Goal: Task Accomplishment & Management: Manage account settings

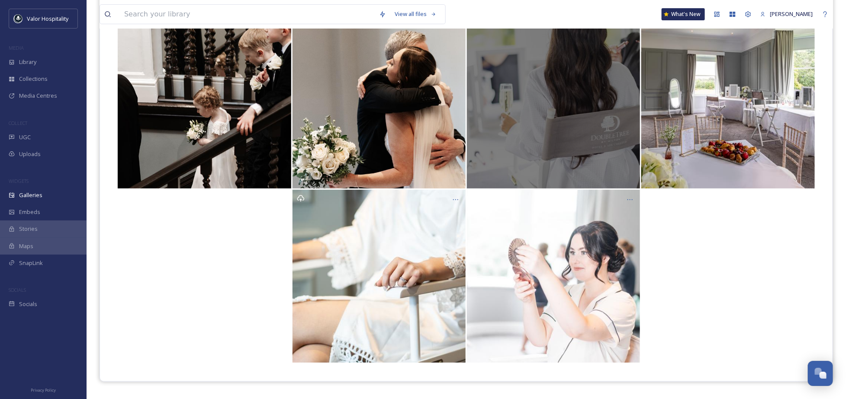
scroll to position [124, 0]
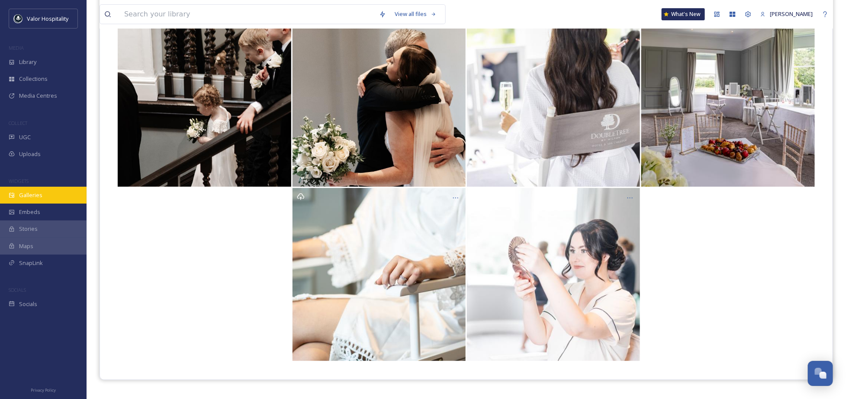
click at [44, 191] on div "Galleries" at bounding box center [43, 195] width 87 height 17
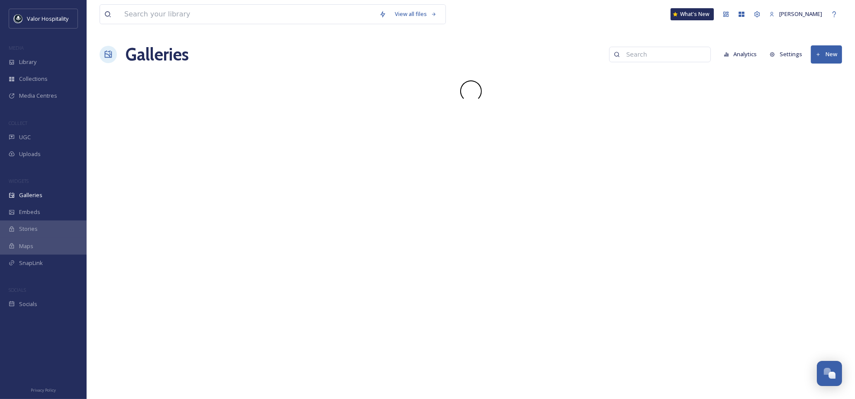
click at [30, 52] on div "MEDIA" at bounding box center [43, 47] width 87 height 11
click at [31, 56] on div "Library" at bounding box center [43, 62] width 87 height 17
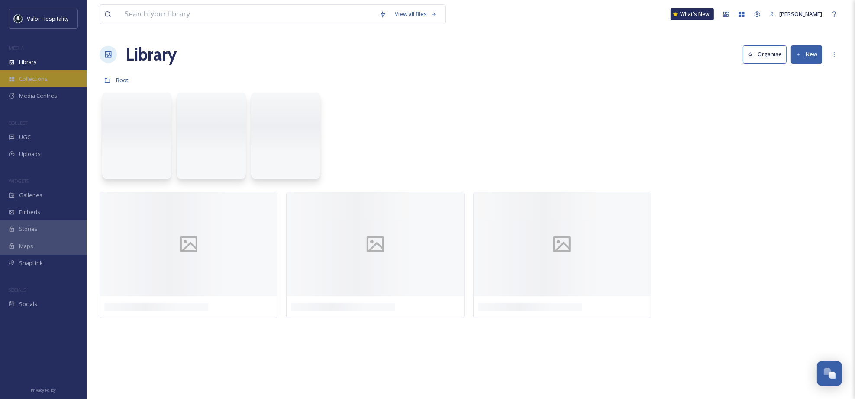
click at [30, 71] on div "Collections" at bounding box center [43, 79] width 87 height 17
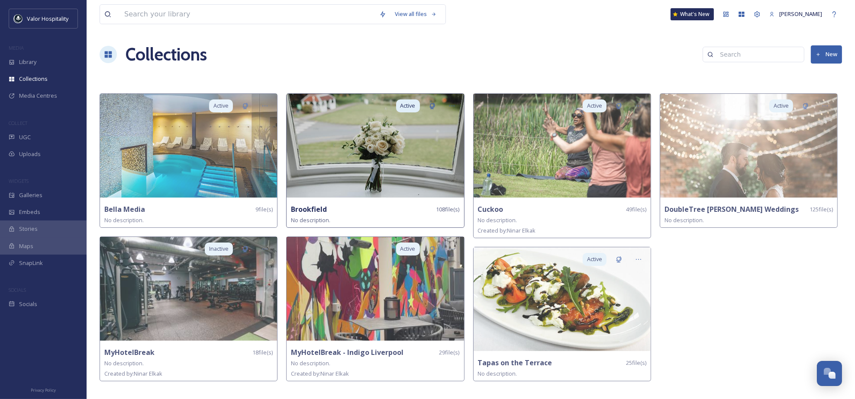
click at [315, 209] on strong "Brookfield" at bounding box center [309, 210] width 36 height 10
click at [334, 145] on img at bounding box center [374, 146] width 177 height 104
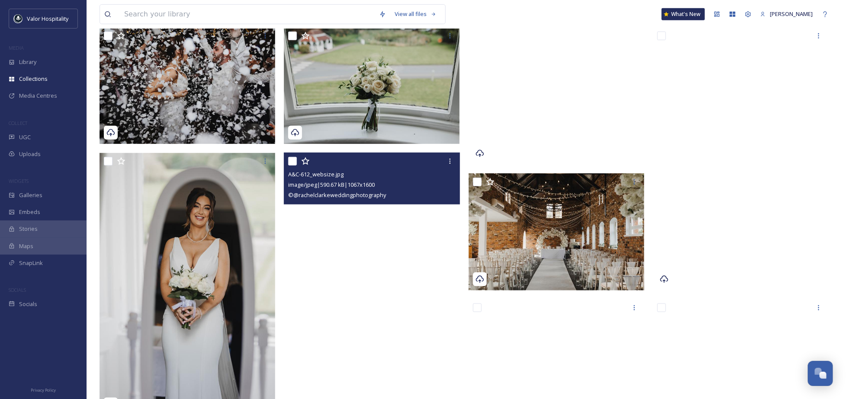
scroll to position [288, 0]
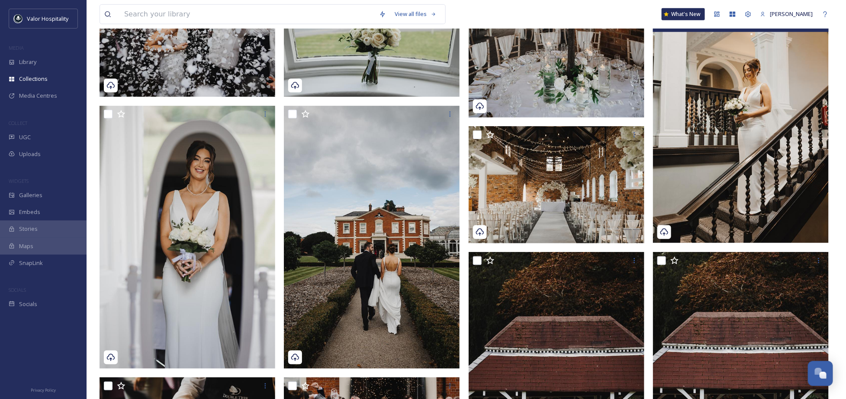
click at [766, 113] on img at bounding box center [741, 111] width 176 height 263
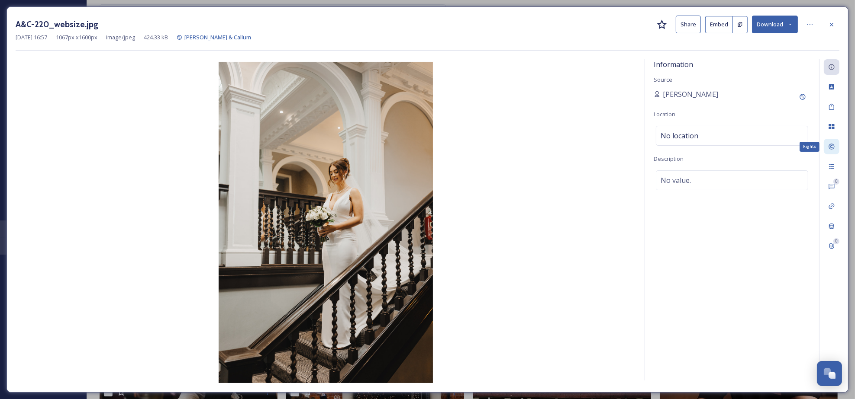
click at [833, 148] on icon at bounding box center [831, 146] width 7 height 7
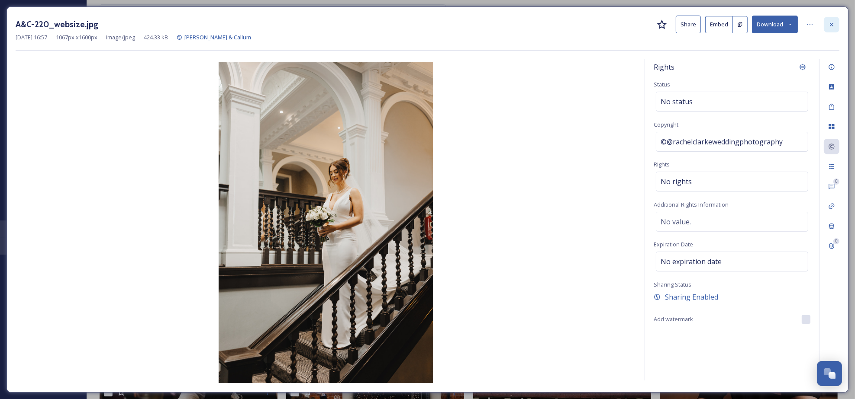
click at [830, 19] on div at bounding box center [831, 25] width 16 height 16
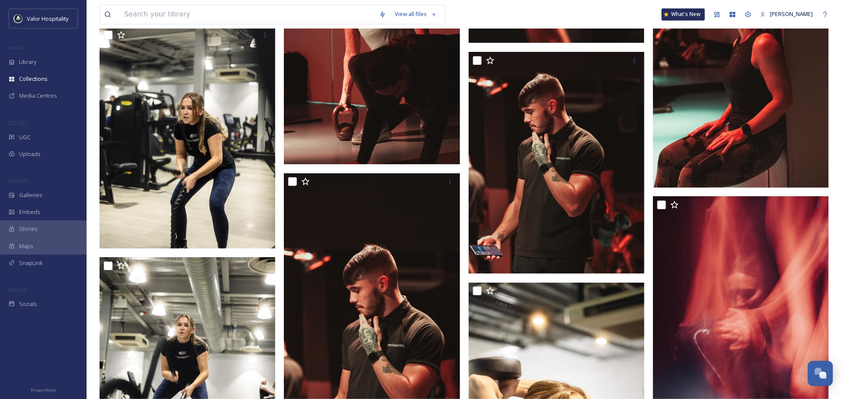
scroll to position [2538, 0]
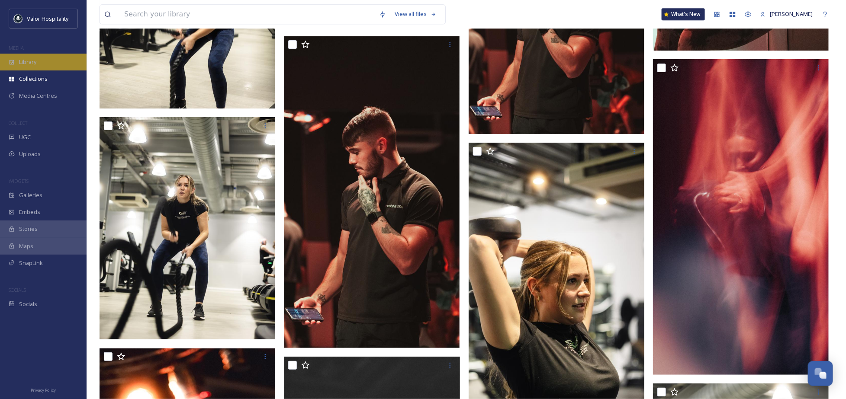
click at [37, 66] on div "Library" at bounding box center [43, 62] width 87 height 17
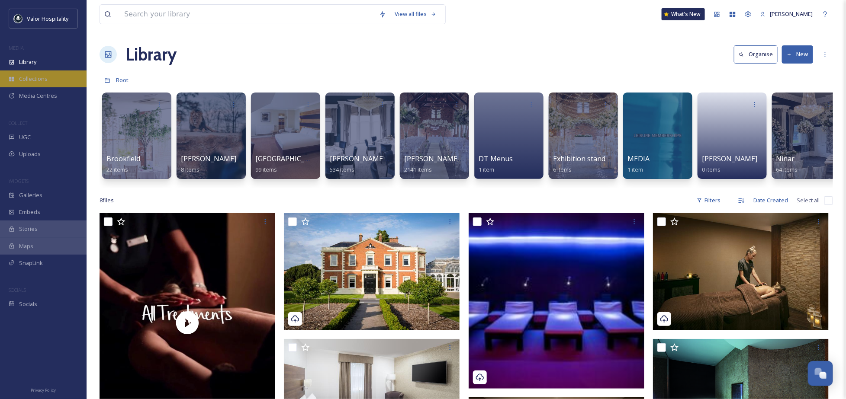
click at [61, 80] on div "Collections" at bounding box center [43, 79] width 87 height 17
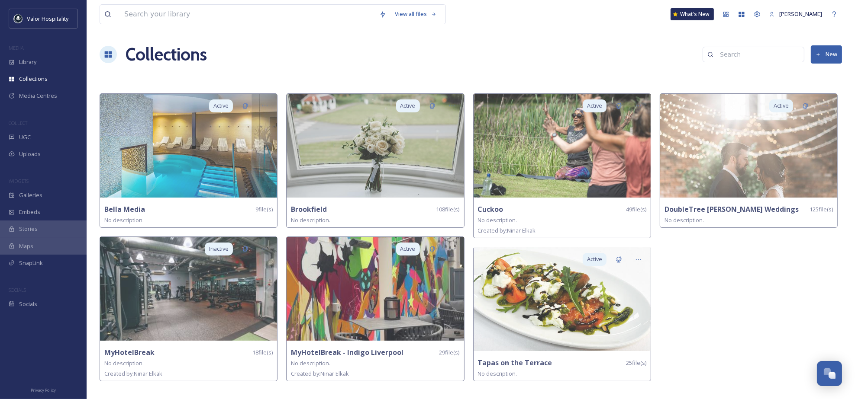
click at [833, 48] on button "New" at bounding box center [825, 54] width 31 height 18
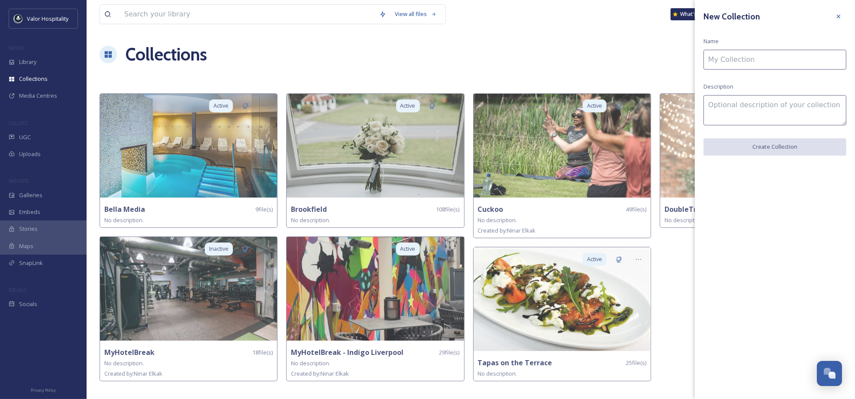
click at [785, 66] on input at bounding box center [774, 60] width 143 height 20
type input "Visualizer"
click at [801, 147] on button "Create Collection" at bounding box center [774, 147] width 143 height 18
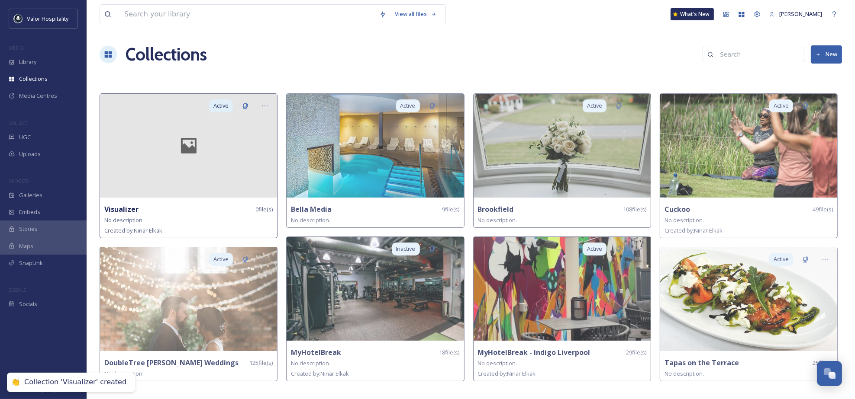
click at [190, 139] on icon at bounding box center [189, 146] width 16 height 16
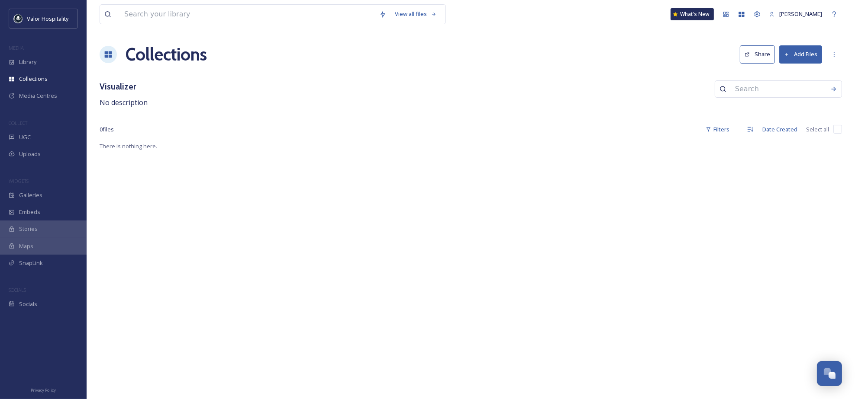
click at [817, 54] on button "Add Files" at bounding box center [800, 54] width 43 height 18
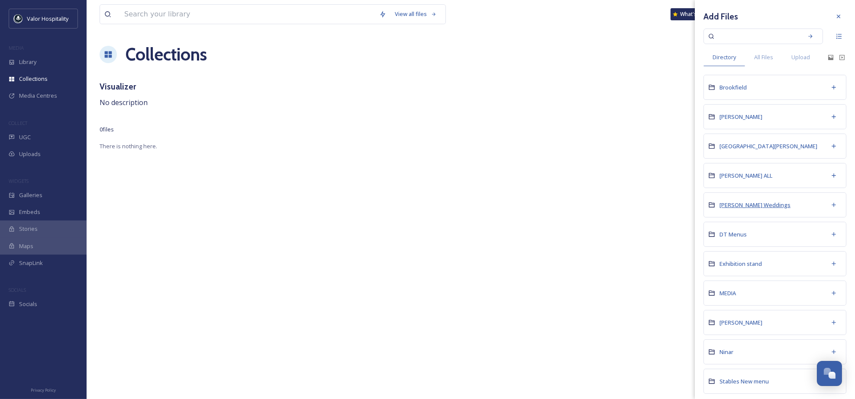
click at [757, 209] on span "[PERSON_NAME] Weddings" at bounding box center [754, 205] width 71 height 8
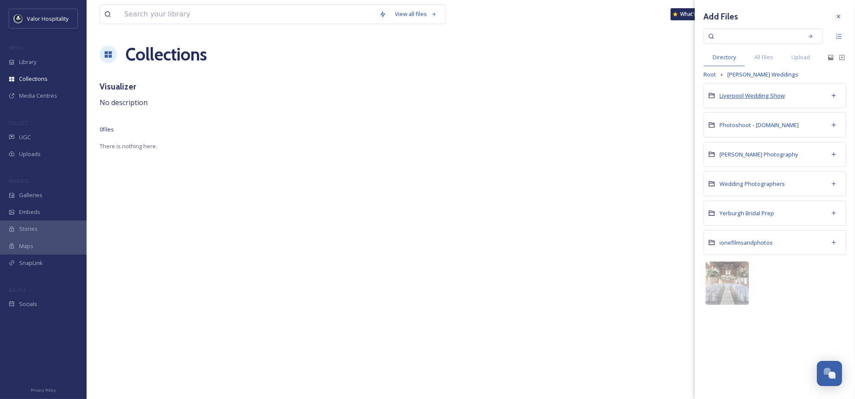
click at [754, 93] on span "Liverpool Wedding Show" at bounding box center [751, 96] width 65 height 8
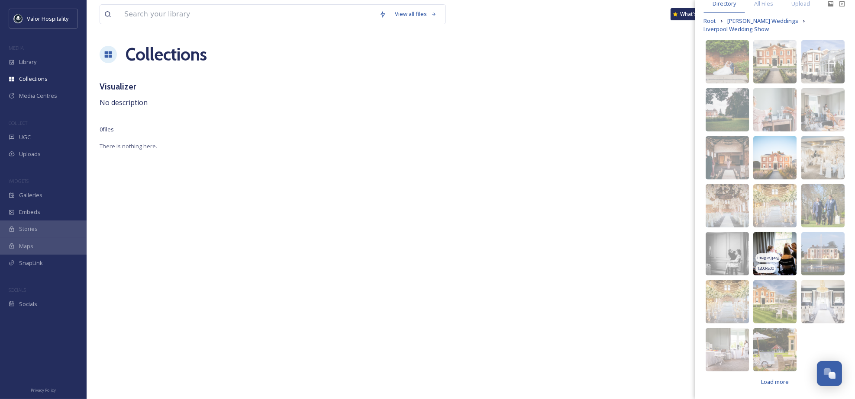
scroll to position [62, 0]
click at [775, 194] on img at bounding box center [774, 205] width 43 height 43
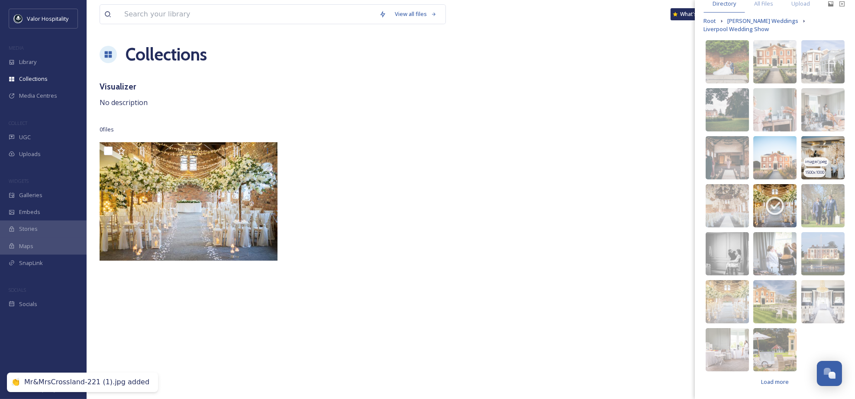
click at [814, 151] on img at bounding box center [822, 157] width 43 height 43
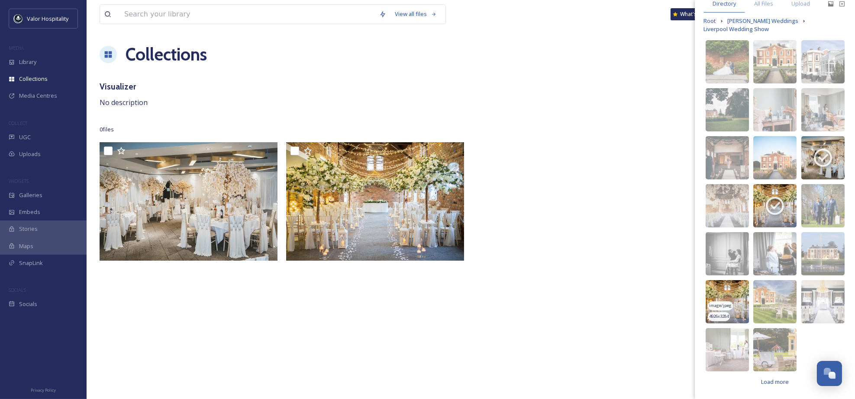
click at [730, 292] on img at bounding box center [726, 301] width 43 height 43
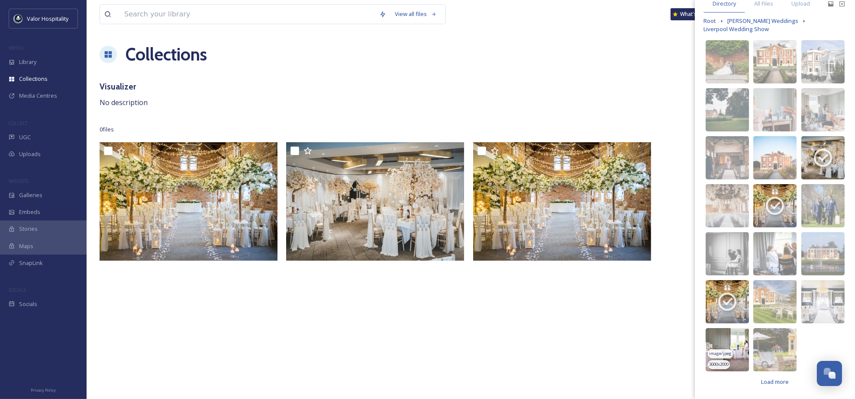
click at [729, 338] on img at bounding box center [726, 349] width 43 height 43
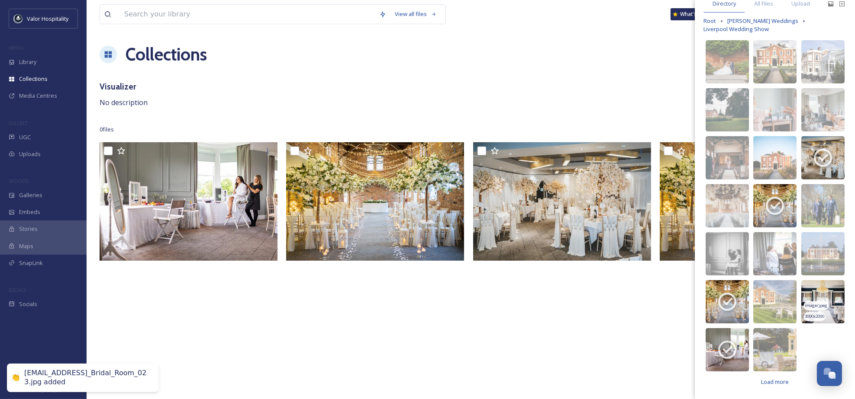
click at [817, 294] on img at bounding box center [822, 301] width 43 height 43
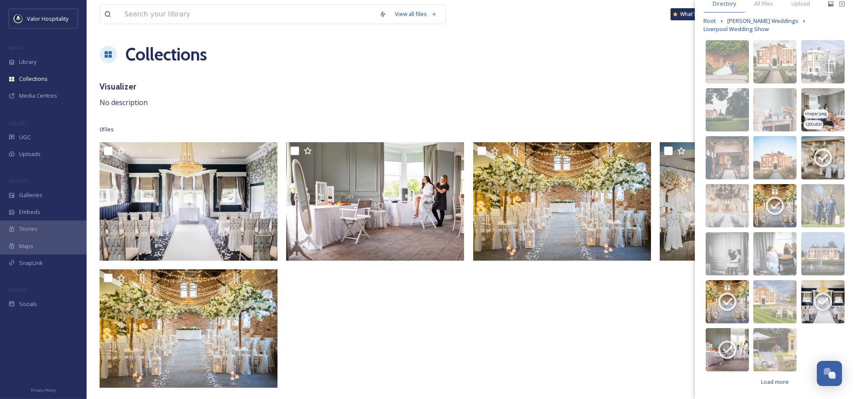
click at [821, 102] on img at bounding box center [822, 109] width 43 height 43
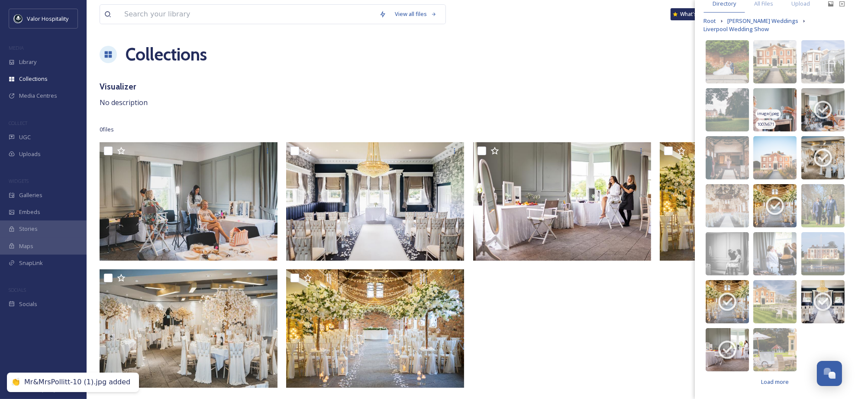
click at [765, 99] on img at bounding box center [774, 109] width 43 height 43
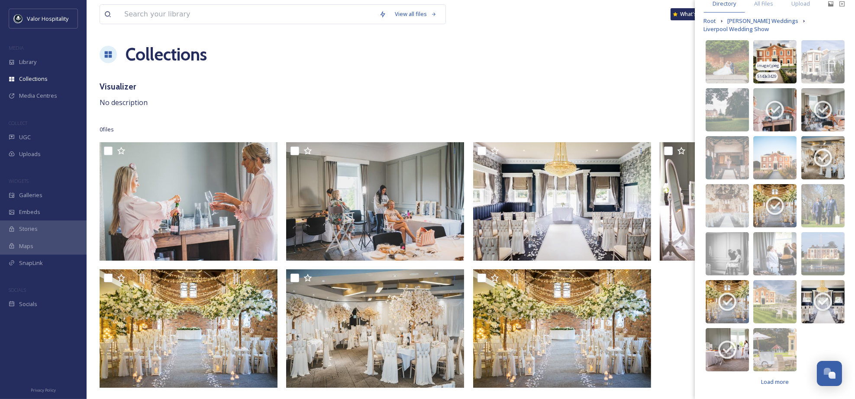
scroll to position [0, 0]
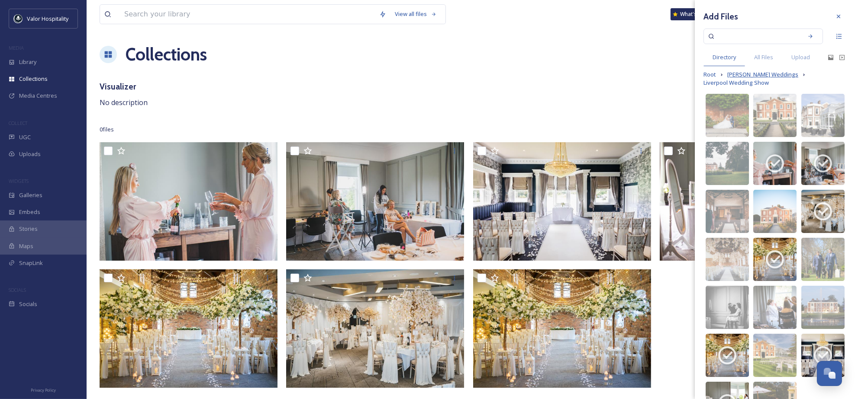
click at [755, 79] on span "[PERSON_NAME] Weddings" at bounding box center [762, 75] width 71 height 8
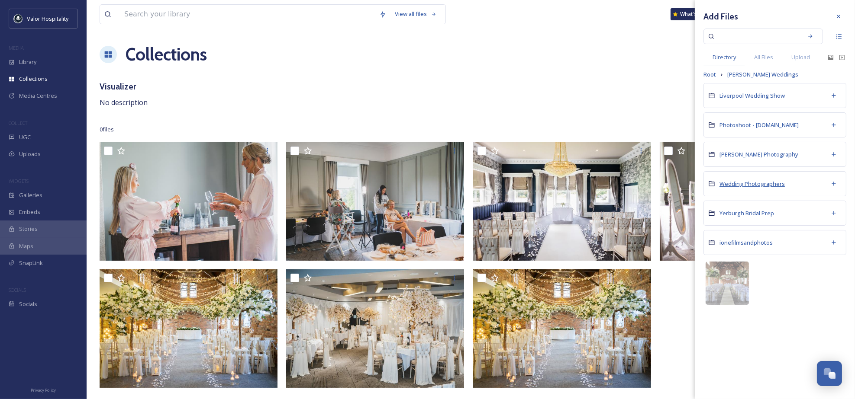
click at [766, 183] on span "Wedding Photographers" at bounding box center [751, 184] width 65 height 8
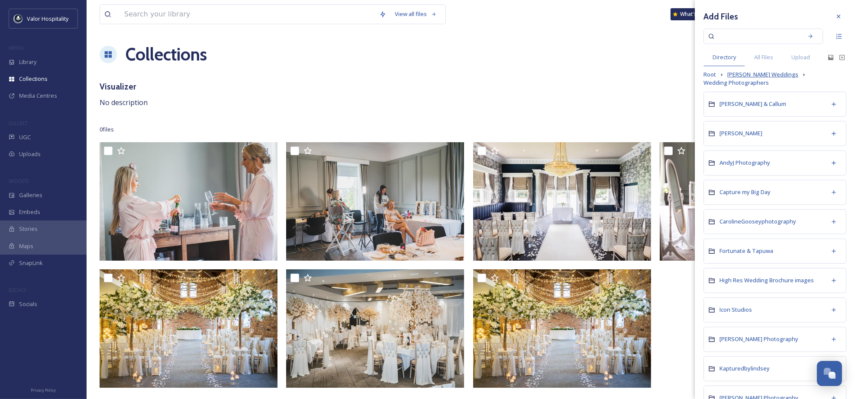
click at [751, 79] on span "[PERSON_NAME] Weddings" at bounding box center [762, 75] width 71 height 8
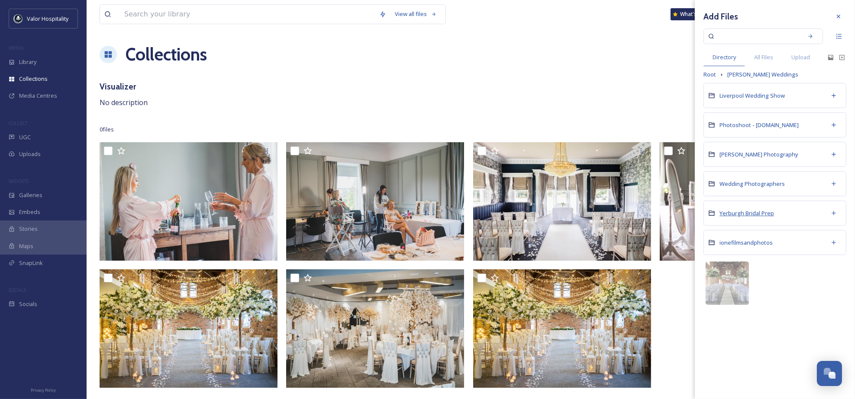
click at [750, 215] on span "Yerburgh Bridal Prep" at bounding box center [746, 213] width 55 height 8
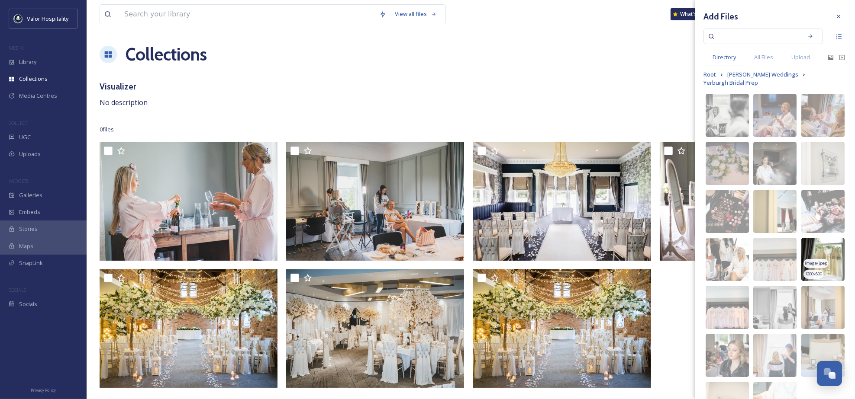
scroll to position [62, 0]
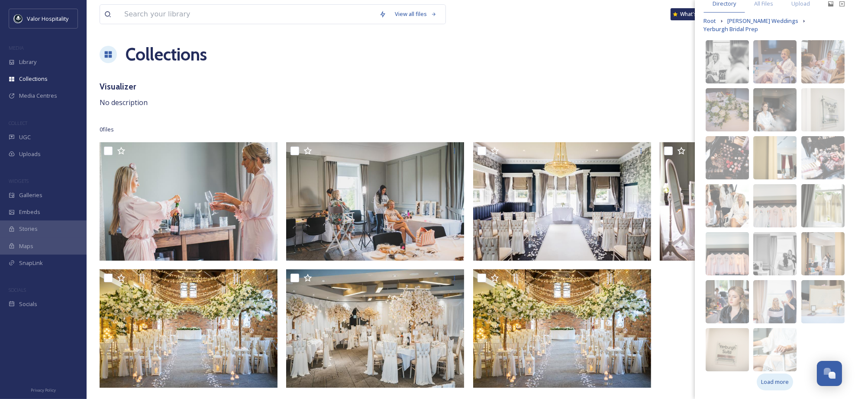
click at [775, 380] on span "Load more" at bounding box center [775, 382] width 28 height 8
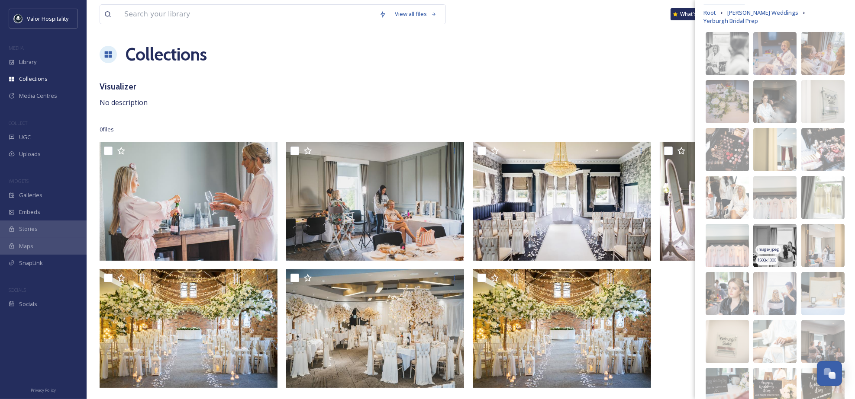
scroll to position [141, 0]
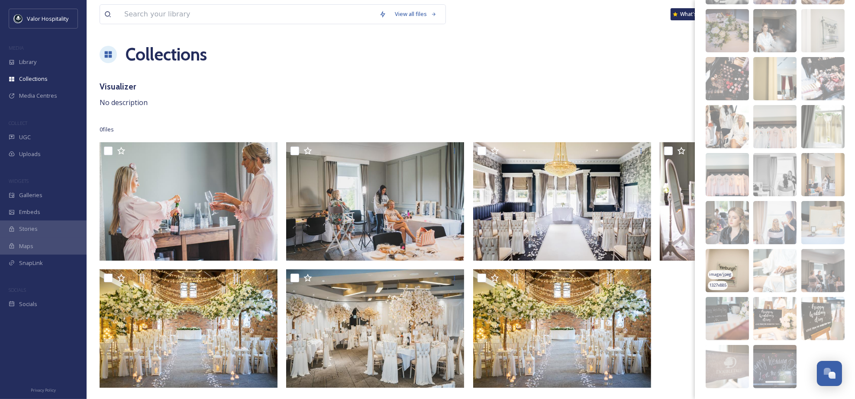
click at [727, 265] on img at bounding box center [726, 270] width 43 height 43
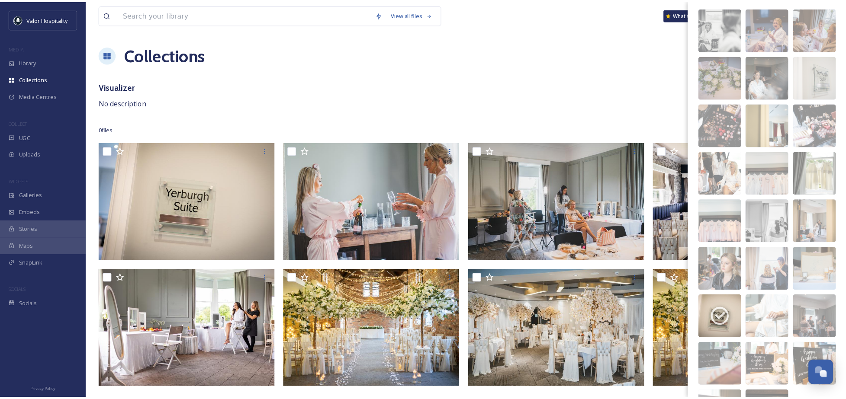
scroll to position [0, 0]
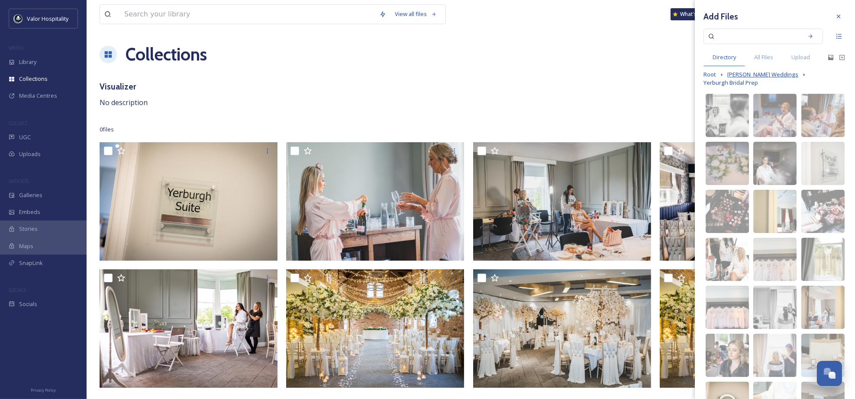
click at [735, 79] on span "[PERSON_NAME] Weddings" at bounding box center [762, 75] width 71 height 8
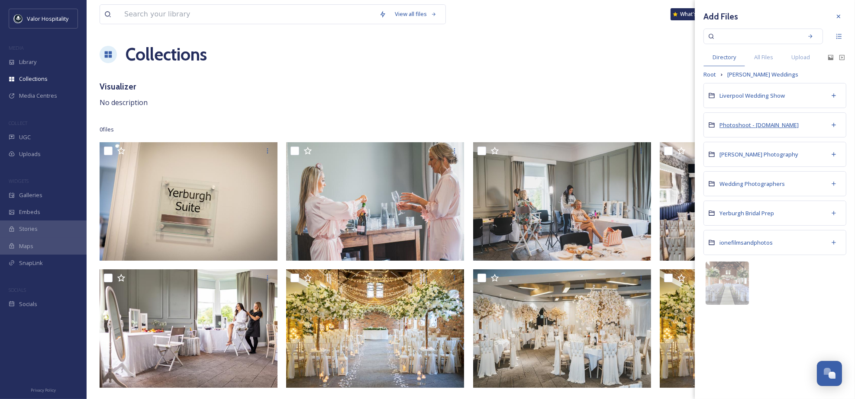
click at [743, 127] on span "Photoshoot - [DOMAIN_NAME]" at bounding box center [758, 125] width 79 height 8
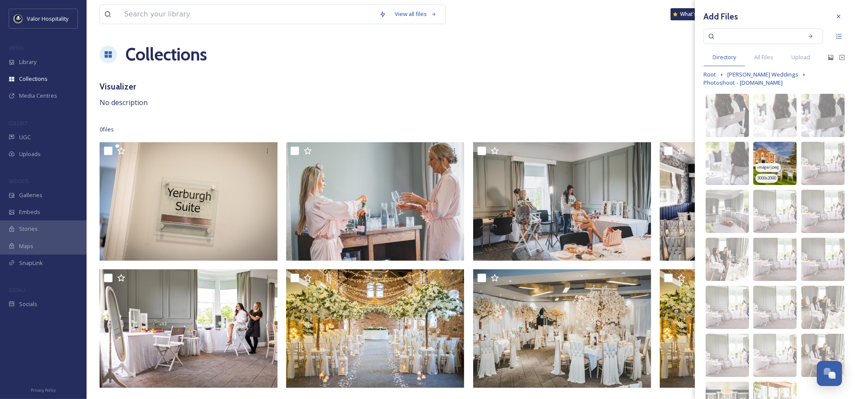
click at [767, 160] on img at bounding box center [774, 163] width 43 height 43
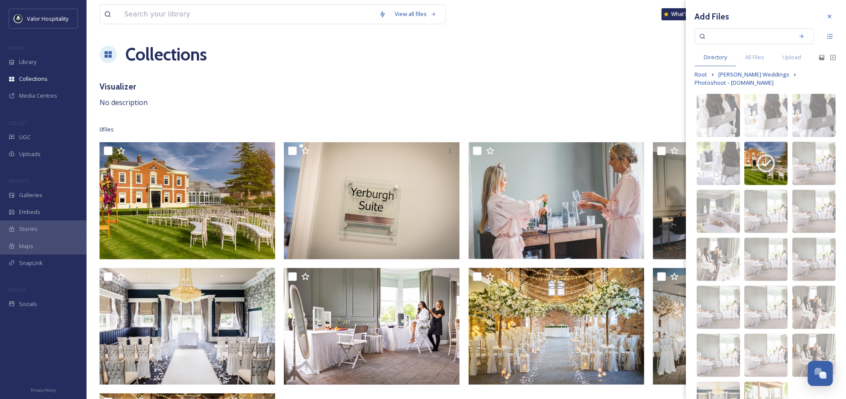
scroll to position [62, 0]
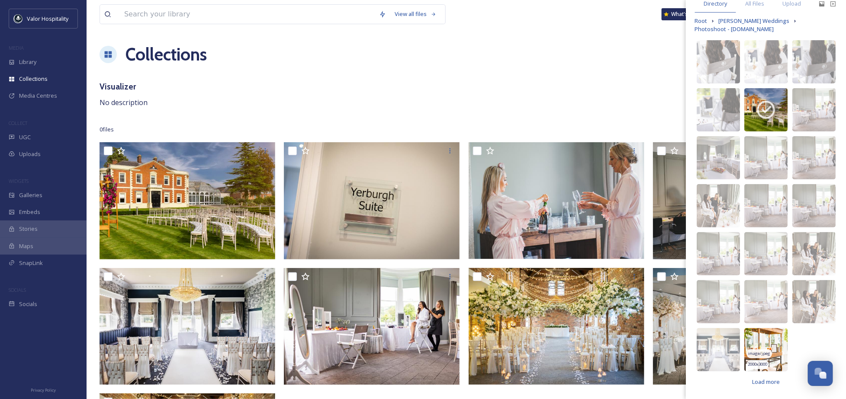
click at [760, 339] on img at bounding box center [765, 349] width 43 height 43
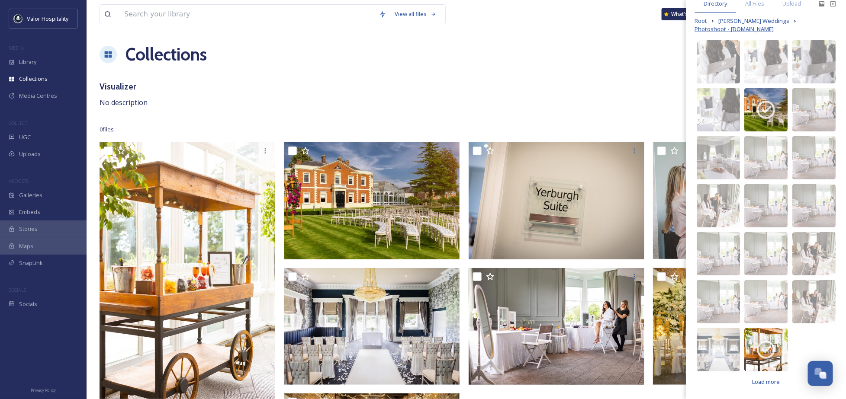
scroll to position [58, 0]
click at [746, 22] on span "[PERSON_NAME] Weddings" at bounding box center [753, 21] width 71 height 8
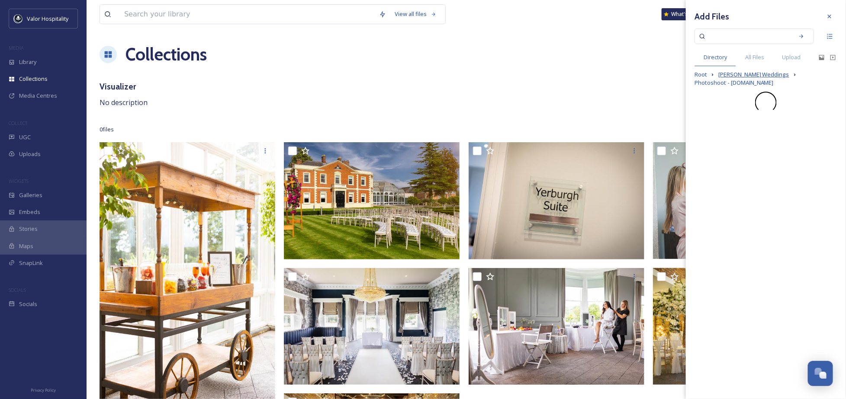
scroll to position [0, 0]
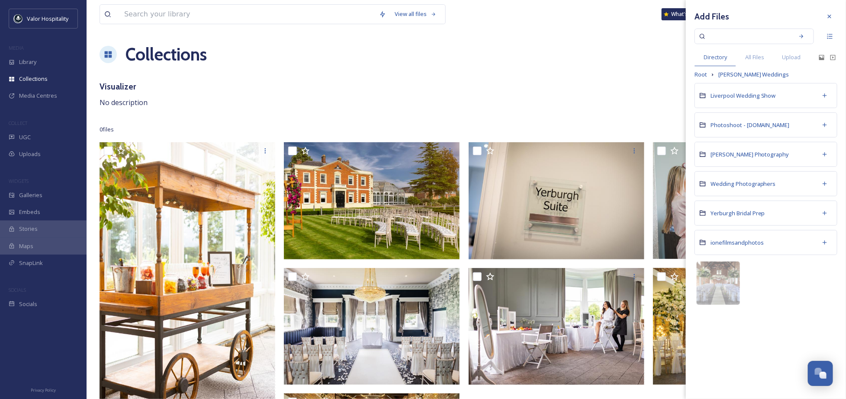
click at [495, 113] on div "View all files What's New [PERSON_NAME] Collections Share Add Files Visualizer …" at bounding box center [466, 331] width 759 height 662
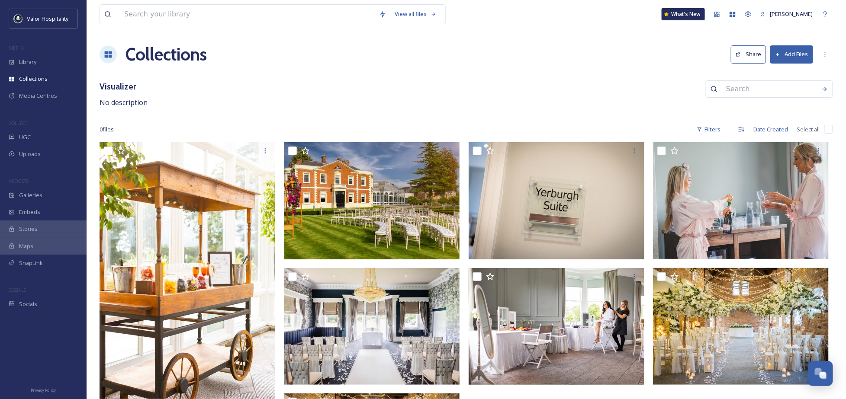
click at [783, 56] on button "Add Files" at bounding box center [791, 54] width 43 height 18
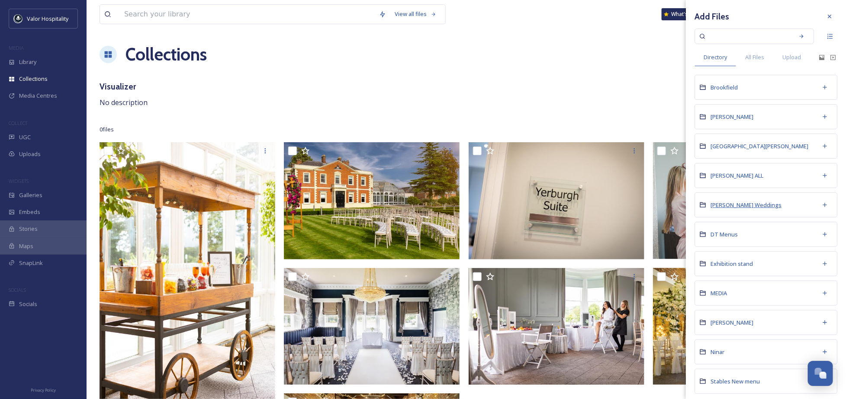
click at [729, 209] on span "[PERSON_NAME] Weddings" at bounding box center [746, 205] width 71 height 8
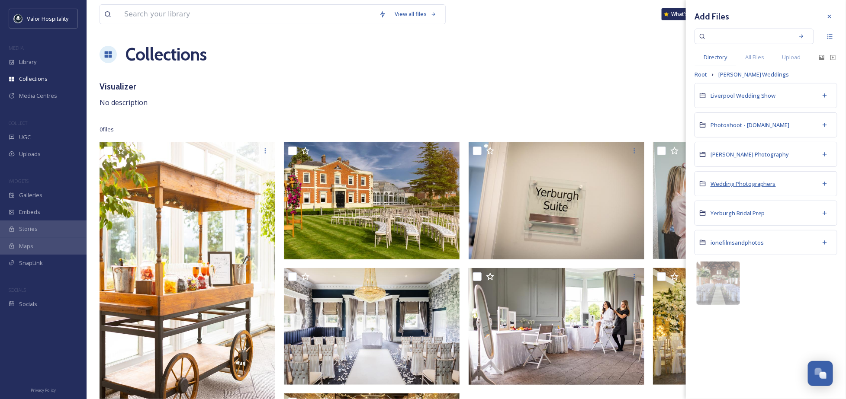
click at [742, 185] on span "Wedding Photographers" at bounding box center [743, 184] width 65 height 8
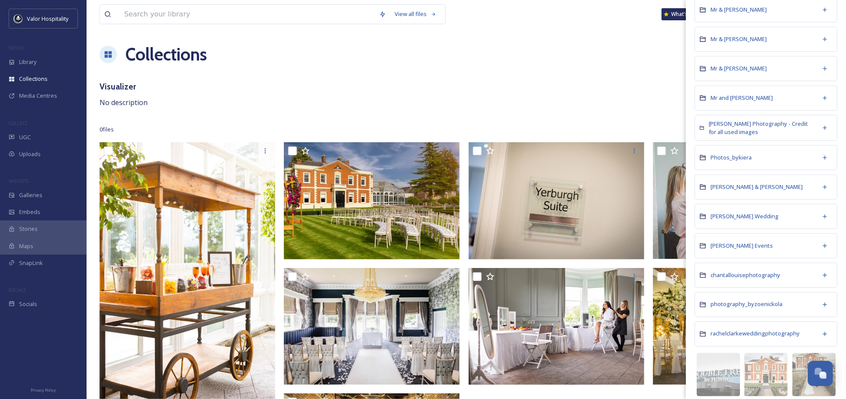
scroll to position [542, 0]
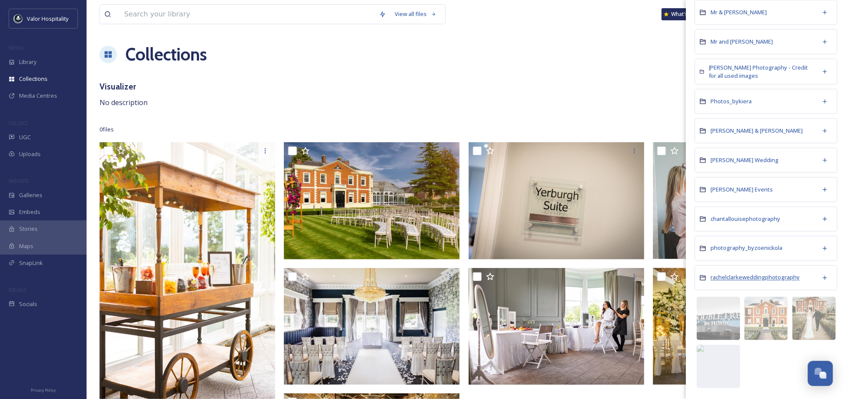
click at [762, 276] on span "rachelclarkeweddingphotography" at bounding box center [755, 278] width 89 height 8
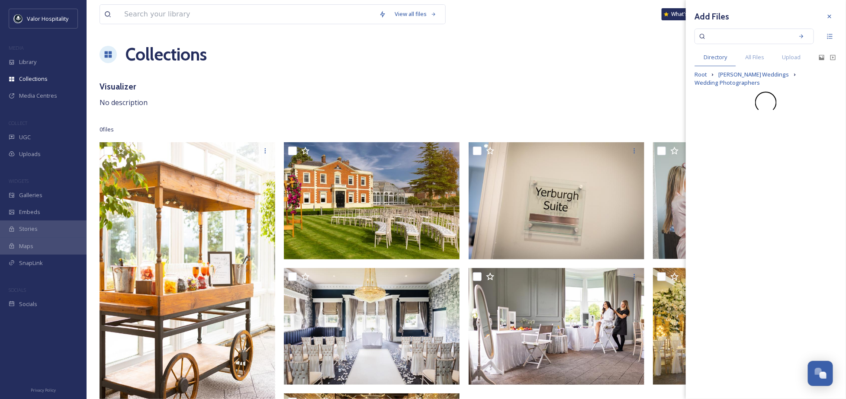
scroll to position [0, 0]
click at [753, 56] on span "All Files" at bounding box center [754, 57] width 19 height 8
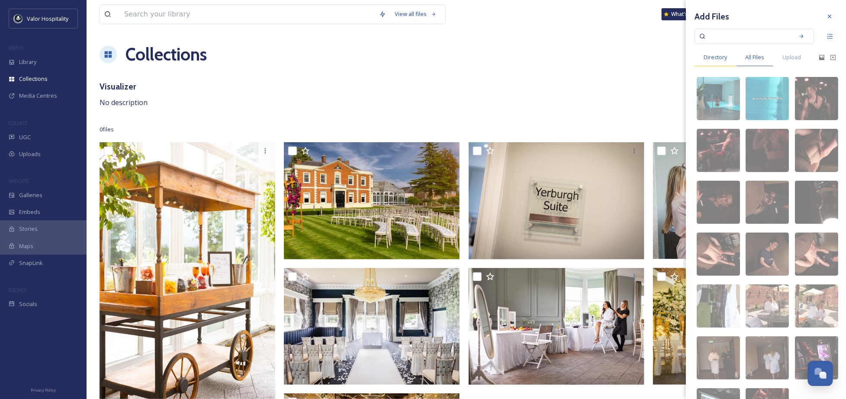
click at [722, 57] on span "Directory" at bounding box center [715, 57] width 23 height 8
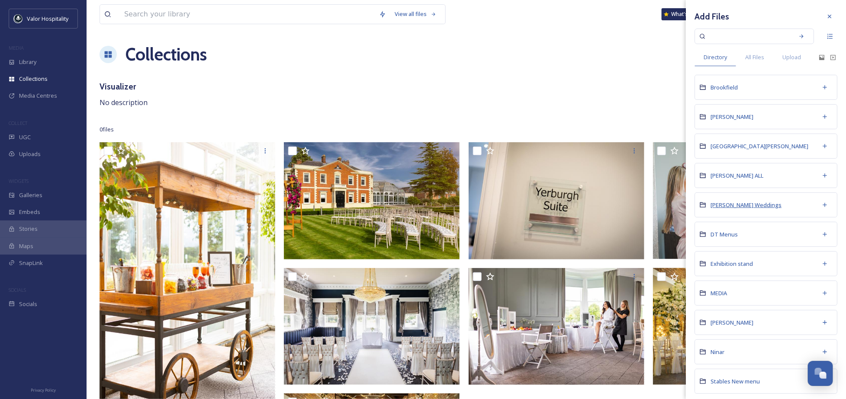
click at [722, 209] on span "[PERSON_NAME] Weddings" at bounding box center [746, 205] width 71 height 8
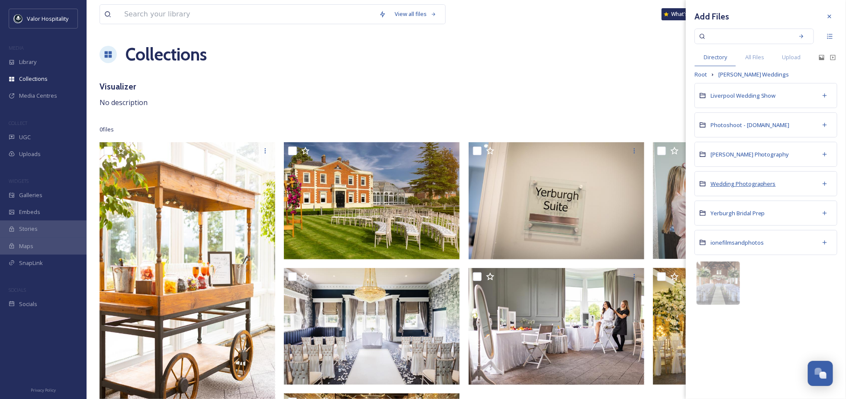
click at [742, 187] on span "Wedding Photographers" at bounding box center [743, 184] width 65 height 8
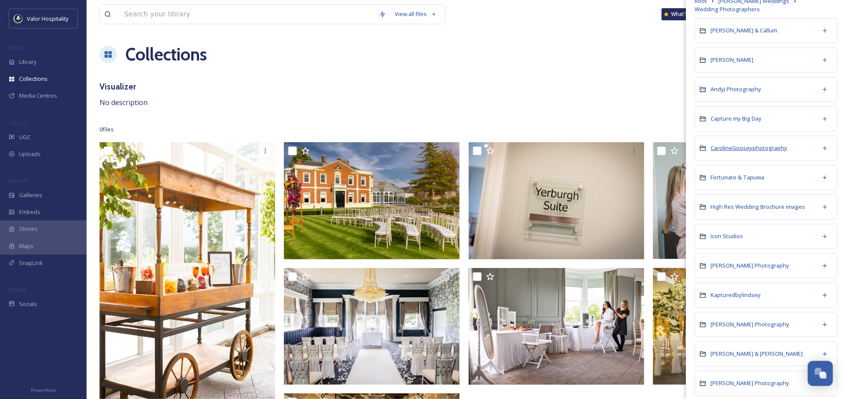
scroll to position [115, 0]
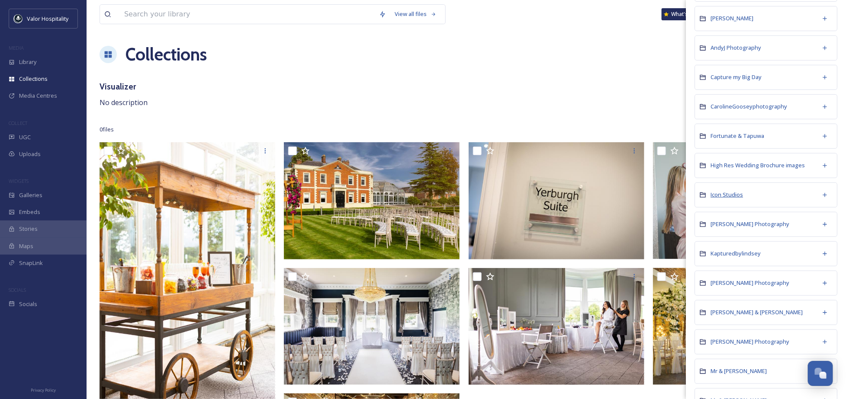
click at [725, 199] on span "Icon Studios" at bounding box center [727, 195] width 32 height 8
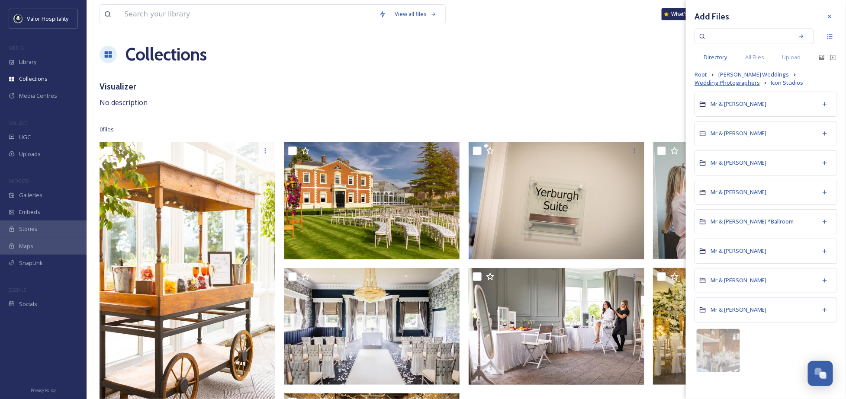
click at [736, 86] on span "Wedding Photographers" at bounding box center [727, 83] width 65 height 8
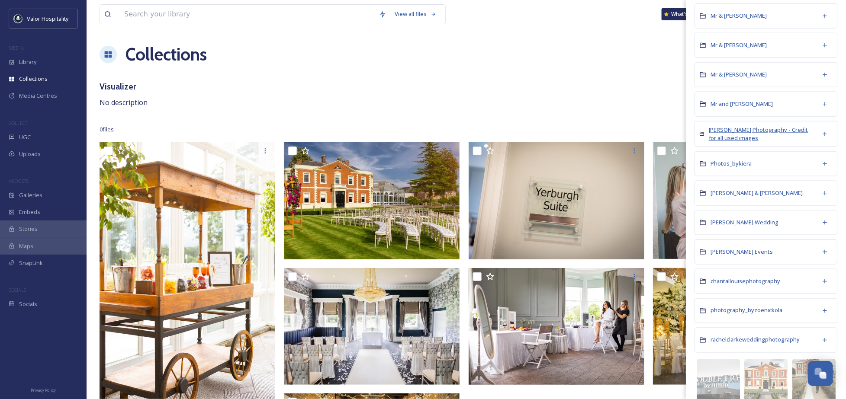
scroll to position [519, 0]
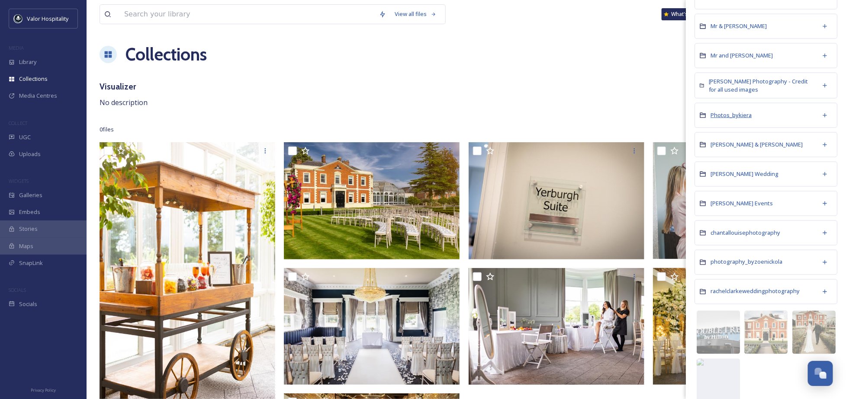
click at [735, 116] on span "Photos_bykiera" at bounding box center [731, 115] width 41 height 8
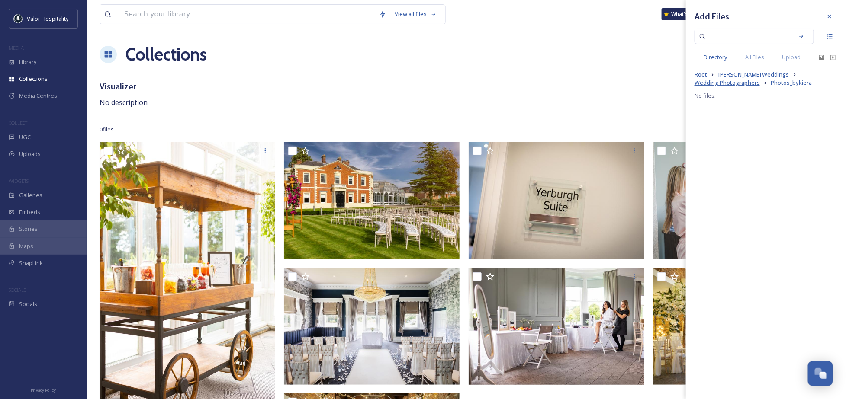
click at [736, 83] on span "Wedding Photographers" at bounding box center [727, 83] width 65 height 8
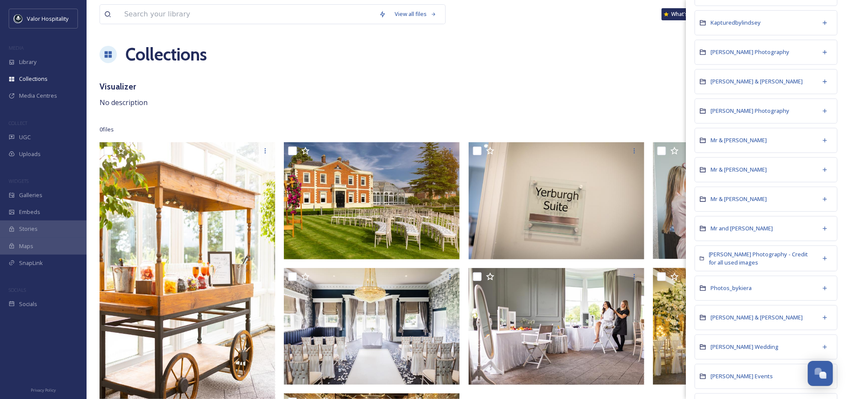
scroll to position [534, 0]
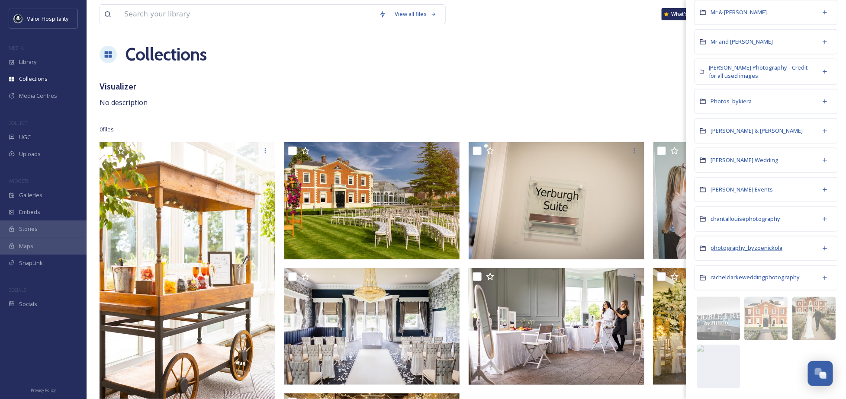
click at [752, 250] on span "photography_byzoenickola" at bounding box center [747, 248] width 72 height 8
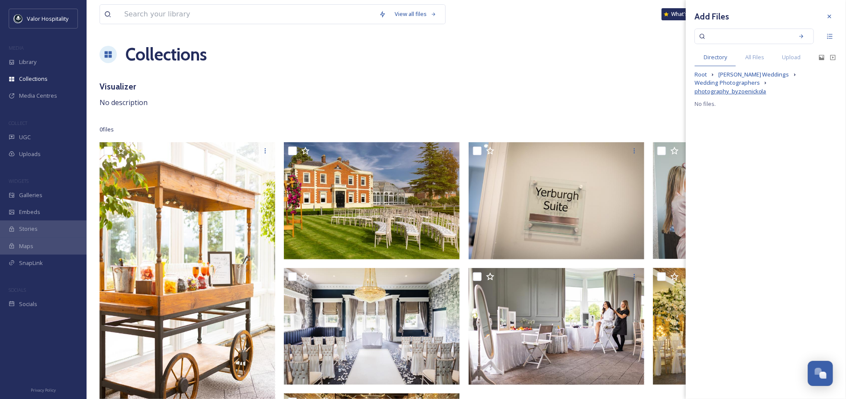
click at [719, 88] on span "photography_byzoenickola" at bounding box center [731, 91] width 72 height 8
click at [729, 81] on span "Wedding Photographers" at bounding box center [727, 83] width 65 height 8
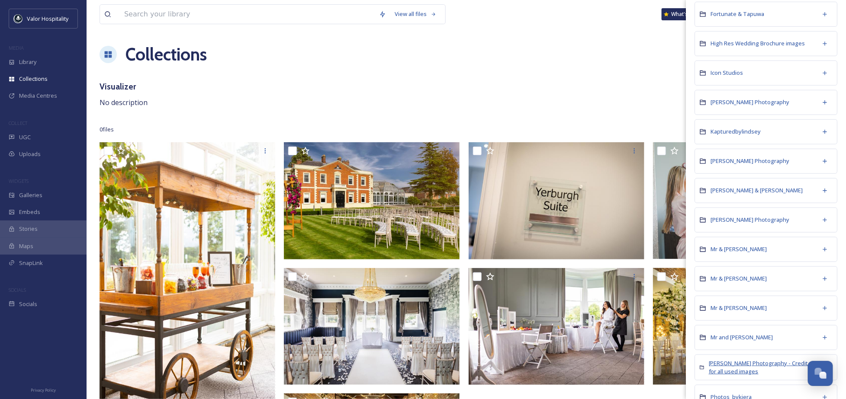
scroll to position [288, 0]
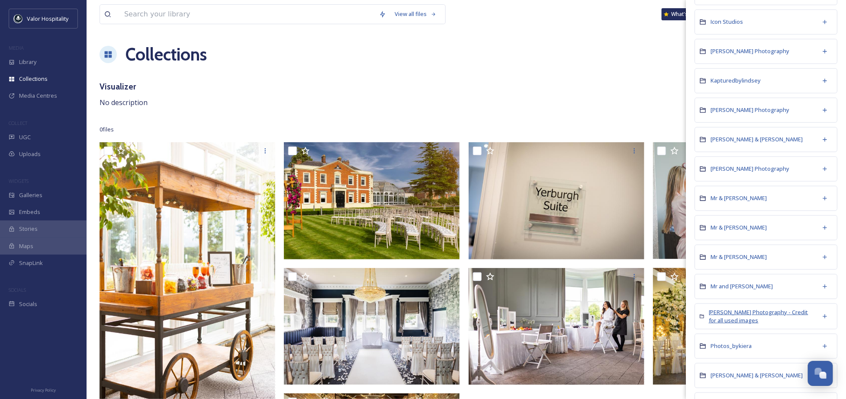
click at [765, 313] on span "[PERSON_NAME] Photography - Credit for all used images" at bounding box center [759, 317] width 100 height 16
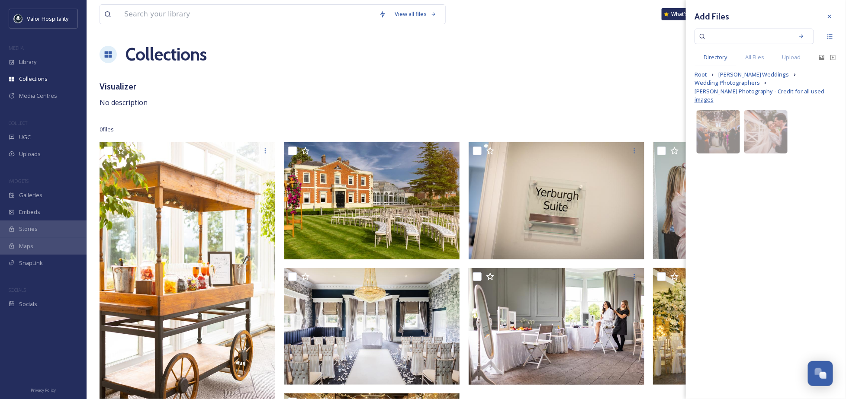
click at [741, 91] on span "[PERSON_NAME] Photography - Credit for all used images" at bounding box center [766, 95] width 143 height 16
click at [744, 80] on span "Wedding Photographers" at bounding box center [727, 83] width 65 height 8
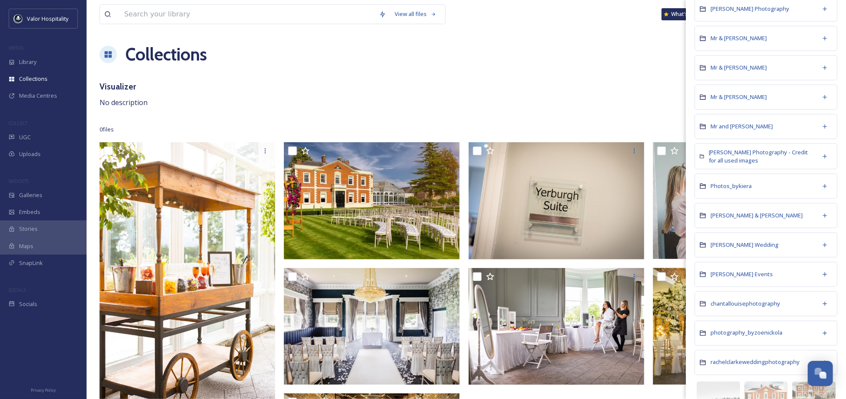
scroll to position [534, 0]
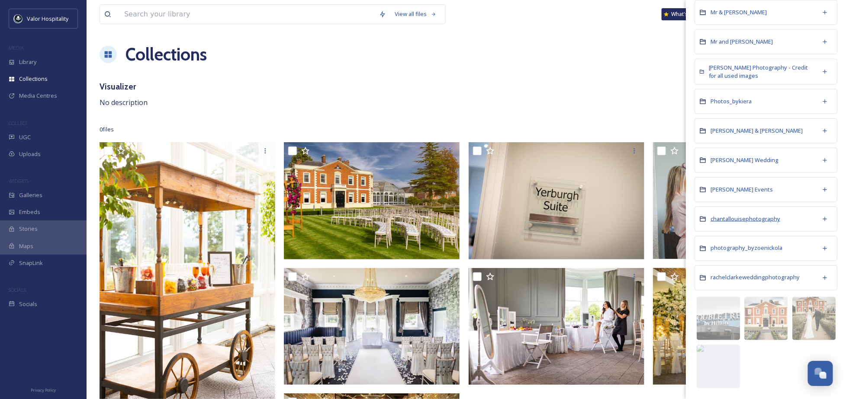
click at [749, 218] on span "chantallouisephotography" at bounding box center [746, 219] width 70 height 8
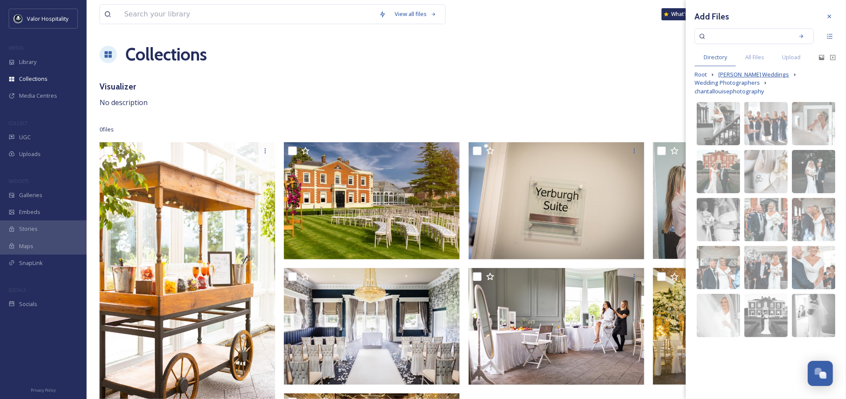
click at [735, 74] on span "[PERSON_NAME] Weddings" at bounding box center [753, 75] width 71 height 8
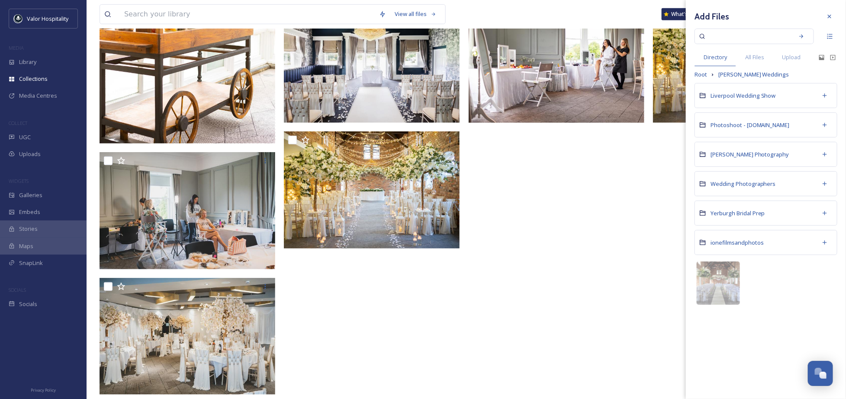
scroll to position [89, 0]
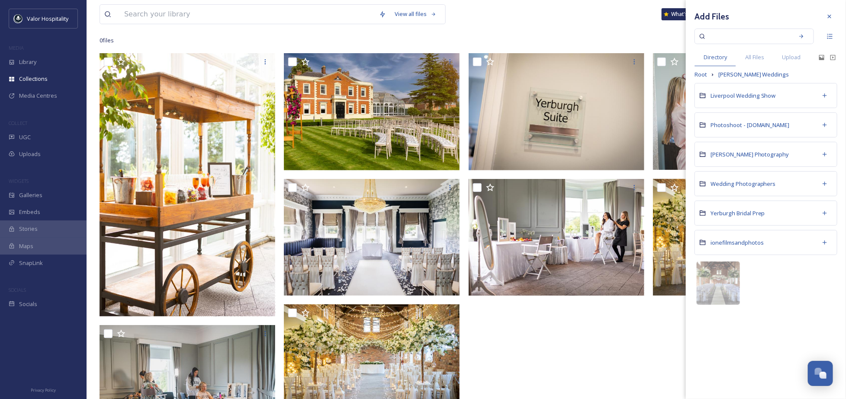
click at [752, 70] on div "Add Files Directory All Files Upload Root [PERSON_NAME] Weddings Liverpool Wedd…" at bounding box center [766, 158] width 160 height 316
click at [753, 71] on span "[PERSON_NAME] Weddings" at bounding box center [753, 75] width 71 height 8
drag, startPoint x: 753, startPoint y: 71, endPoint x: 748, endPoint y: 76, distance: 7.0
click at [748, 76] on span "[PERSON_NAME] Weddings" at bounding box center [753, 75] width 71 height 8
click at [739, 74] on span "[PERSON_NAME] Weddings" at bounding box center [753, 75] width 71 height 8
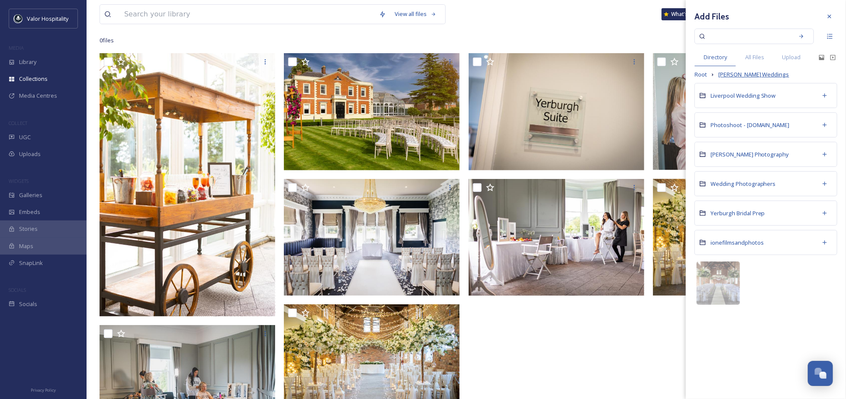
click at [735, 75] on span "[PERSON_NAME] Weddings" at bounding box center [753, 75] width 71 height 8
click at [754, 184] on span "Wedding Photographers" at bounding box center [743, 184] width 65 height 8
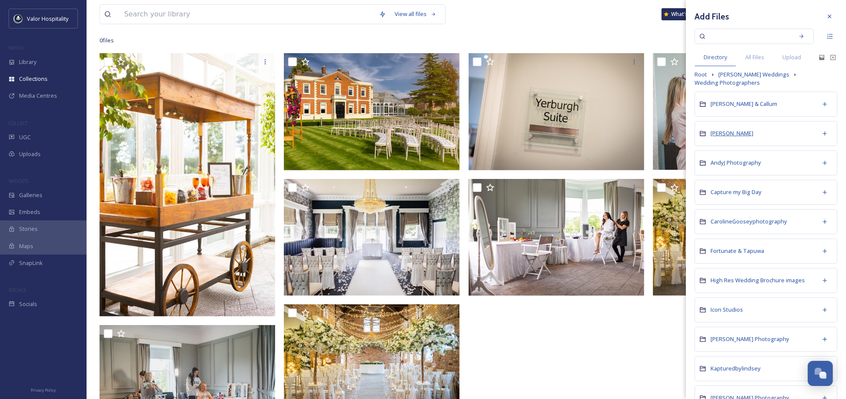
click at [736, 132] on span "[PERSON_NAME]" at bounding box center [732, 133] width 43 height 8
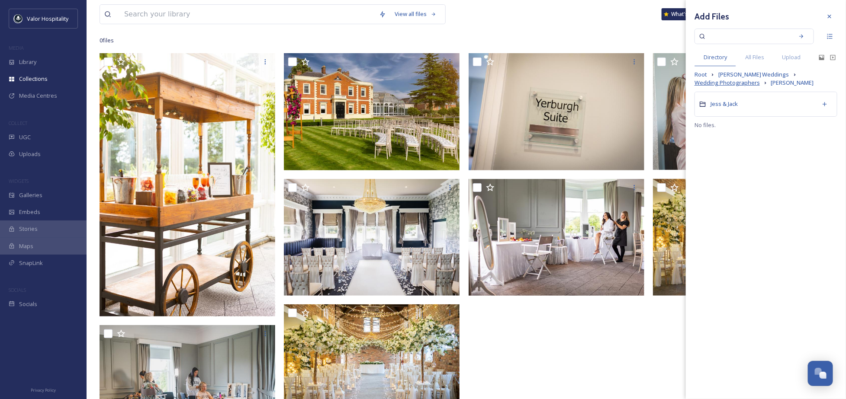
click at [746, 82] on span "Wedding Photographers" at bounding box center [727, 83] width 65 height 8
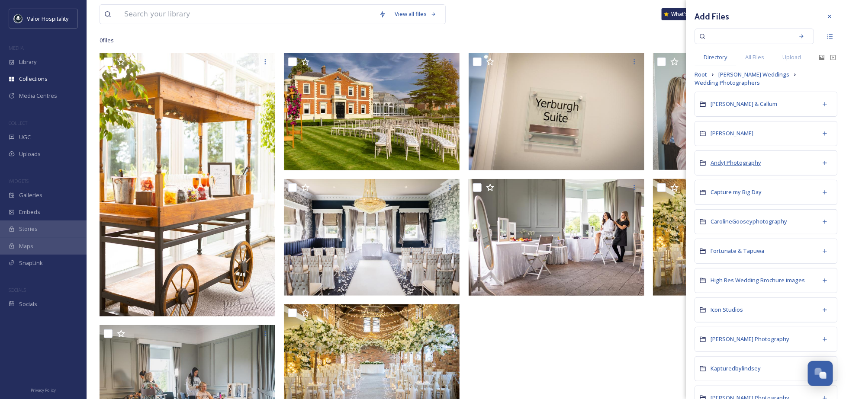
click at [740, 164] on span "AndyJ Photography" at bounding box center [736, 163] width 51 height 8
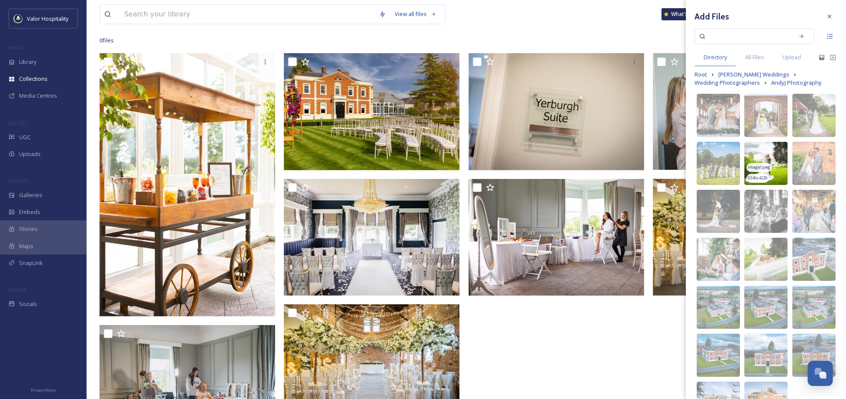
scroll to position [54, 0]
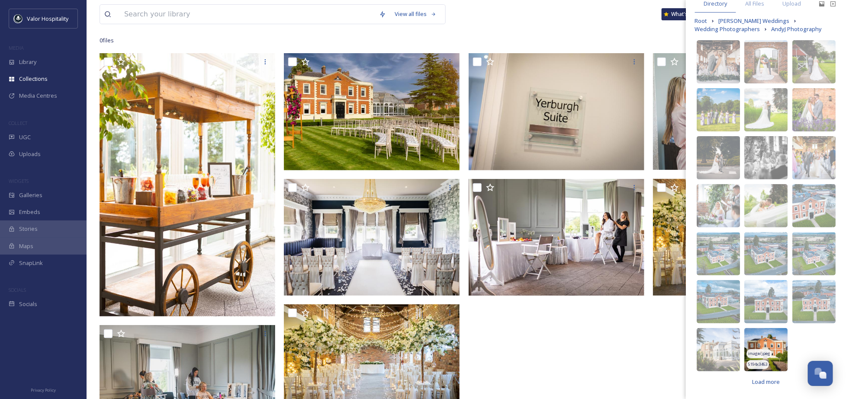
click at [765, 341] on img at bounding box center [765, 349] width 43 height 43
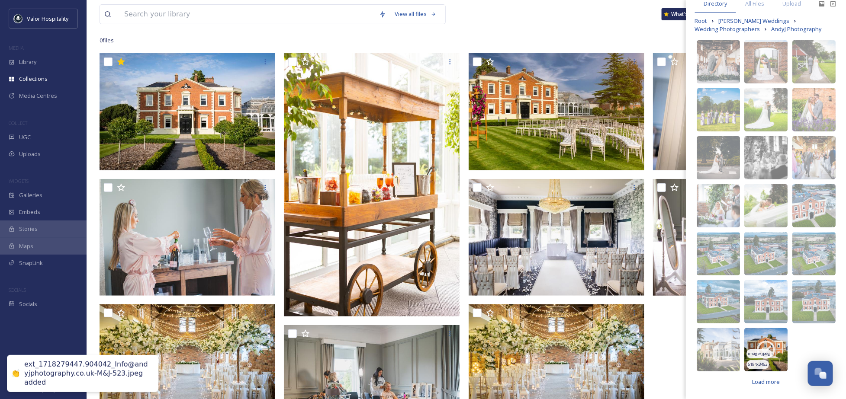
scroll to position [0, 0]
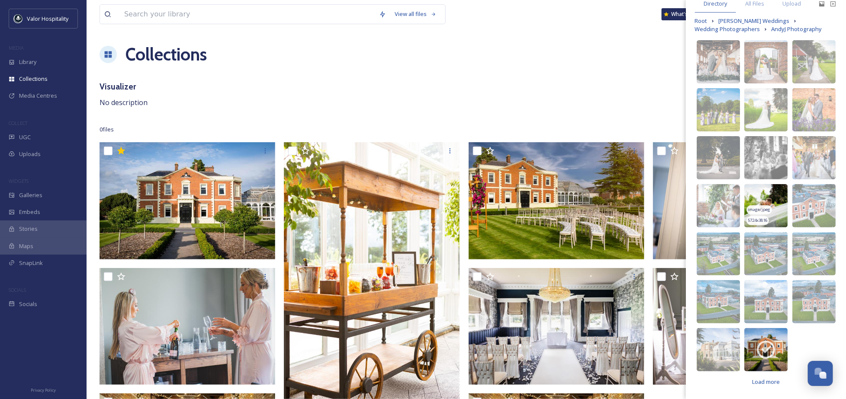
click at [764, 199] on img at bounding box center [765, 205] width 43 height 43
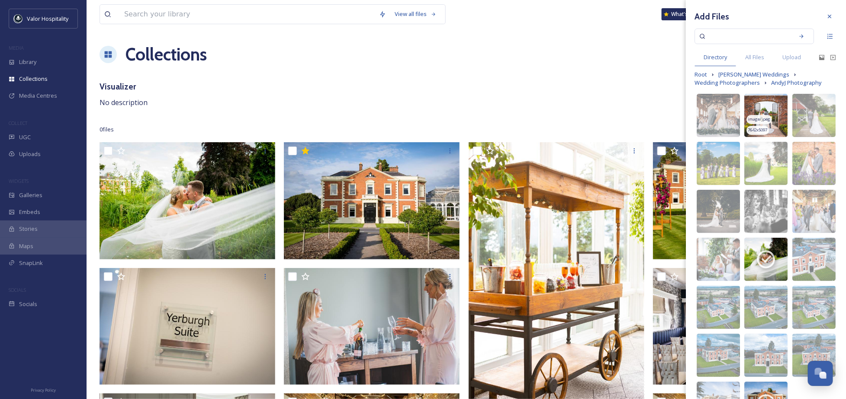
click at [769, 109] on img at bounding box center [765, 115] width 43 height 43
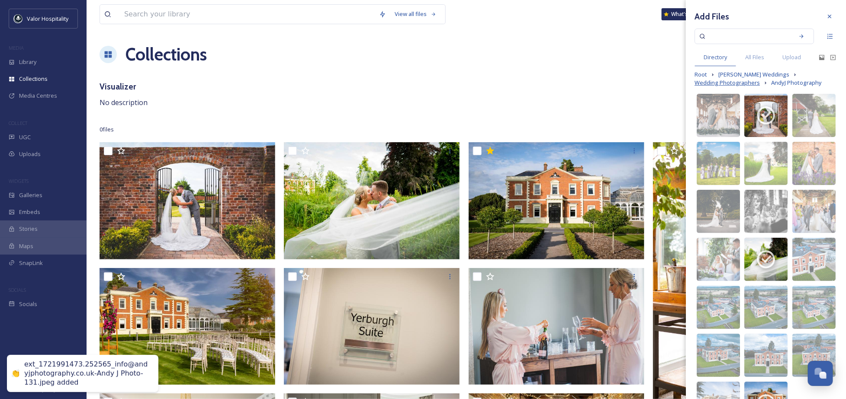
click at [738, 79] on span "Wedding Photographers" at bounding box center [727, 83] width 65 height 8
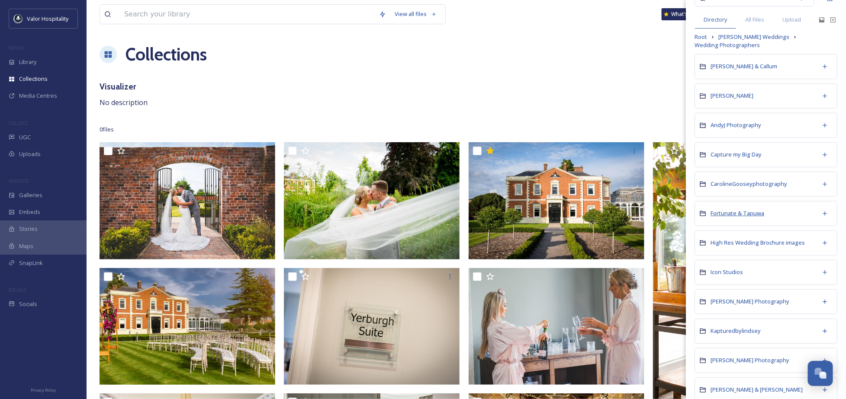
scroll to position [58, 0]
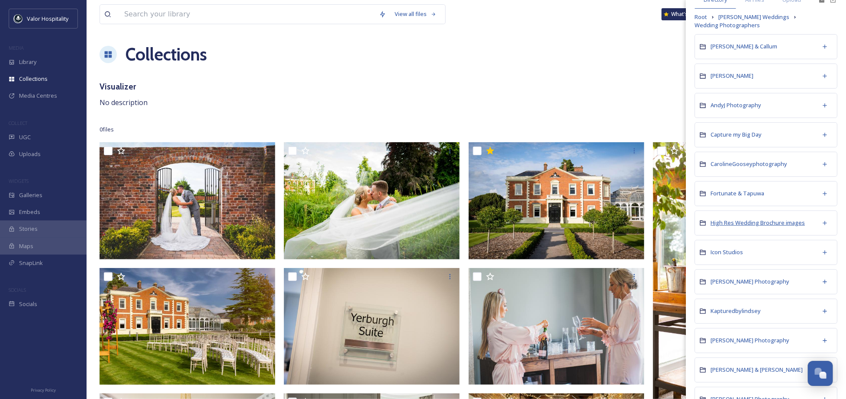
click at [752, 222] on span "High Res Wedding Brochure images" at bounding box center [758, 223] width 94 height 8
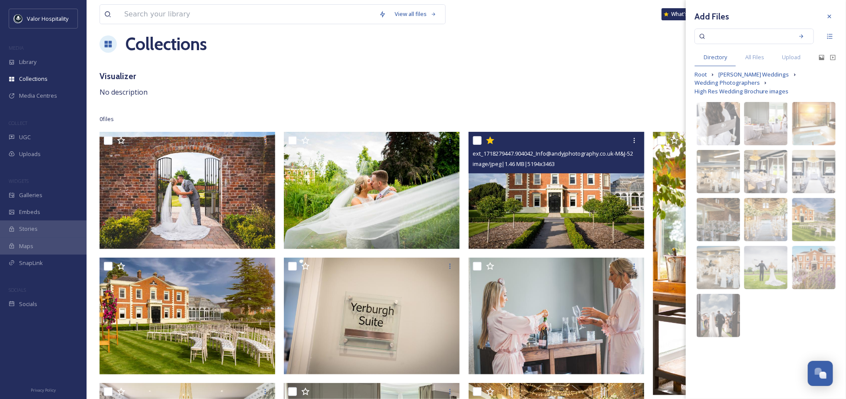
scroll to position [231, 0]
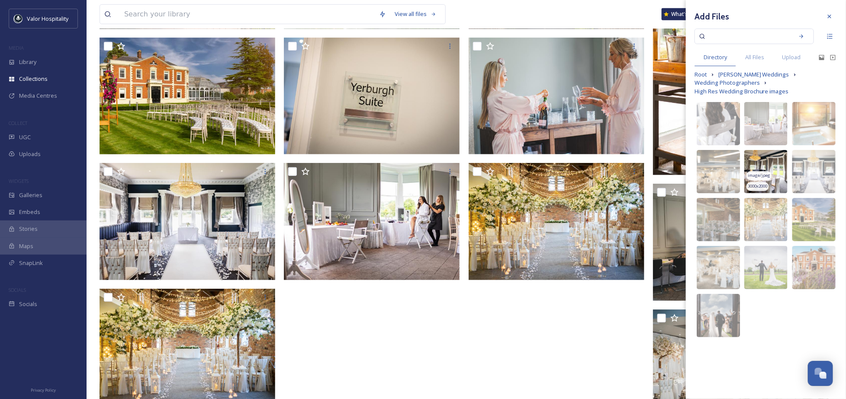
click at [768, 161] on img at bounding box center [765, 171] width 43 height 43
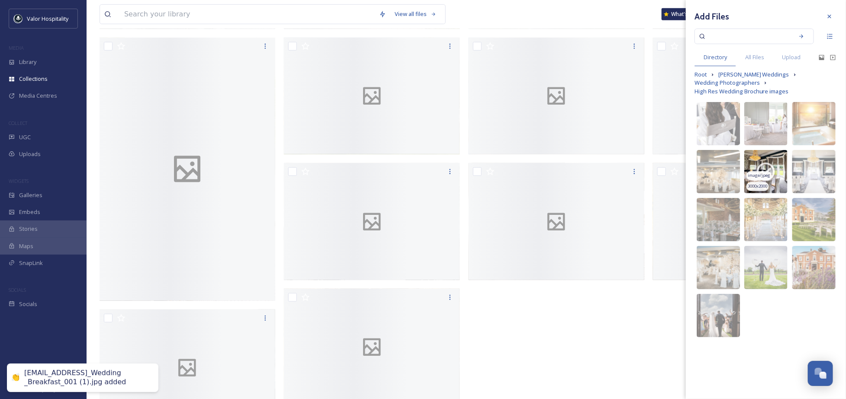
scroll to position [0, 0]
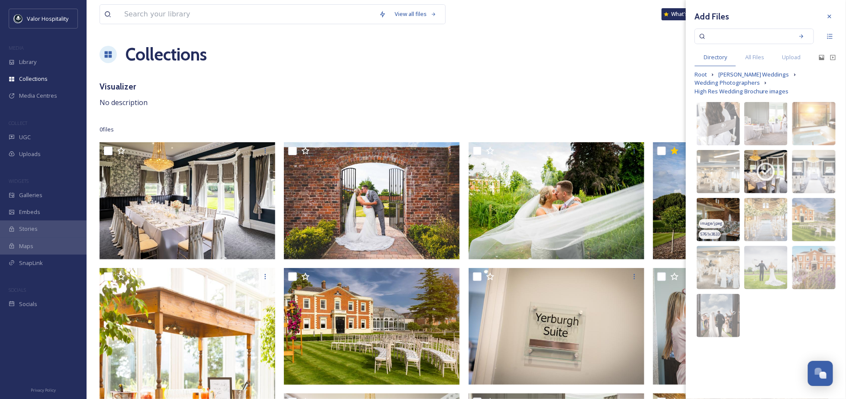
click at [720, 212] on img at bounding box center [718, 219] width 43 height 43
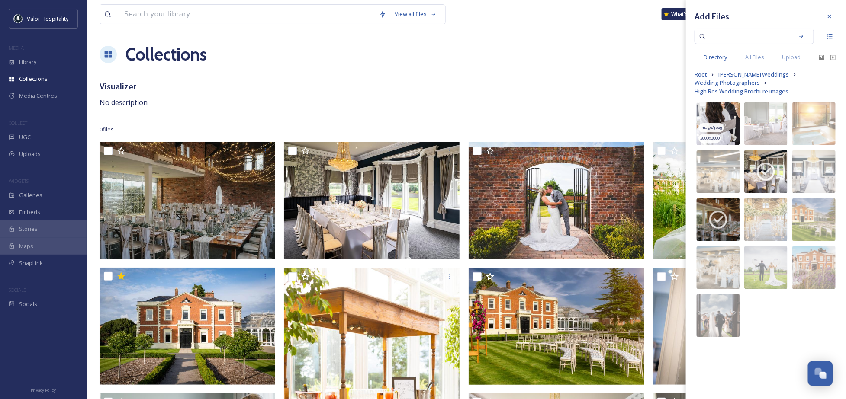
click at [726, 114] on img at bounding box center [718, 123] width 43 height 43
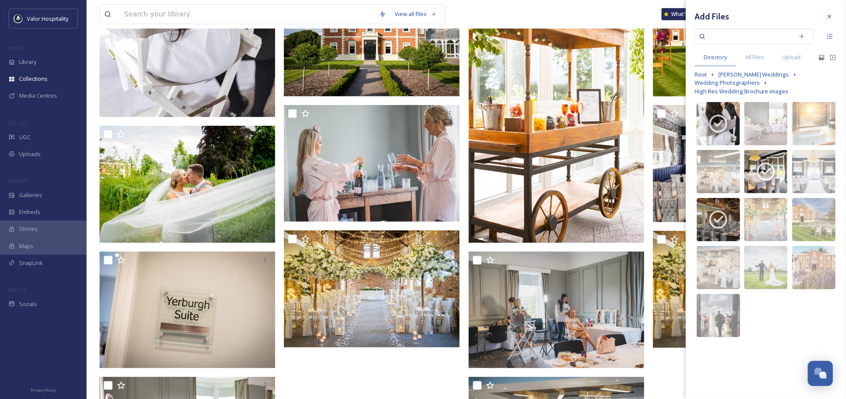
scroll to position [346, 0]
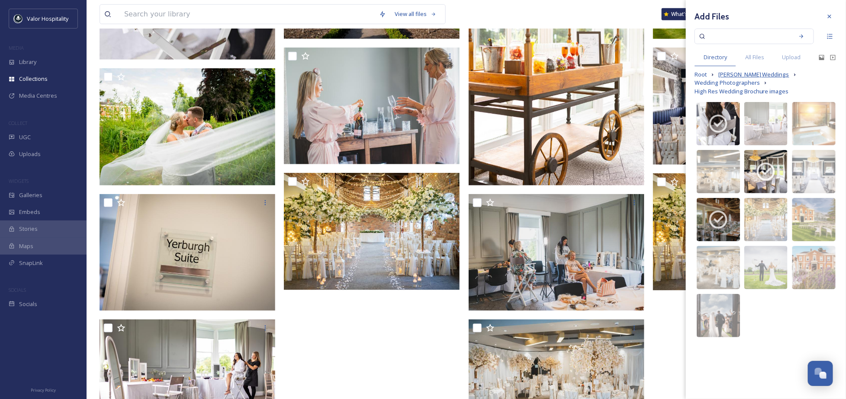
click at [731, 76] on span "[PERSON_NAME] Weddings" at bounding box center [753, 75] width 71 height 8
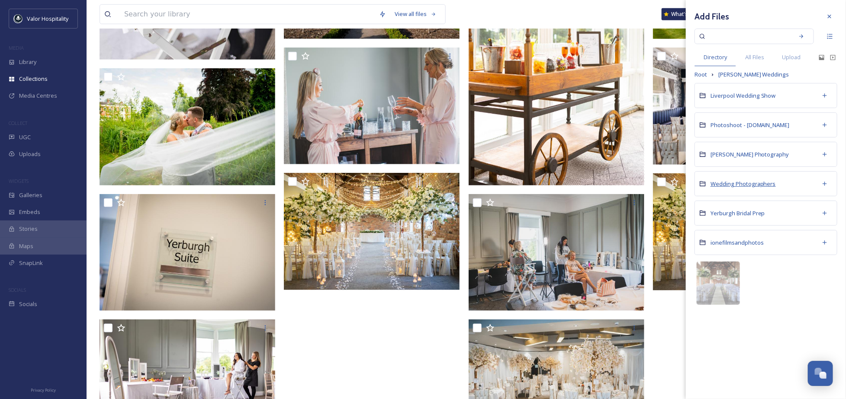
click at [736, 184] on span "Wedding Photographers" at bounding box center [743, 184] width 65 height 8
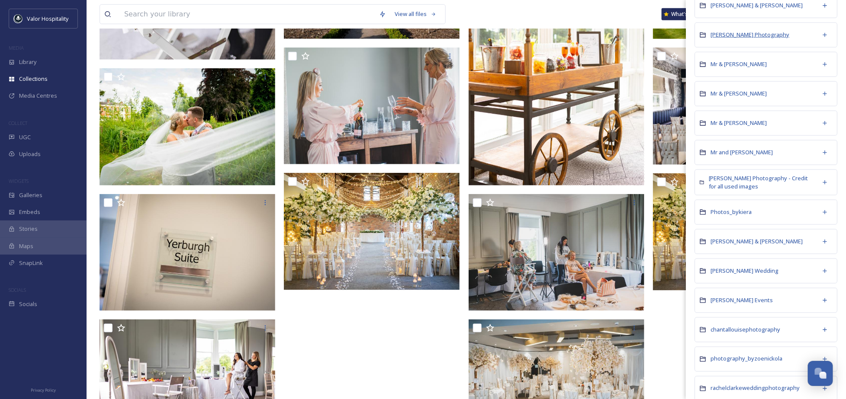
scroll to position [461, 0]
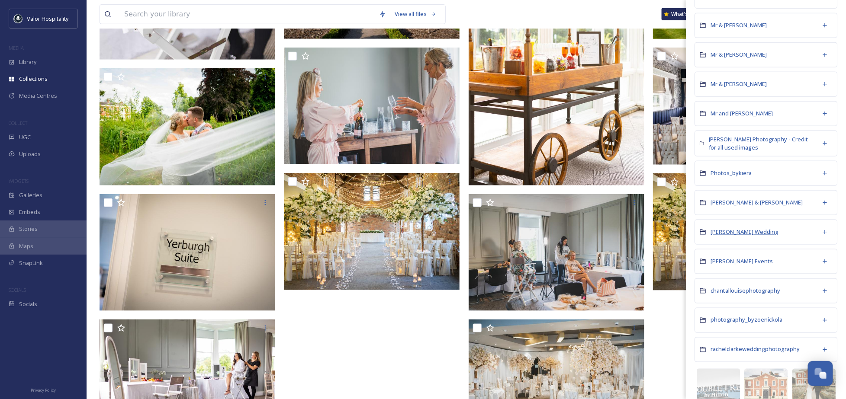
click at [743, 233] on span "[PERSON_NAME] Wedding" at bounding box center [745, 232] width 68 height 8
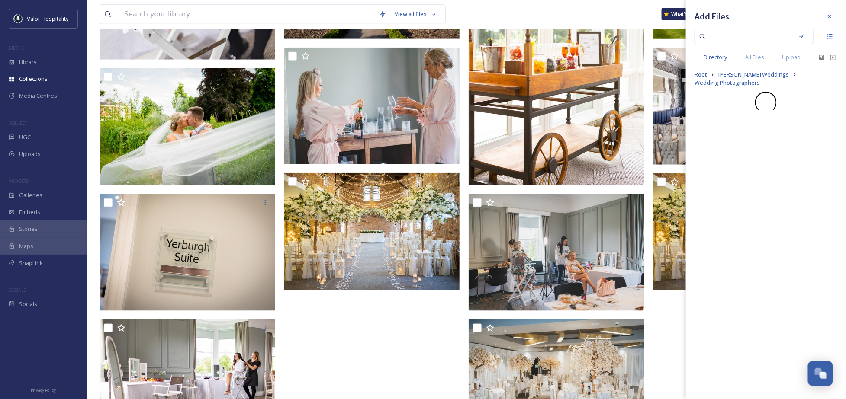
scroll to position [0, 0]
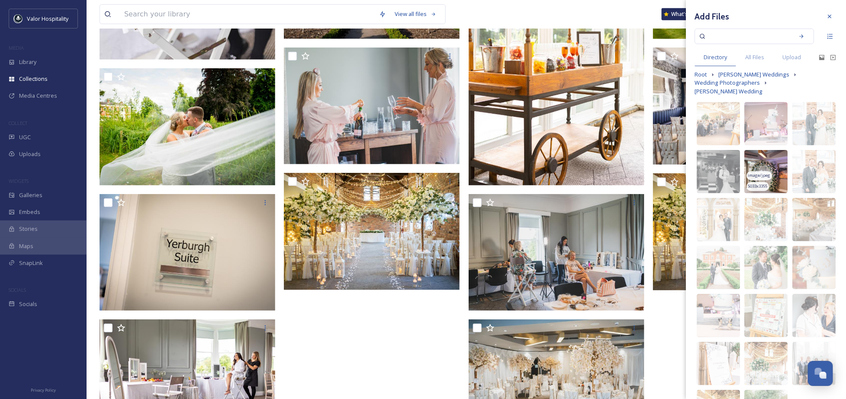
click at [767, 163] on img at bounding box center [765, 171] width 43 height 43
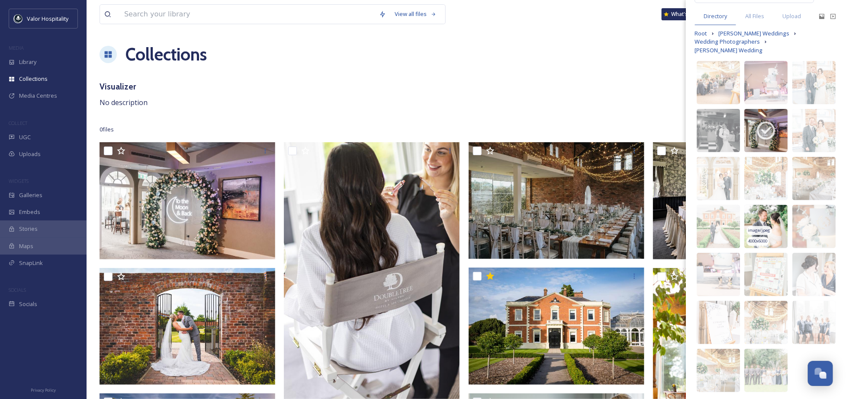
scroll to position [61, 0]
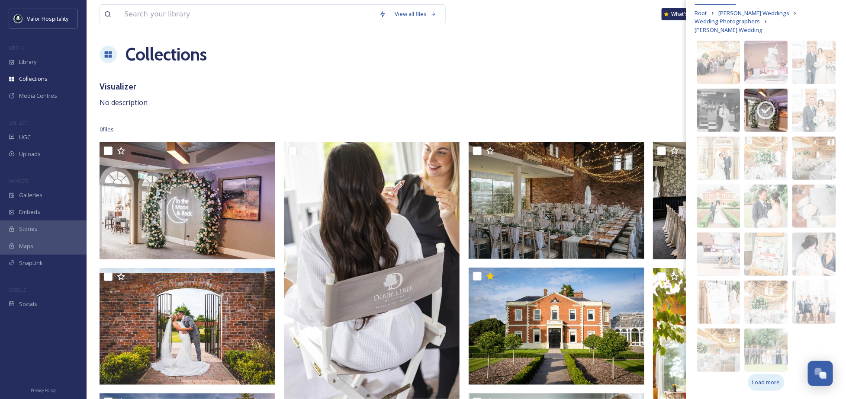
click at [760, 383] on span "Load more" at bounding box center [766, 383] width 28 height 8
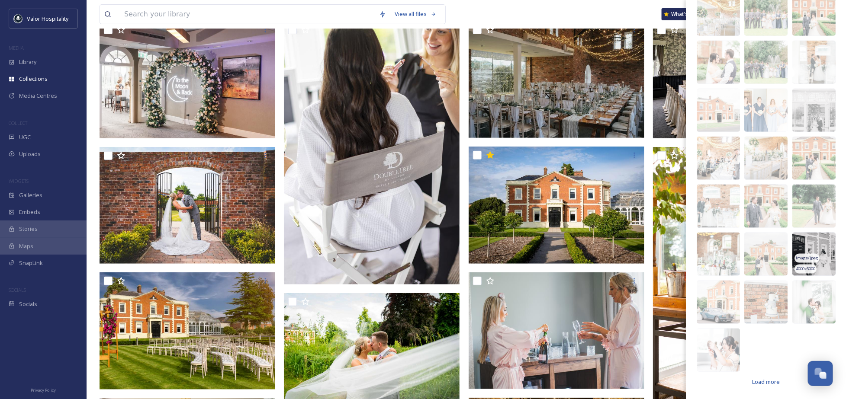
scroll to position [173, 0]
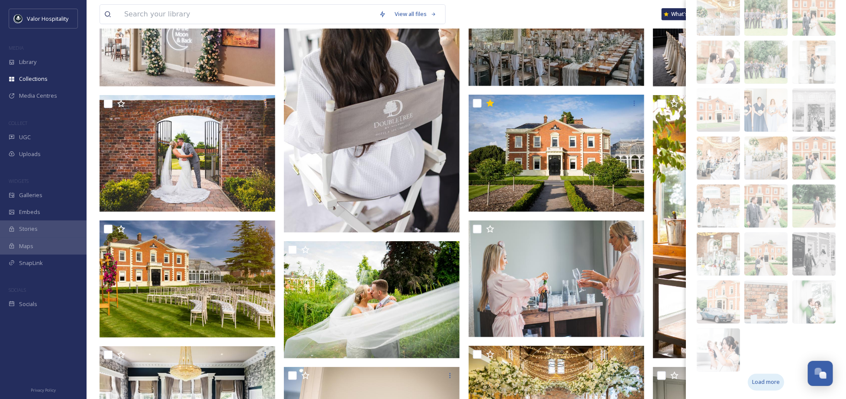
click at [764, 384] on span "Load more" at bounding box center [766, 383] width 28 height 8
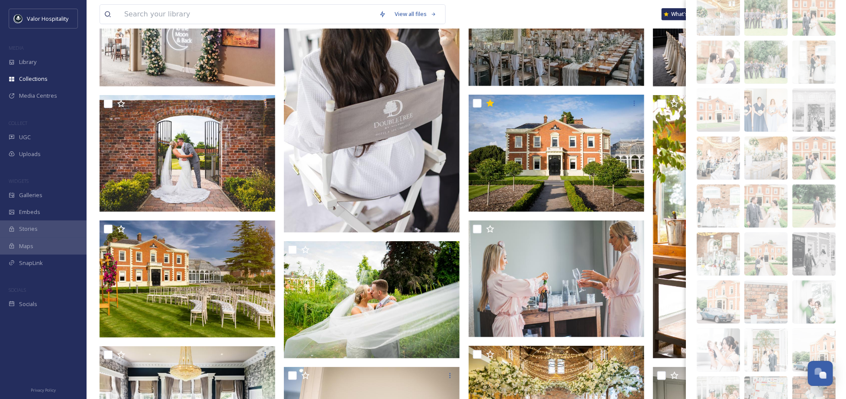
scroll to position [686, 0]
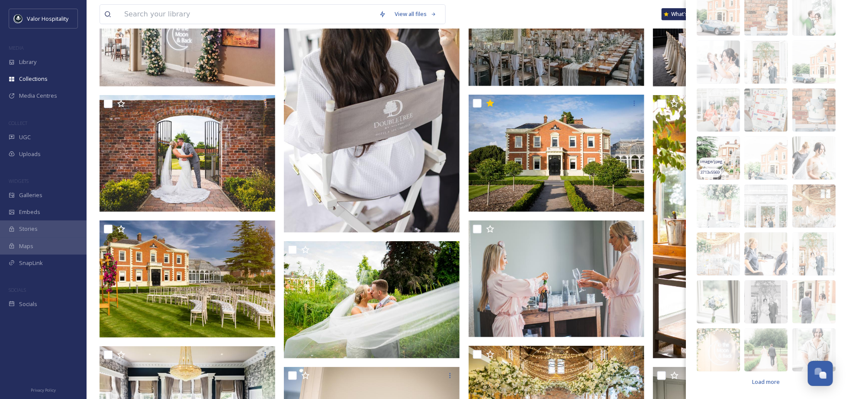
click at [714, 150] on img at bounding box center [718, 158] width 43 height 43
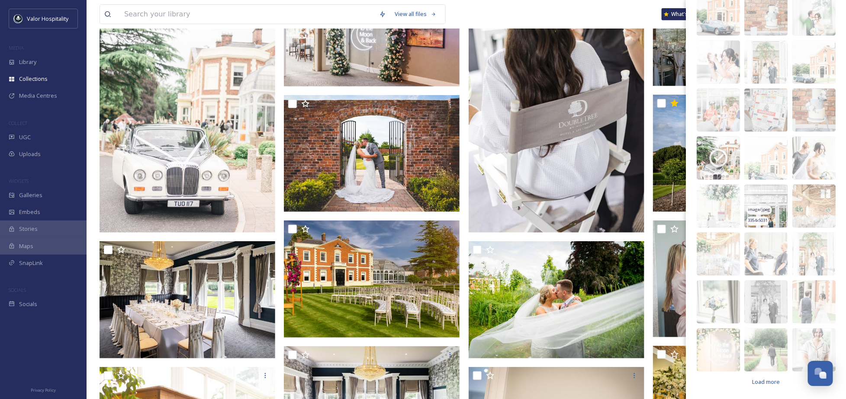
click at [771, 201] on img at bounding box center [765, 206] width 43 height 43
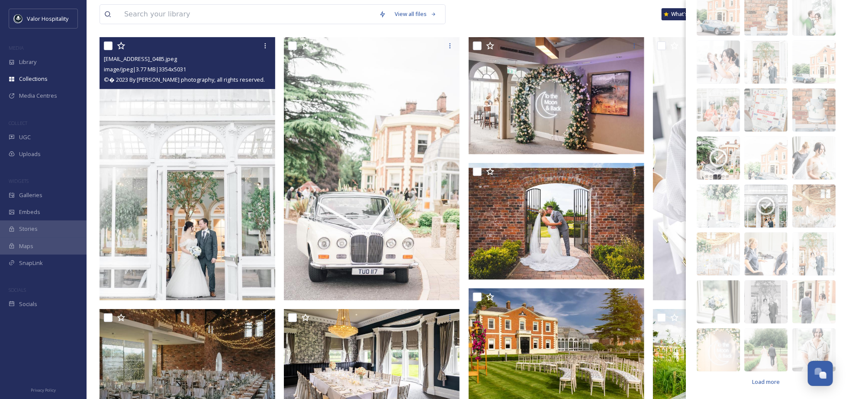
scroll to position [0, 0]
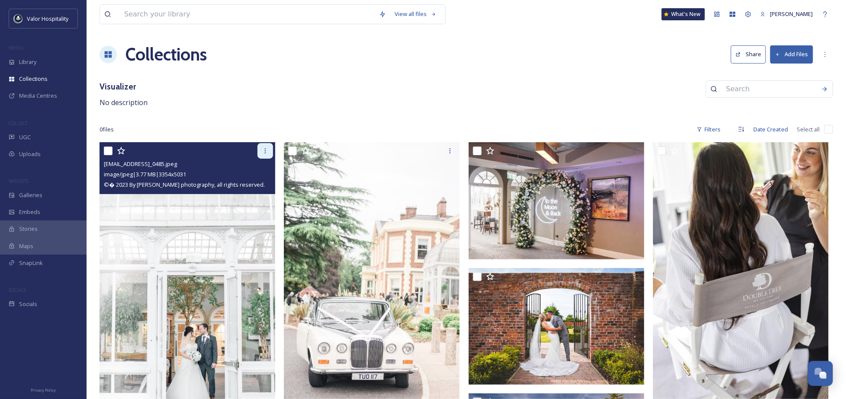
click at [266, 151] on icon at bounding box center [265, 151] width 7 height 7
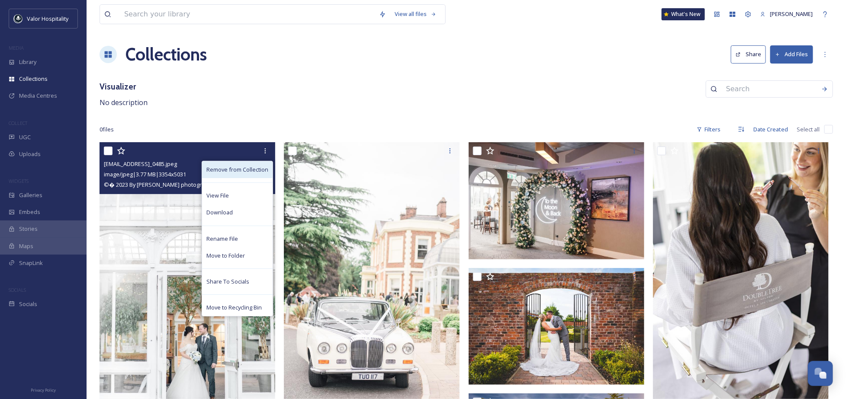
click at [249, 174] on span "Remove from Collection" at bounding box center [237, 170] width 62 height 8
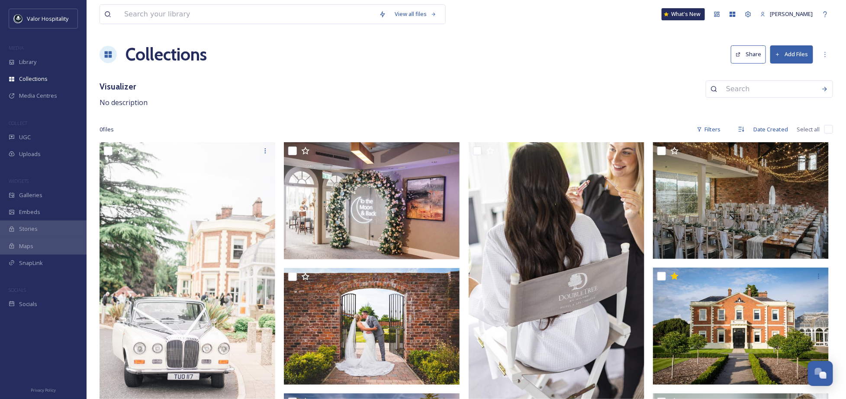
click at [788, 49] on button "Add Files" at bounding box center [791, 54] width 43 height 18
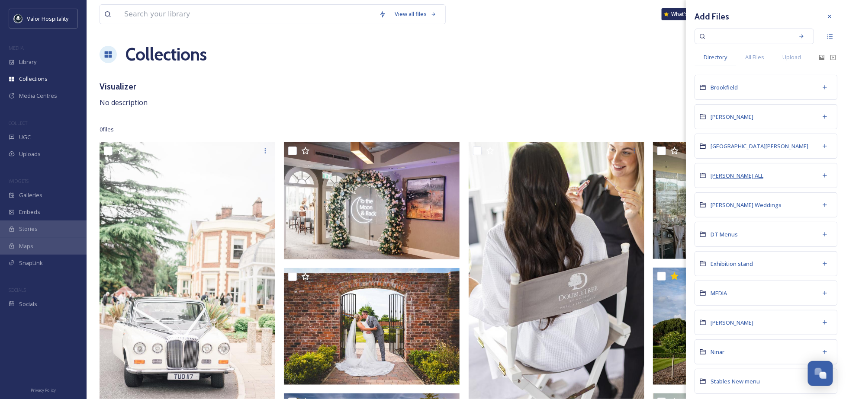
click at [733, 180] on span "[PERSON_NAME] ALL" at bounding box center [737, 176] width 53 height 8
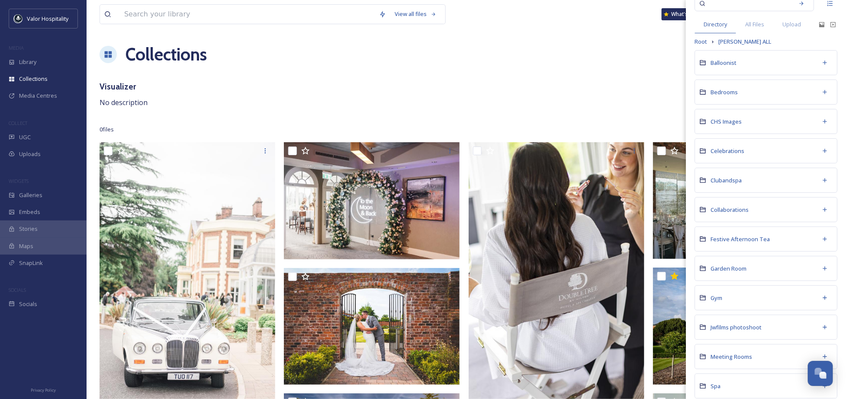
scroll to position [62, 0]
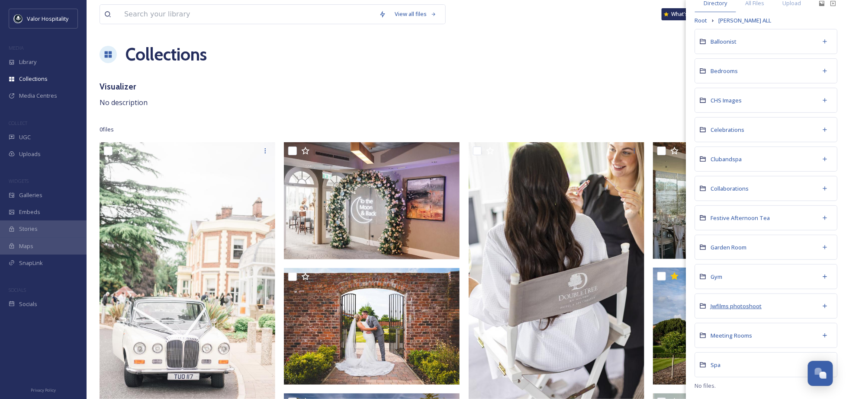
click at [736, 307] on span "Jwfilms photoshoot" at bounding box center [736, 306] width 51 height 8
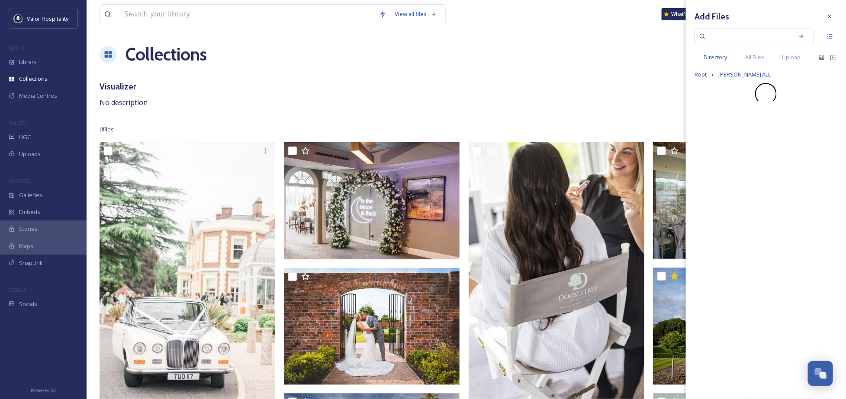
scroll to position [0, 0]
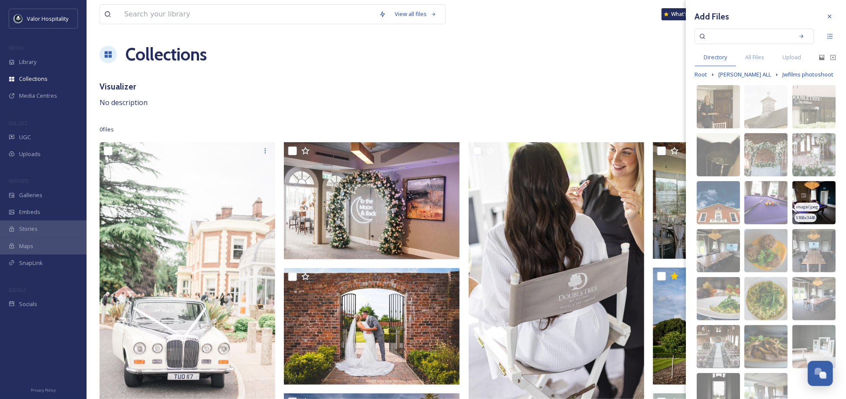
click at [813, 201] on img at bounding box center [813, 202] width 43 height 43
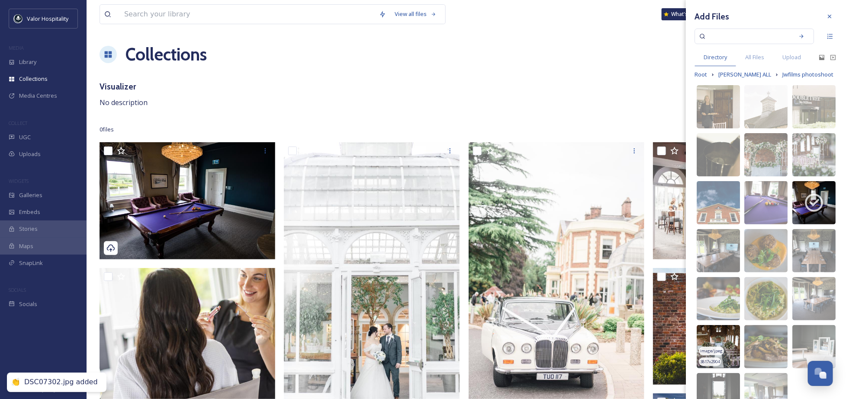
click at [715, 345] on img at bounding box center [718, 346] width 43 height 43
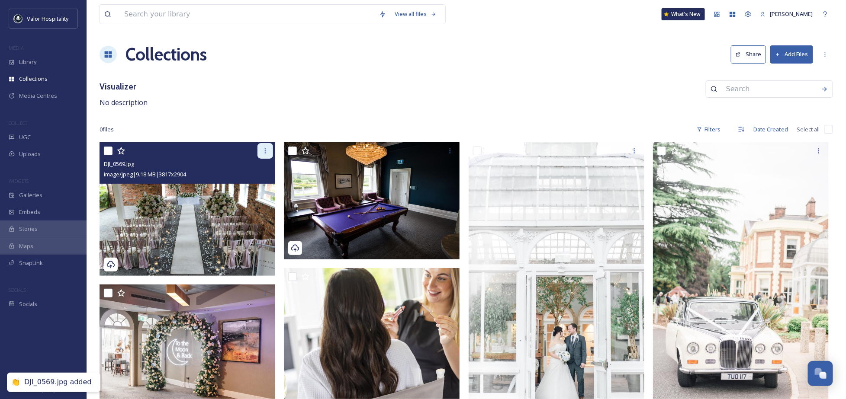
click at [270, 151] on div at bounding box center [265, 151] width 16 height 16
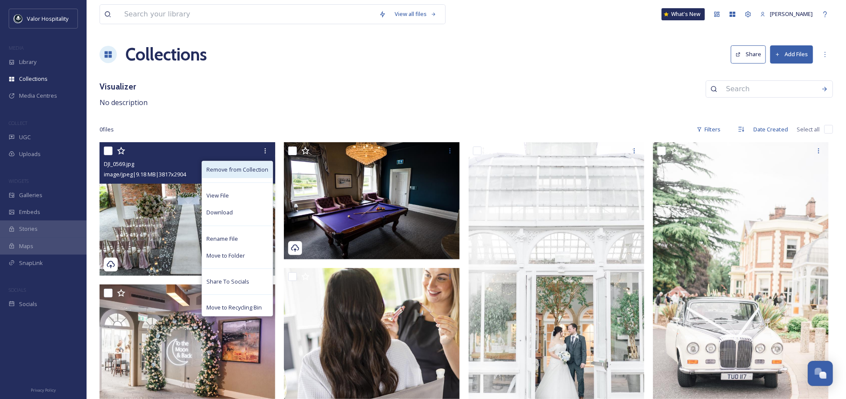
click at [248, 167] on span "Remove from Collection" at bounding box center [237, 170] width 62 height 8
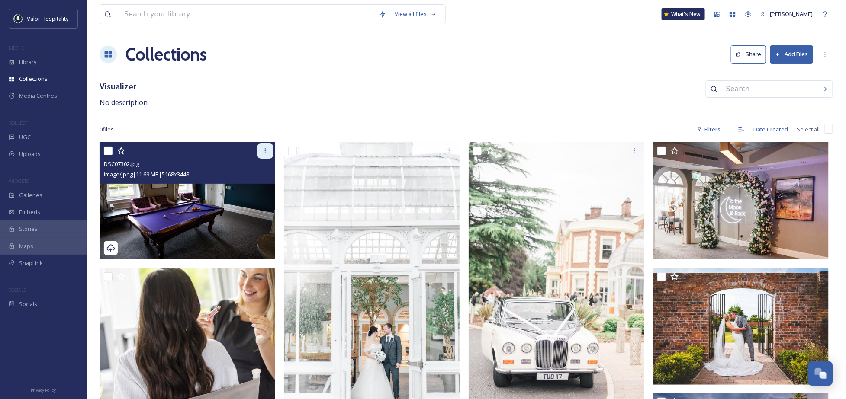
click at [266, 151] on icon at bounding box center [265, 151] width 7 height 7
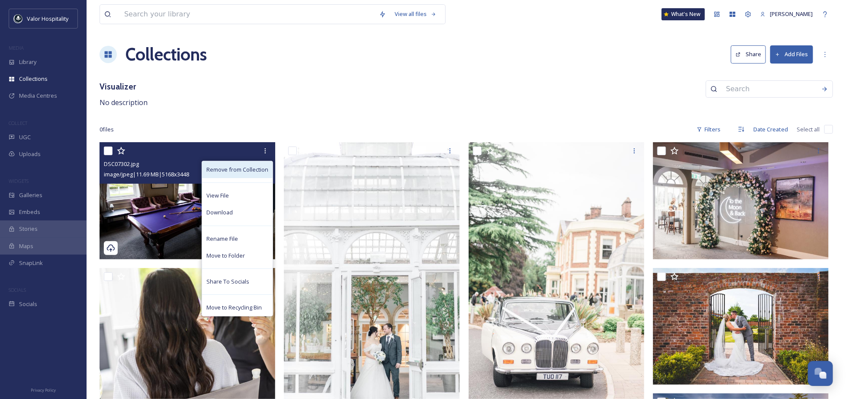
click at [262, 171] on span "Remove from Collection" at bounding box center [237, 170] width 62 height 8
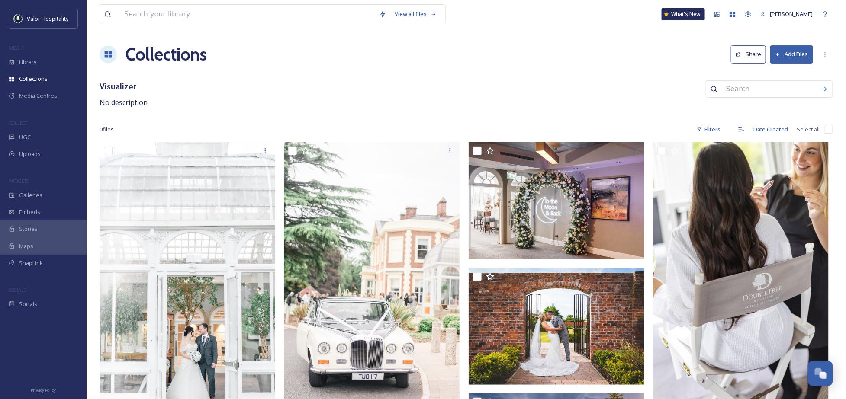
click at [797, 56] on button "Add Files" at bounding box center [791, 54] width 43 height 18
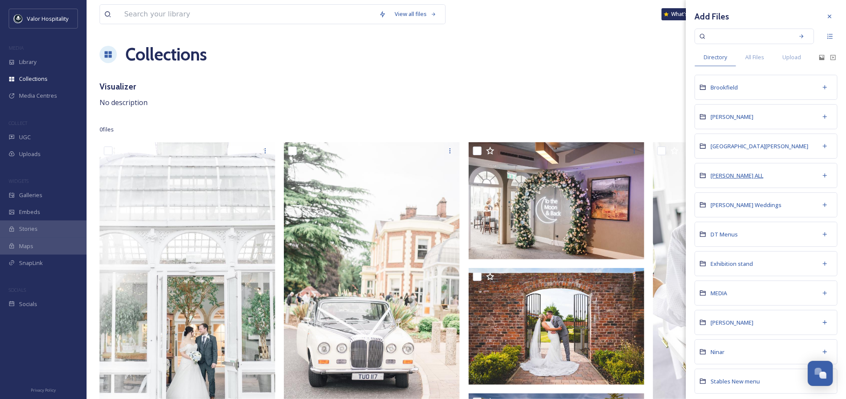
click at [733, 180] on span "[PERSON_NAME] ALL" at bounding box center [737, 176] width 53 height 8
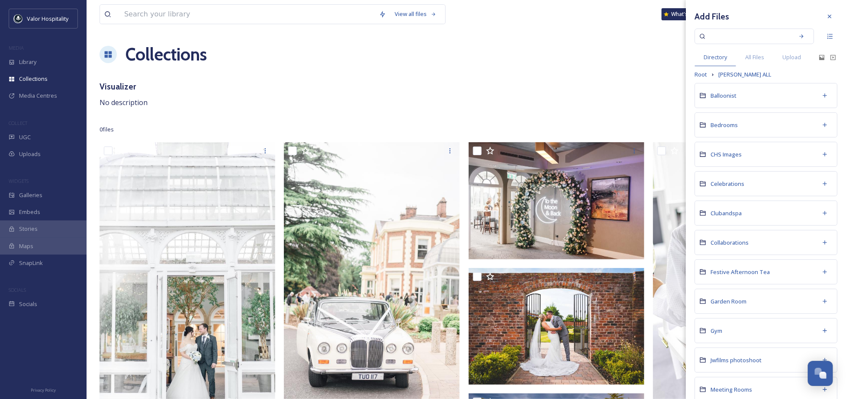
scroll to position [62, 0]
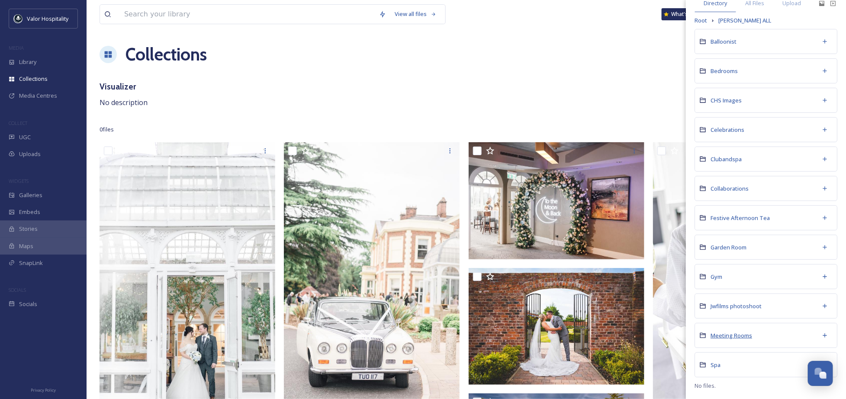
click at [733, 334] on span "Meeting Rooms" at bounding box center [732, 336] width 42 height 8
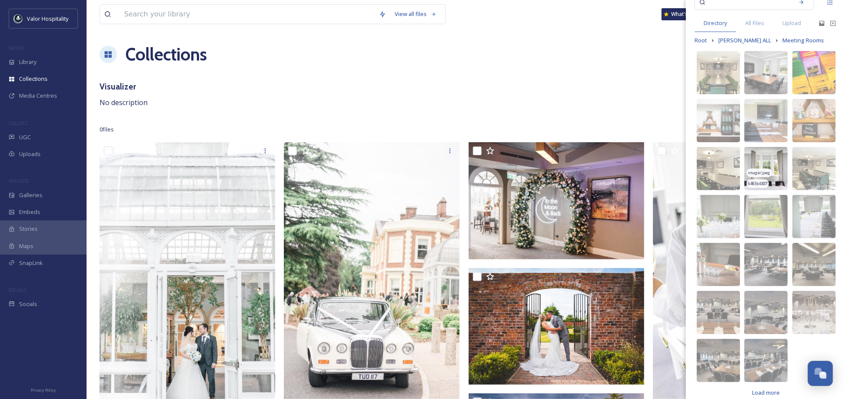
scroll to position [54, 0]
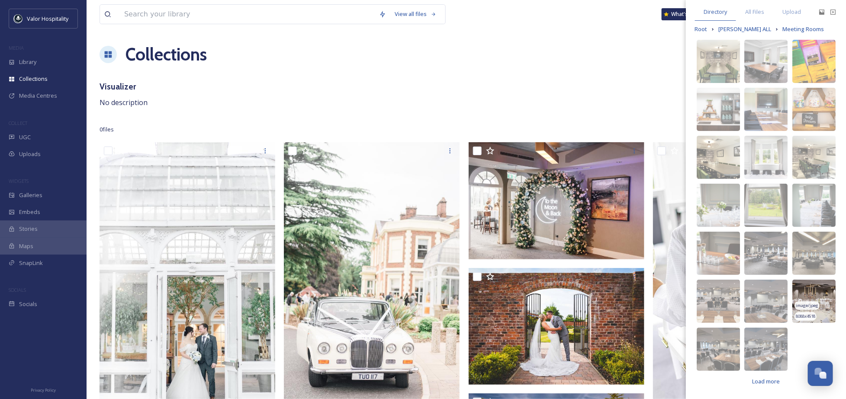
click at [818, 296] on img at bounding box center [813, 301] width 43 height 43
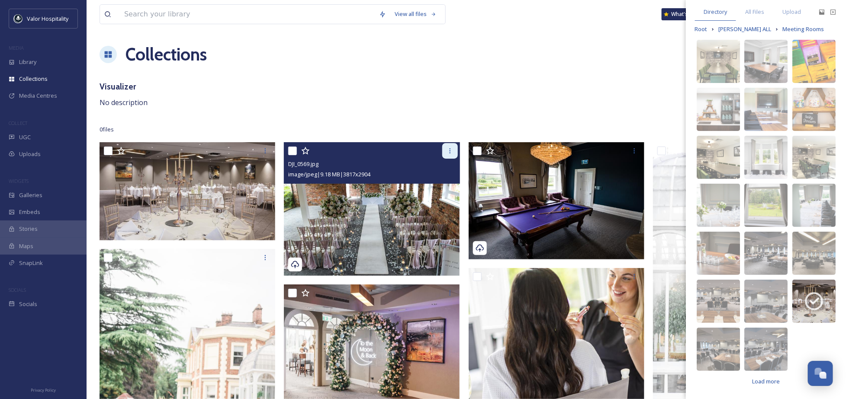
click at [450, 151] on icon at bounding box center [450, 151] width 7 height 7
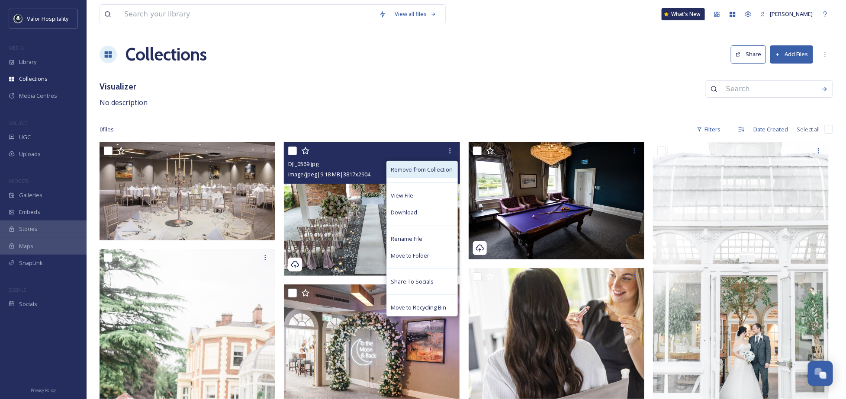
click at [434, 172] on span "Remove from Collection" at bounding box center [422, 170] width 62 height 8
click at [427, 168] on span "Remove from Collection" at bounding box center [422, 170] width 62 height 8
click at [422, 170] on span "Remove from Collection" at bounding box center [422, 170] width 62 height 8
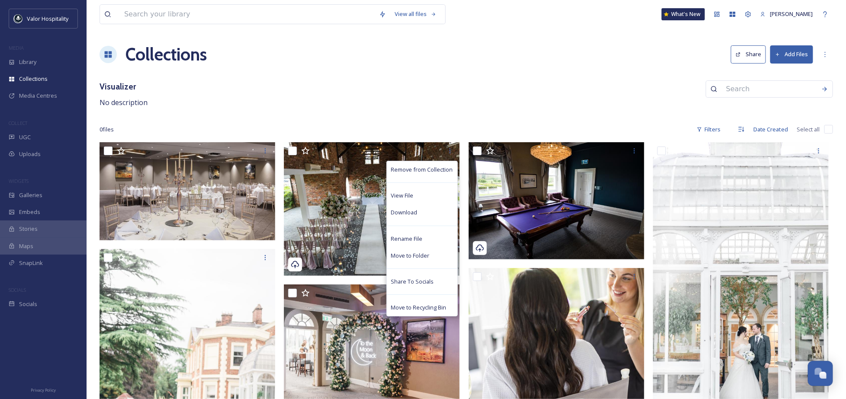
click at [439, 101] on div "Visualizer No description" at bounding box center [466, 94] width 733 height 28
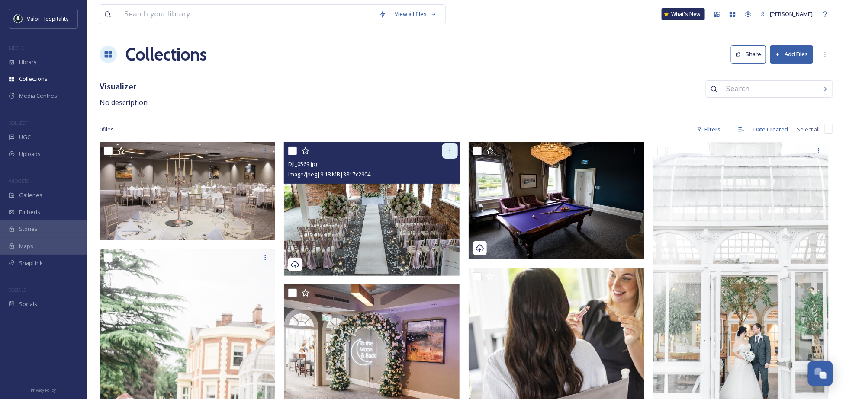
click at [449, 149] on icon at bounding box center [449, 150] width 1 height 5
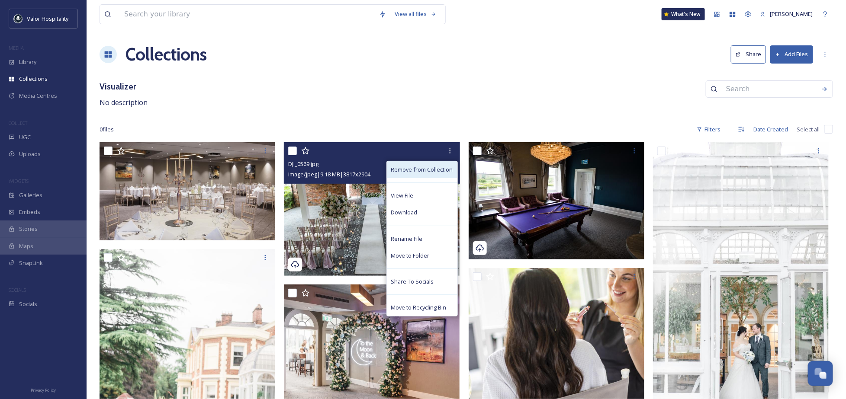
click at [410, 169] on span "Remove from Collection" at bounding box center [422, 170] width 62 height 8
click at [407, 169] on span "Remove from Collection" at bounding box center [422, 170] width 62 height 8
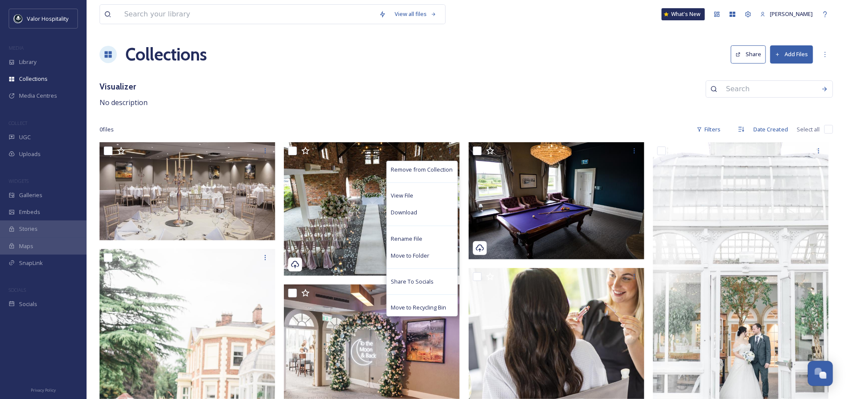
click at [392, 100] on div "Visualizer No description" at bounding box center [466, 94] width 733 height 28
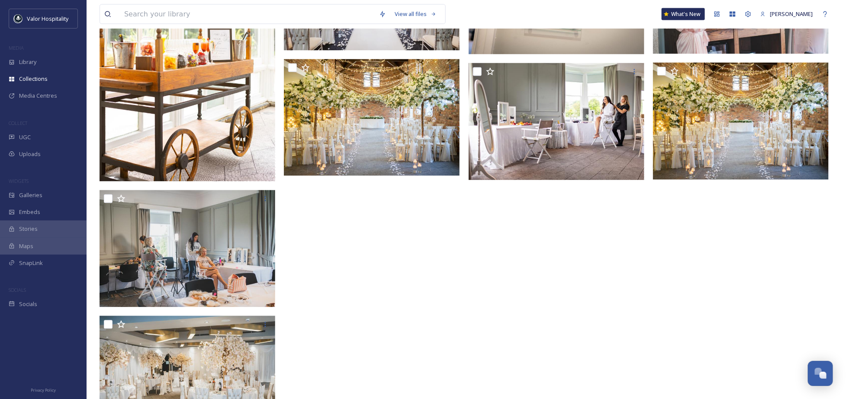
scroll to position [709, 0]
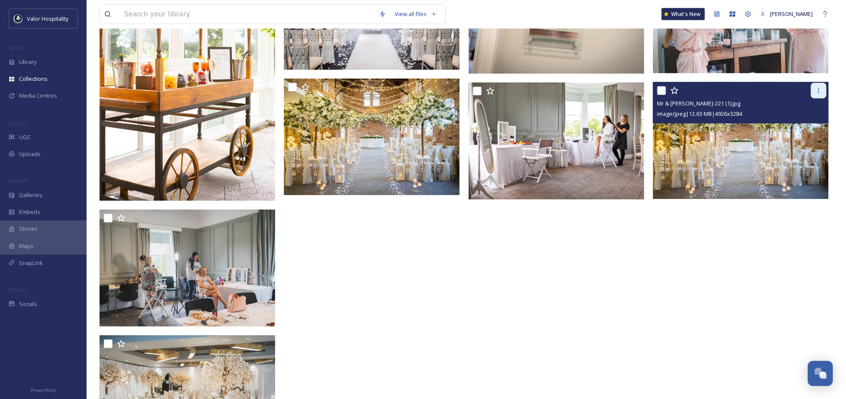
click at [823, 89] on div at bounding box center [819, 91] width 16 height 16
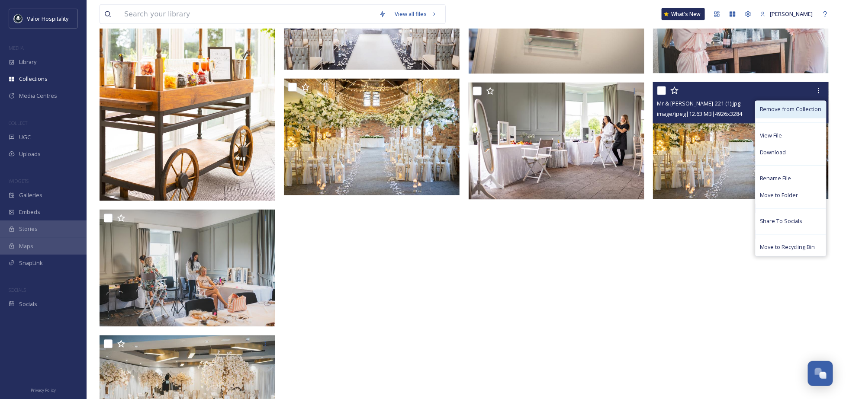
click at [810, 106] on span "Remove from Collection" at bounding box center [791, 110] width 62 height 8
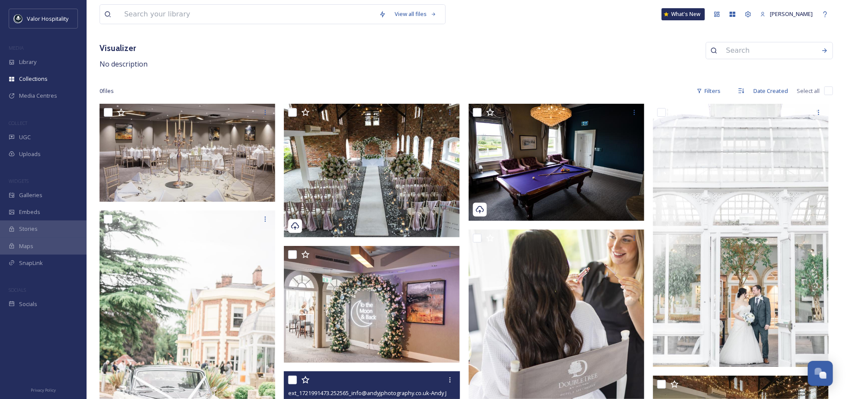
scroll to position [0, 0]
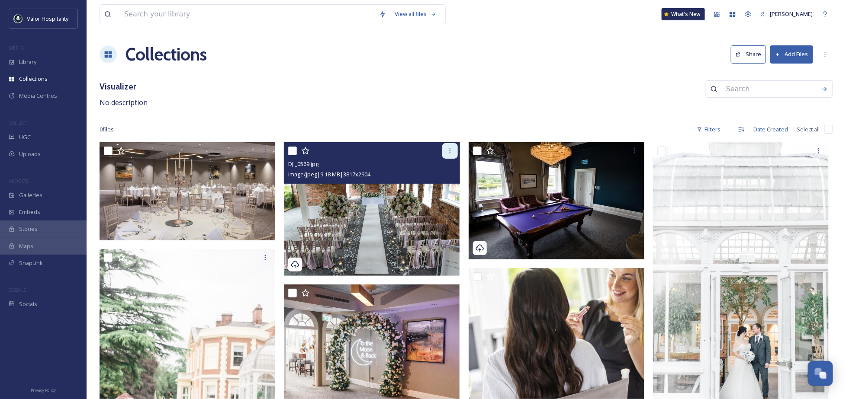
click at [451, 149] on icon at bounding box center [450, 151] width 7 height 7
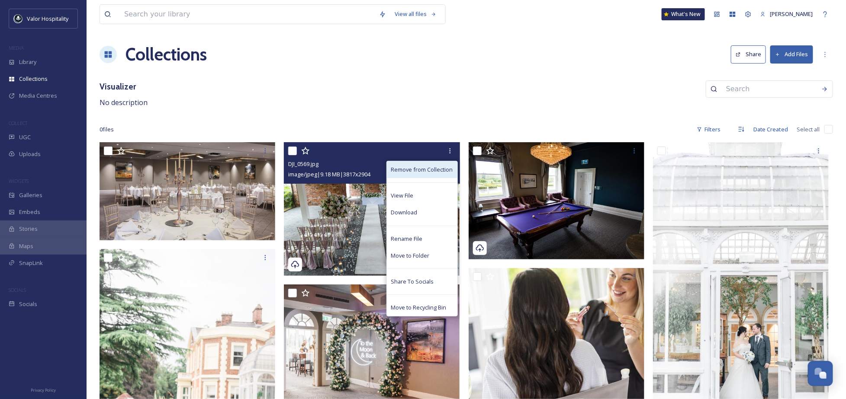
click at [423, 167] on span "Remove from Collection" at bounding box center [422, 170] width 62 height 8
click at [411, 170] on span "Remove from Collection" at bounding box center [422, 170] width 62 height 8
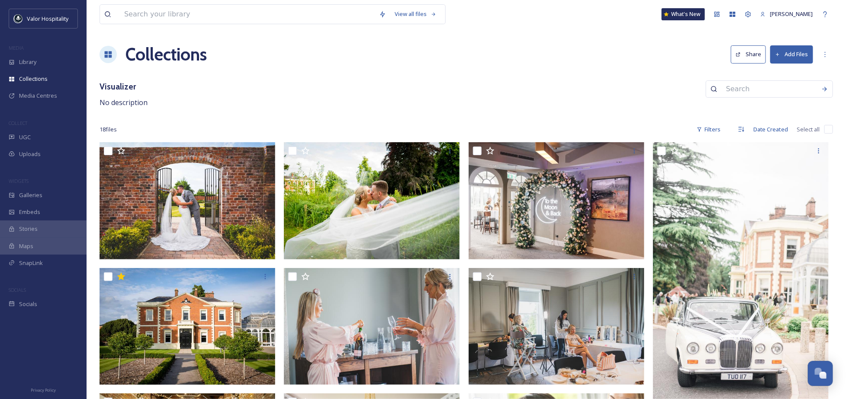
click at [806, 55] on button "Add Files" at bounding box center [791, 54] width 43 height 18
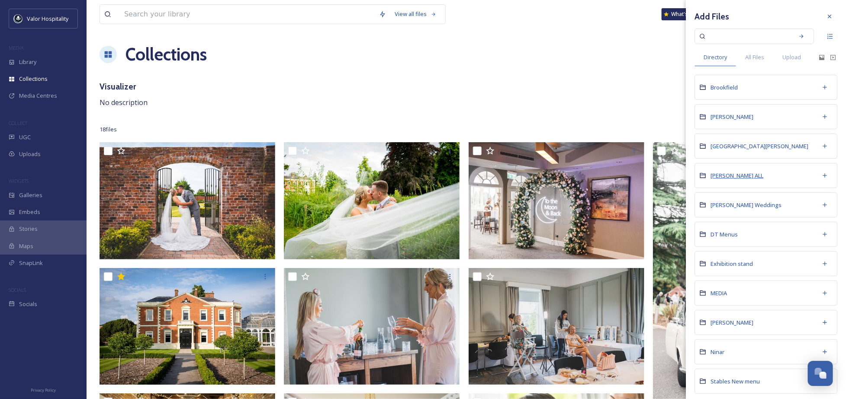
click at [735, 180] on span "DT Chester ALL" at bounding box center [737, 176] width 53 height 8
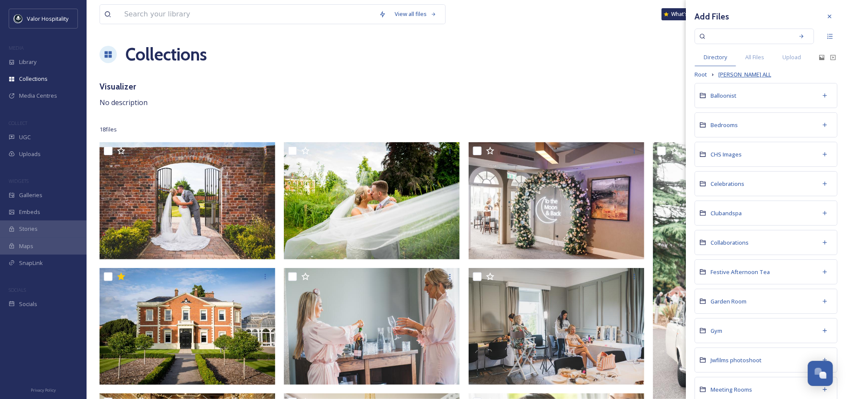
click at [731, 79] on span "DT Chester ALL" at bounding box center [744, 75] width 53 height 8
click at [703, 79] on span "Root" at bounding box center [701, 75] width 13 height 8
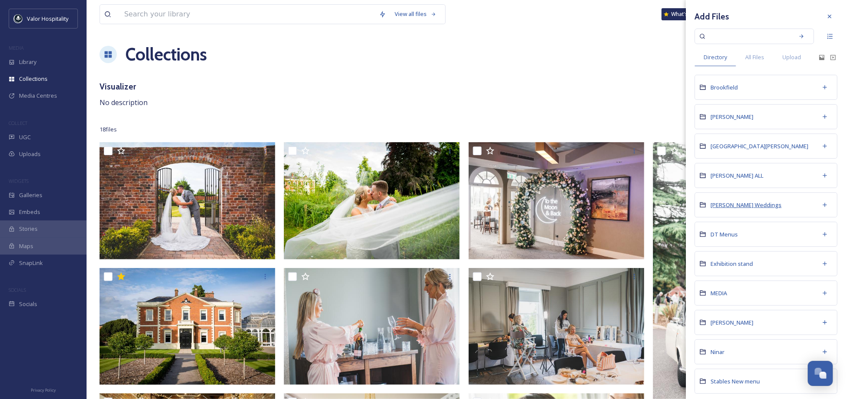
click at [730, 209] on span "DT Chester Weddings" at bounding box center [746, 205] width 71 height 8
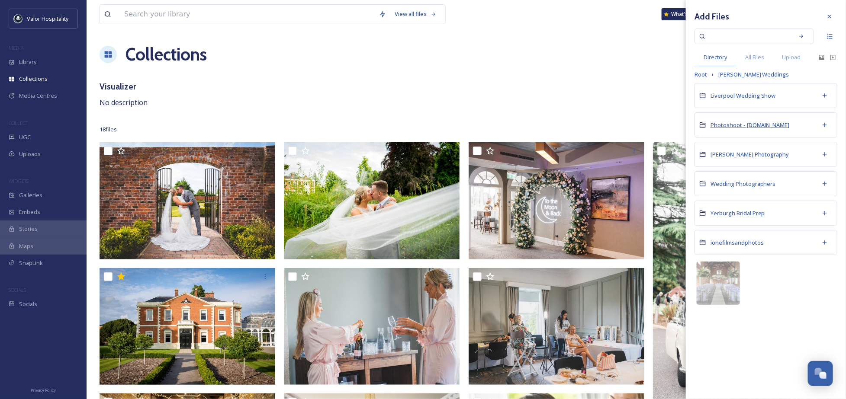
click at [734, 126] on span "Photoshoot - [DOMAIN_NAME]" at bounding box center [750, 125] width 79 height 8
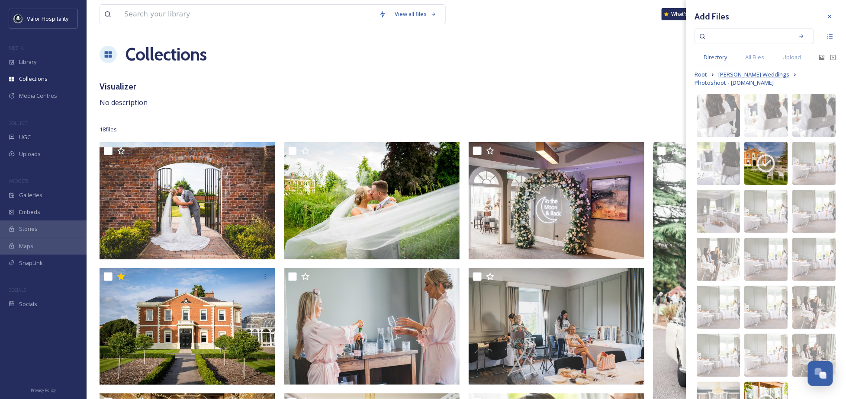
click at [746, 79] on span "[PERSON_NAME] Weddings" at bounding box center [753, 75] width 71 height 8
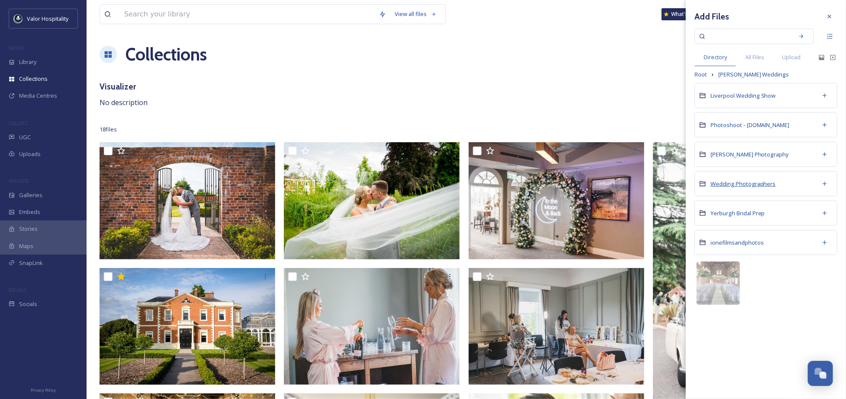
click at [749, 183] on span "Wedding Photographers" at bounding box center [743, 184] width 65 height 8
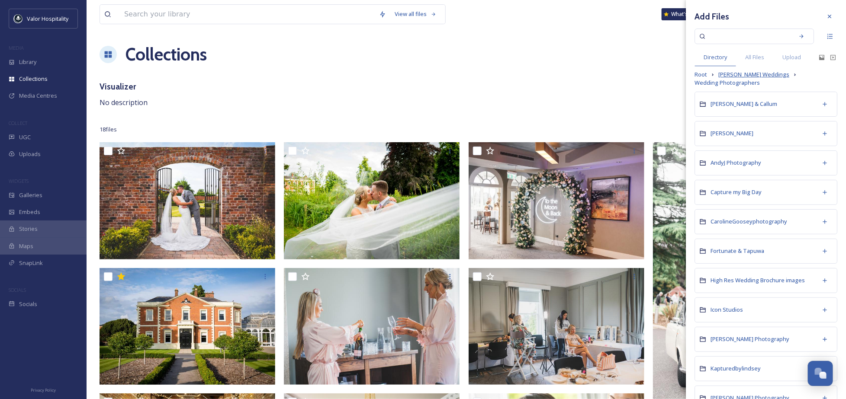
click at [724, 79] on span "[PERSON_NAME] Weddings" at bounding box center [753, 75] width 71 height 8
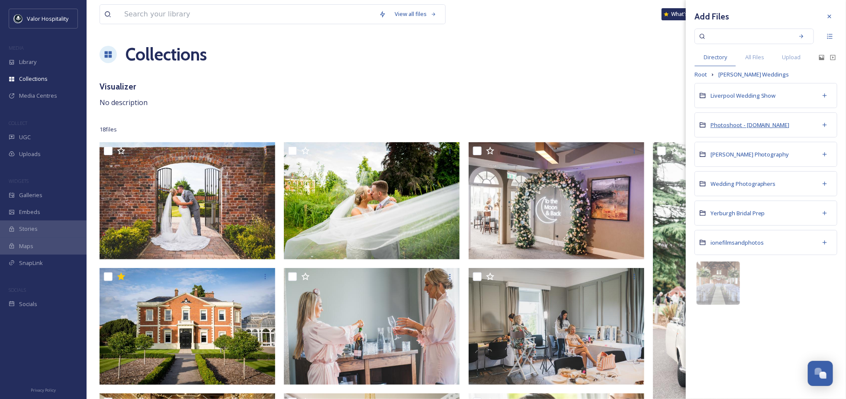
click at [732, 124] on span "Photoshoot - [DOMAIN_NAME]" at bounding box center [750, 125] width 79 height 8
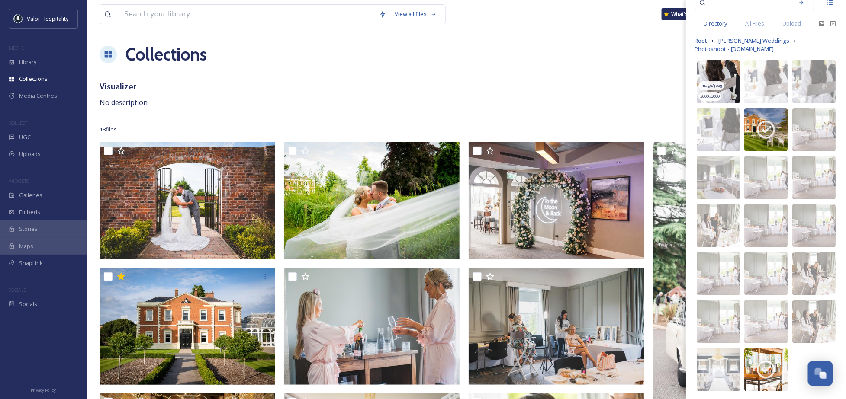
scroll to position [62, 0]
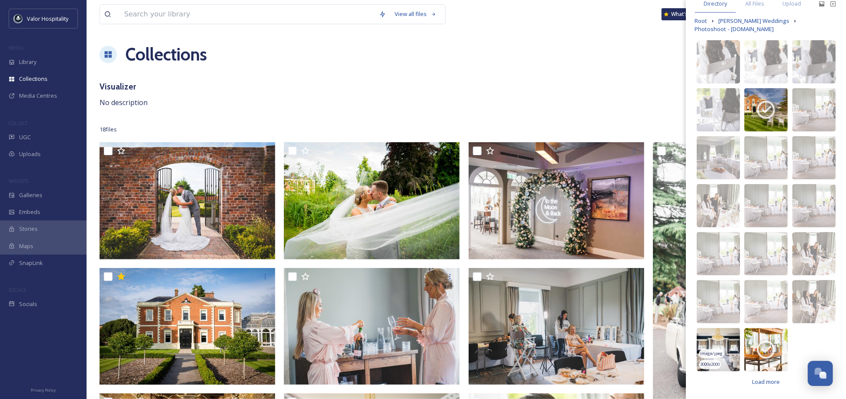
click at [724, 340] on img at bounding box center [718, 349] width 43 height 43
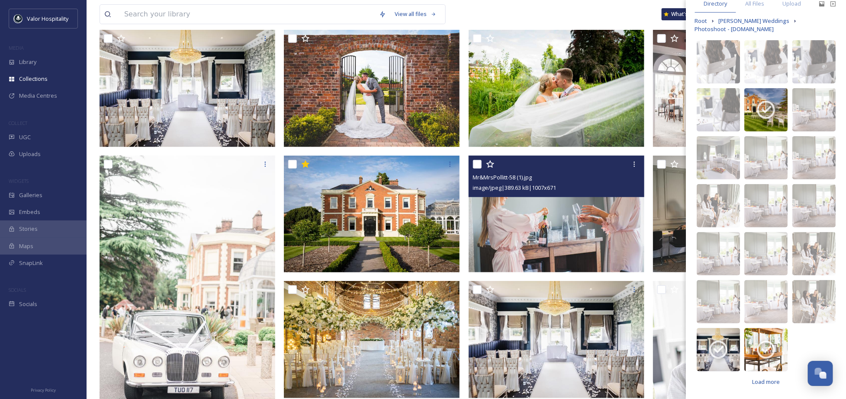
scroll to position [58, 0]
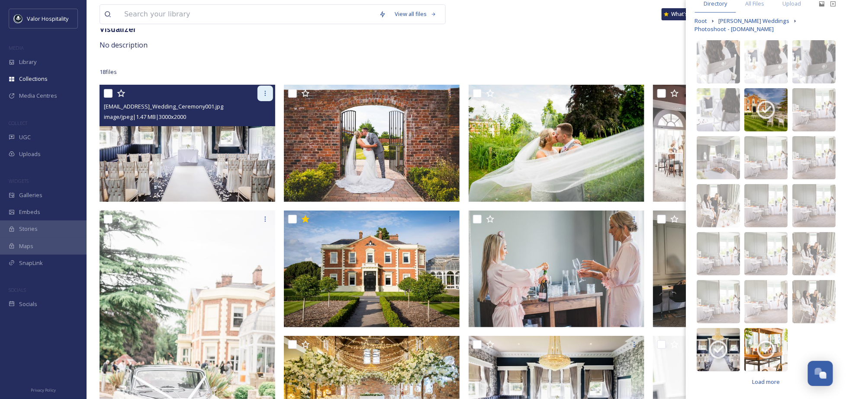
click at [266, 90] on icon at bounding box center [265, 93] width 7 height 7
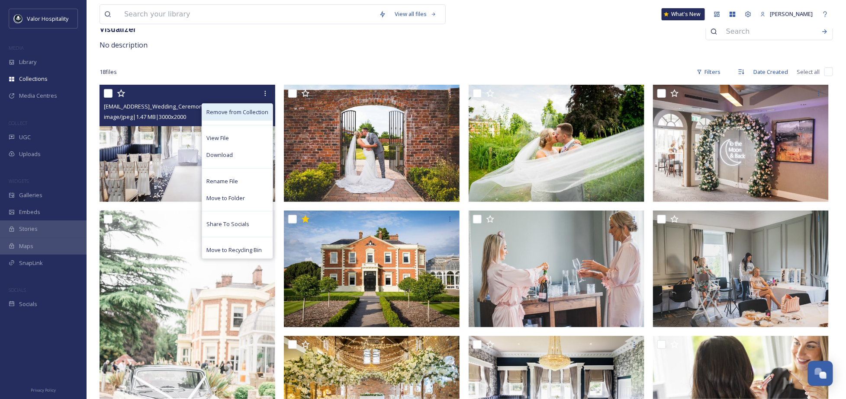
click at [256, 112] on span "Remove from Collection" at bounding box center [237, 112] width 62 height 8
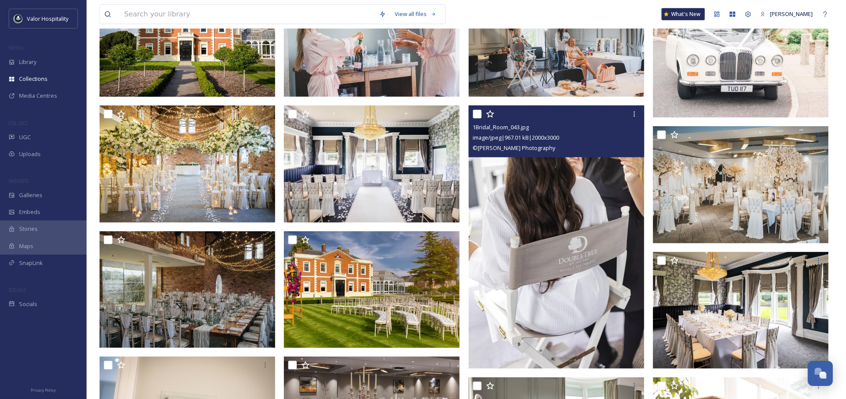
scroll to position [173, 0]
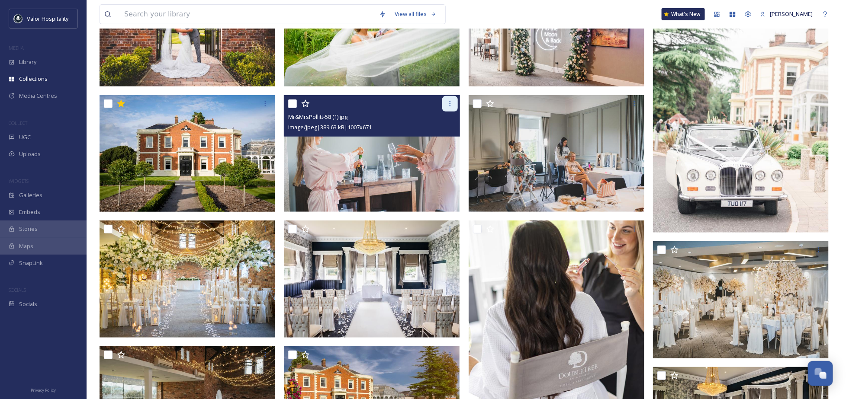
click at [452, 102] on icon at bounding box center [450, 103] width 7 height 7
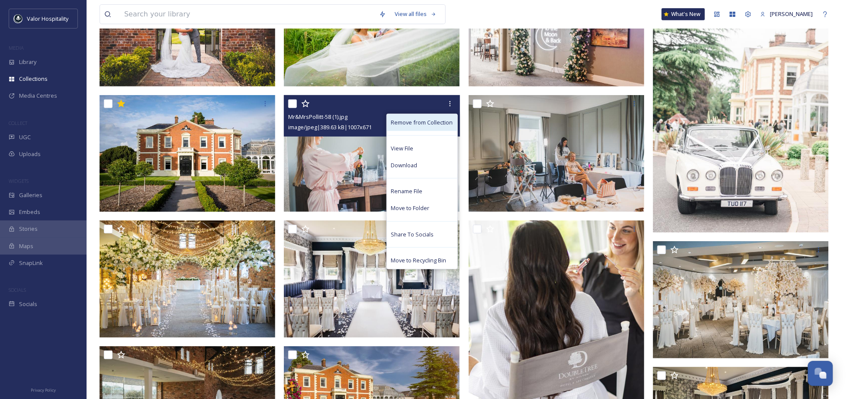
click at [431, 124] on span "Remove from Collection" at bounding box center [422, 123] width 62 height 8
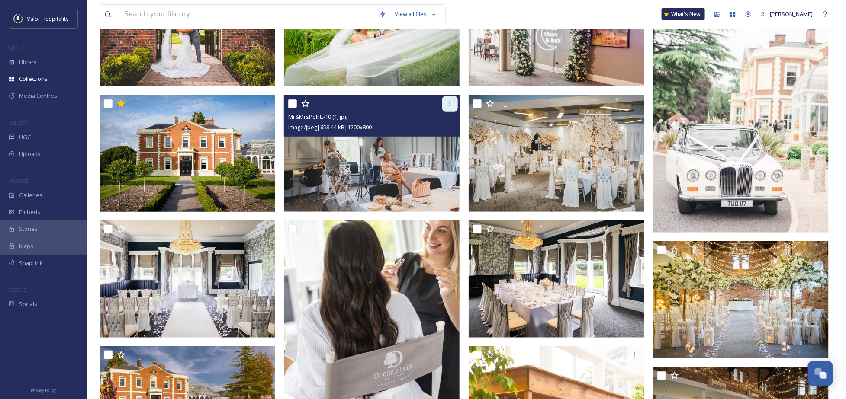
click at [453, 106] on icon at bounding box center [450, 103] width 7 height 7
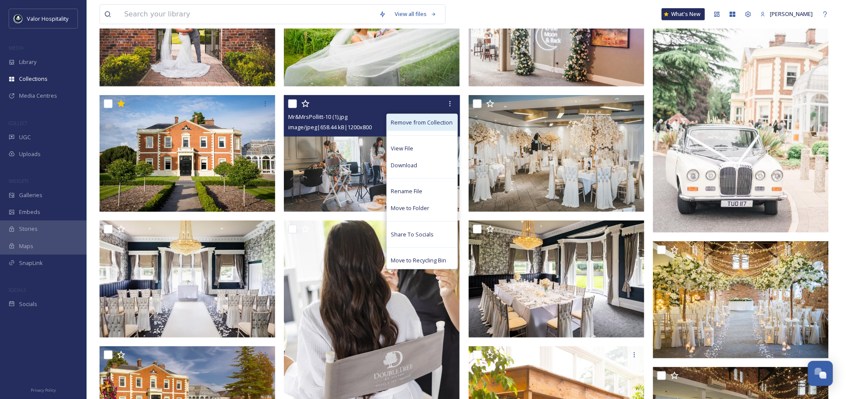
click at [434, 120] on span "Remove from Collection" at bounding box center [422, 123] width 62 height 8
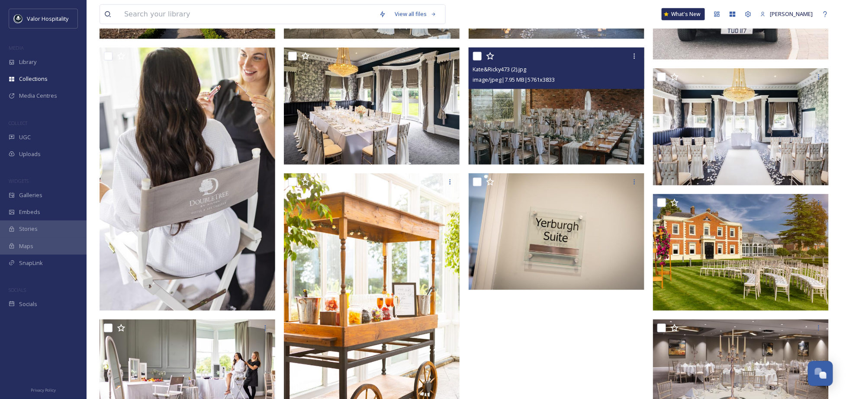
scroll to position [0, 0]
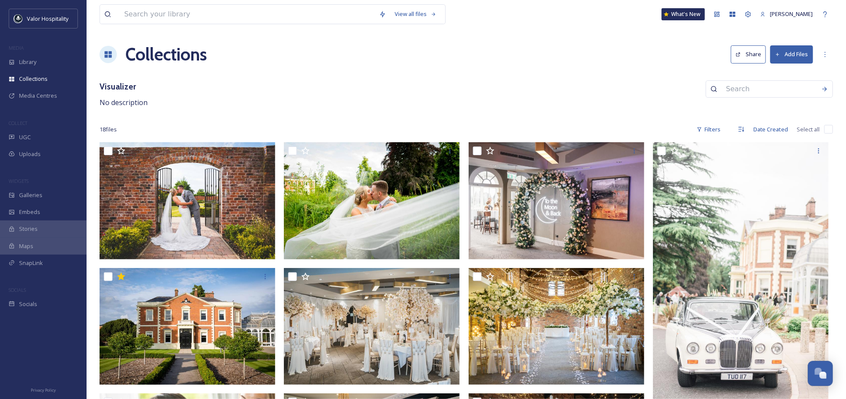
click at [796, 56] on button "Add Files" at bounding box center [791, 54] width 43 height 18
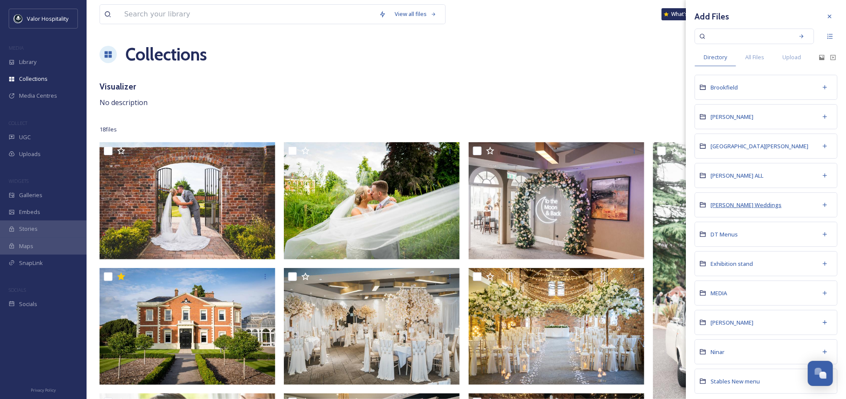
click at [744, 209] on span "[PERSON_NAME] Weddings" at bounding box center [746, 205] width 71 height 8
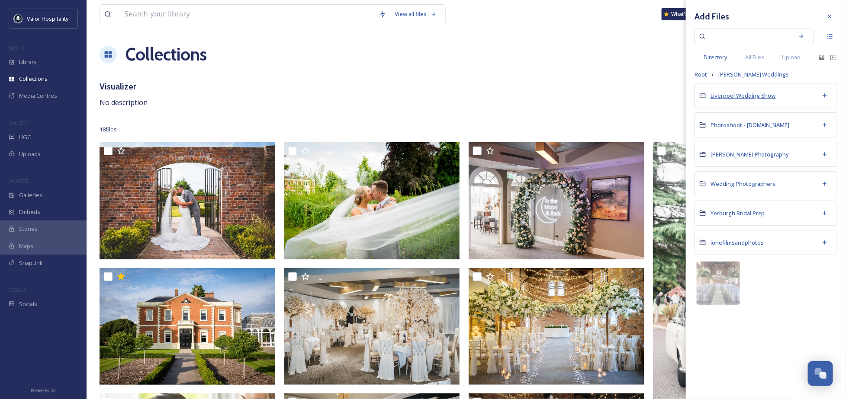
click at [743, 93] on span "Liverpool Wedding Show" at bounding box center [743, 96] width 65 height 8
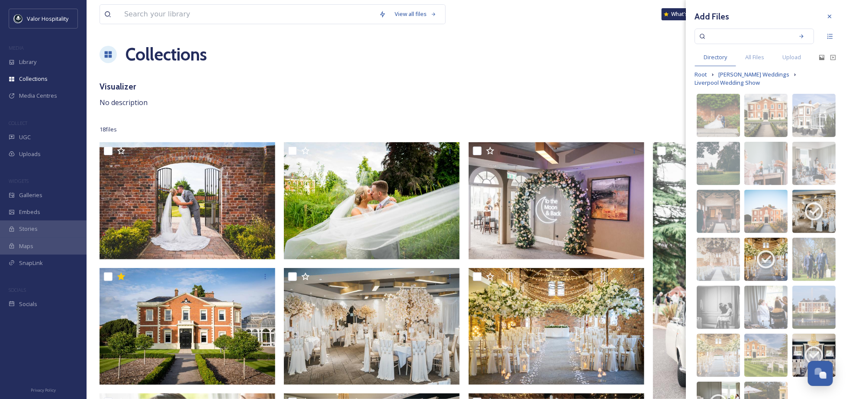
scroll to position [62, 0]
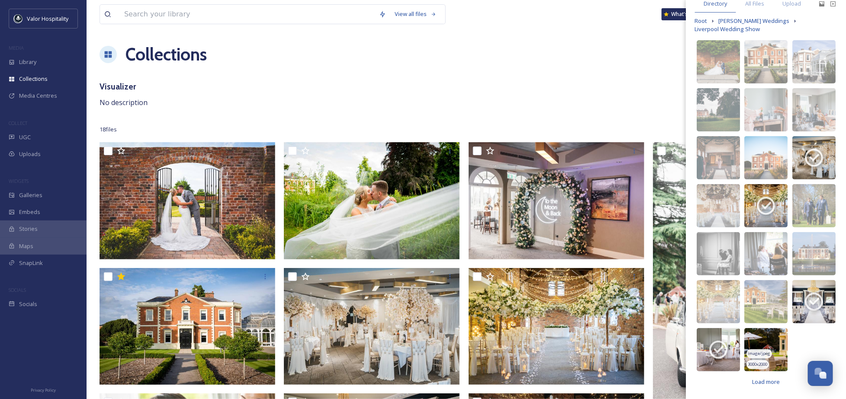
click at [765, 351] on span "image/jpeg" at bounding box center [759, 354] width 23 height 6
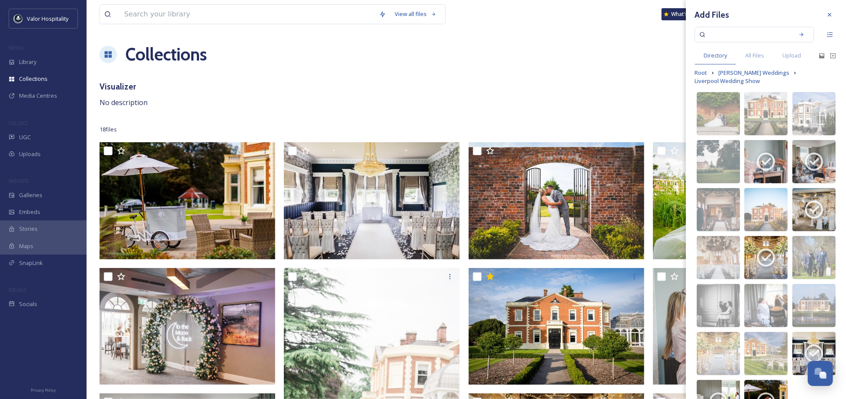
scroll to position [0, 0]
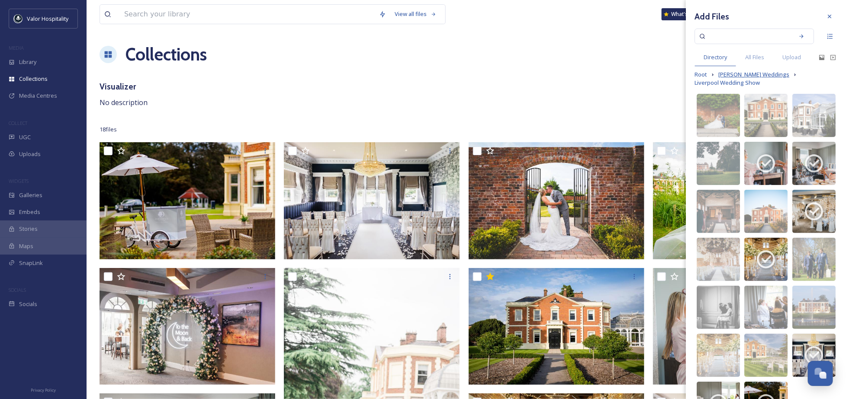
click at [748, 79] on span "[PERSON_NAME] Weddings" at bounding box center [753, 75] width 71 height 8
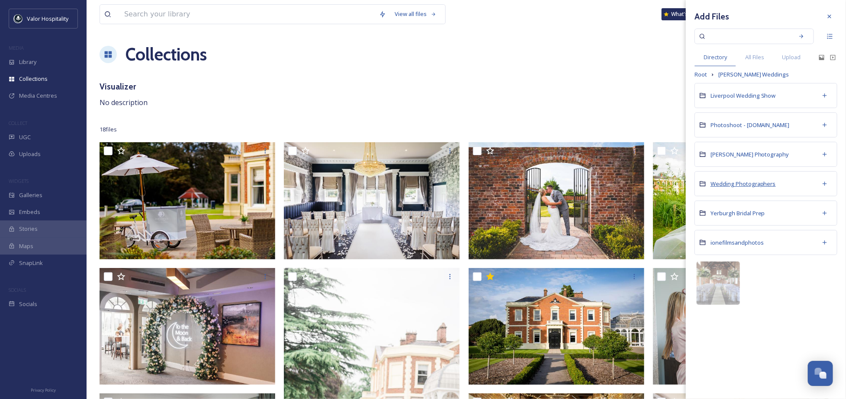
click at [765, 184] on span "Wedding Photographers" at bounding box center [743, 184] width 65 height 8
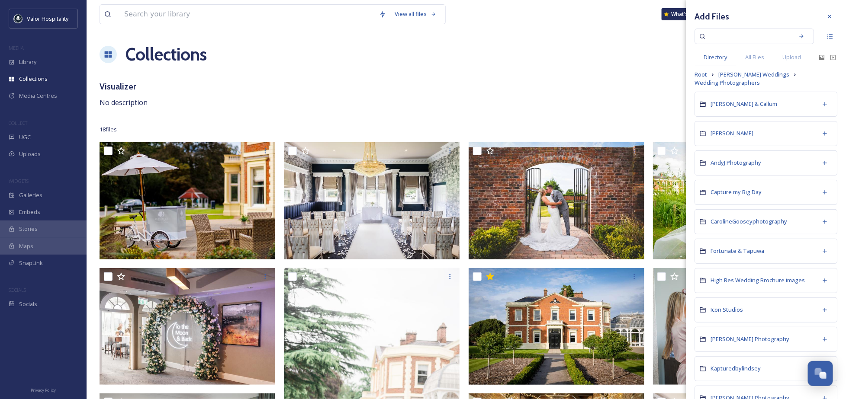
click at [739, 225] on span "CarolineGooseyphotography" at bounding box center [749, 222] width 77 height 8
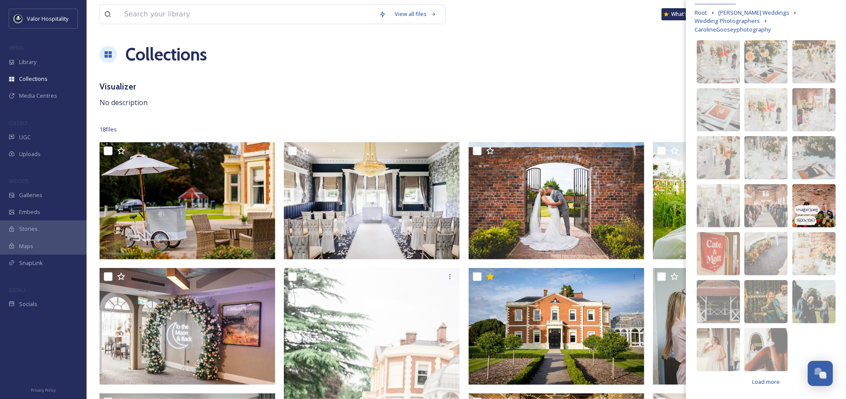
scroll to position [70, 0]
click at [719, 196] on img at bounding box center [718, 205] width 43 height 43
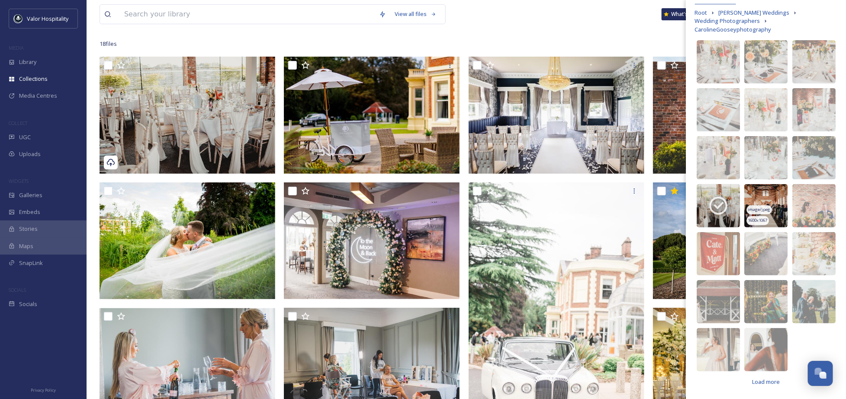
scroll to position [173, 0]
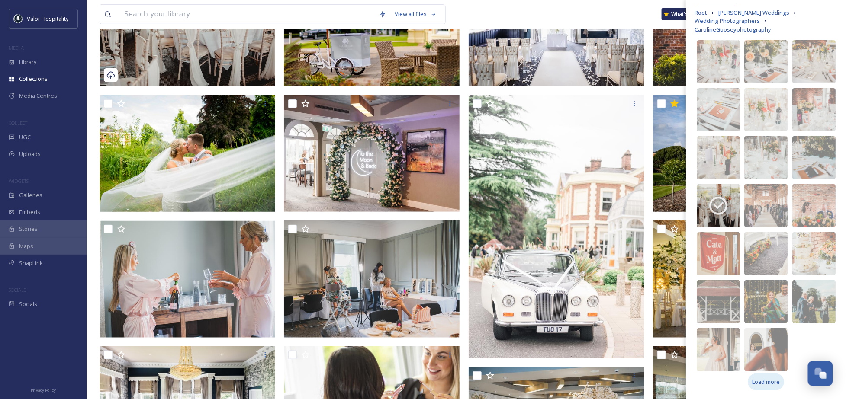
click at [766, 385] on span "Load more" at bounding box center [766, 382] width 28 height 8
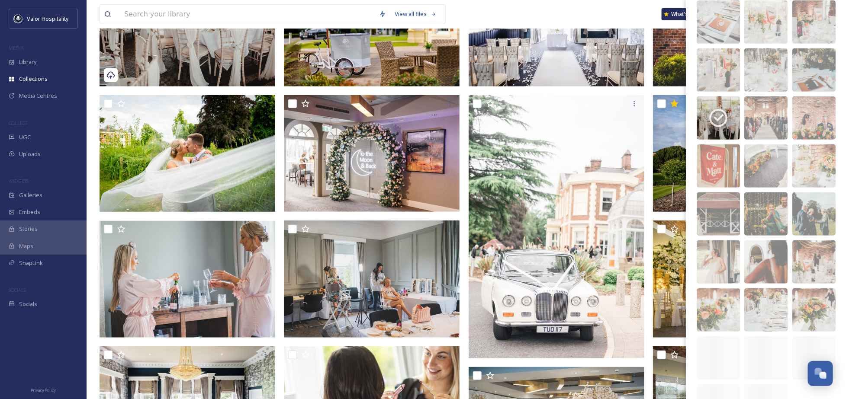
scroll to position [197, 0]
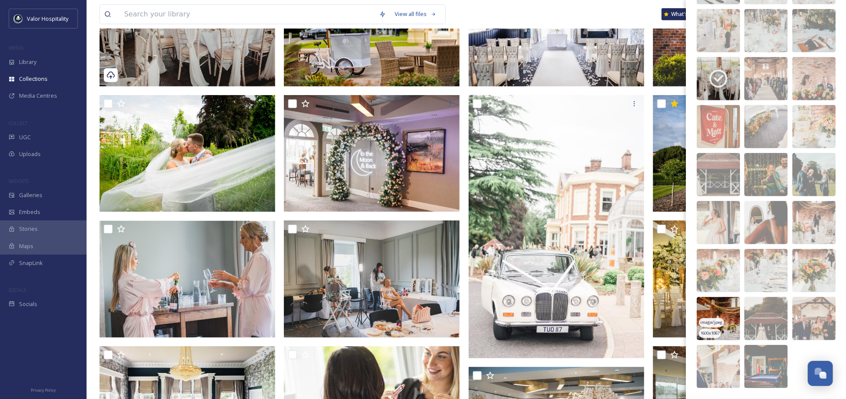
click at [715, 305] on img at bounding box center [718, 318] width 43 height 43
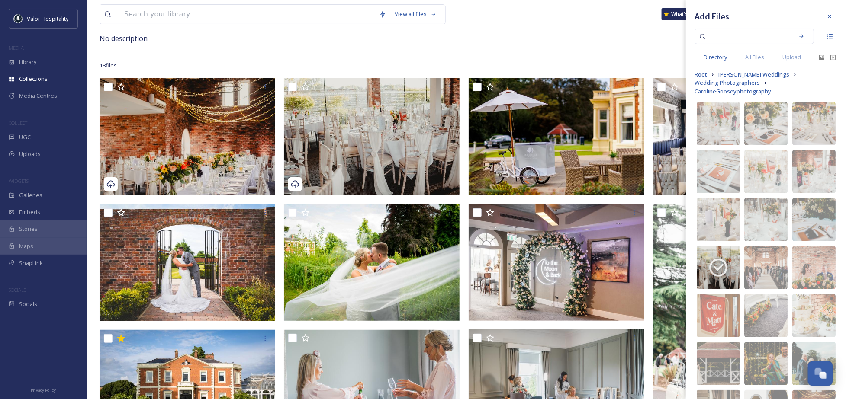
scroll to position [0, 0]
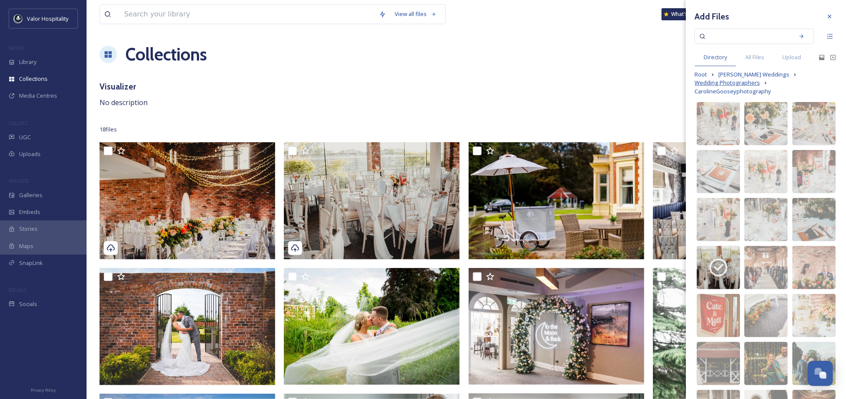
click at [746, 87] on span "Wedding Photographers" at bounding box center [727, 83] width 65 height 8
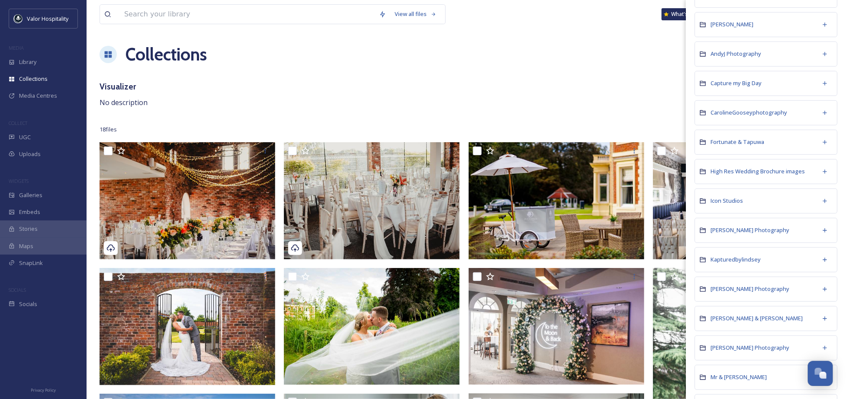
scroll to position [58, 0]
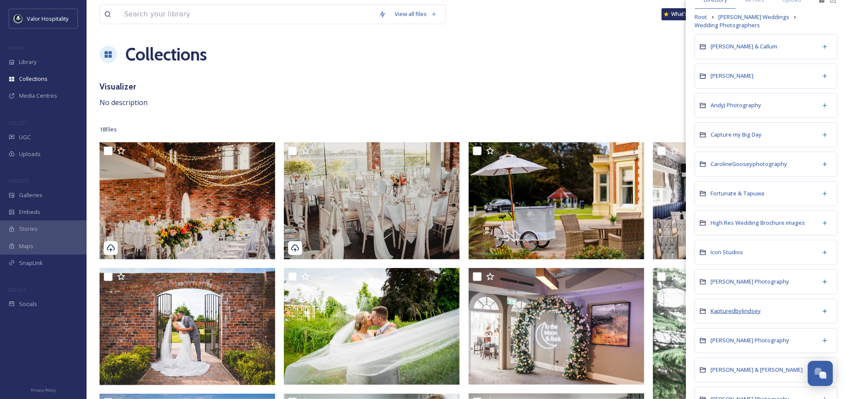
click at [737, 315] on span "Kapturedbylindsey" at bounding box center [736, 311] width 50 height 8
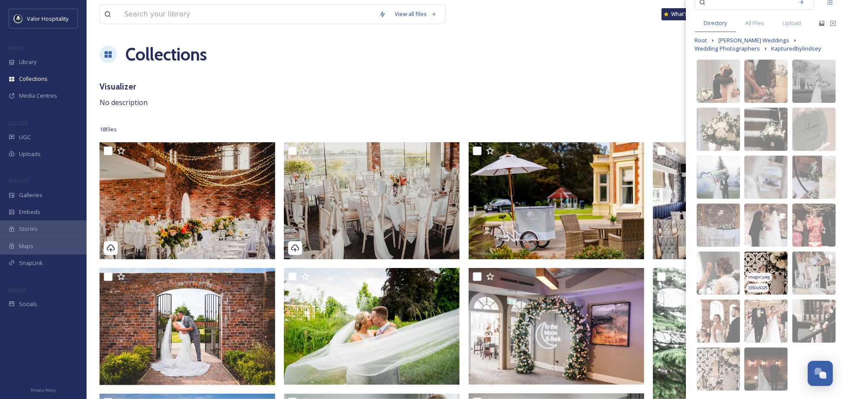
scroll to position [62, 0]
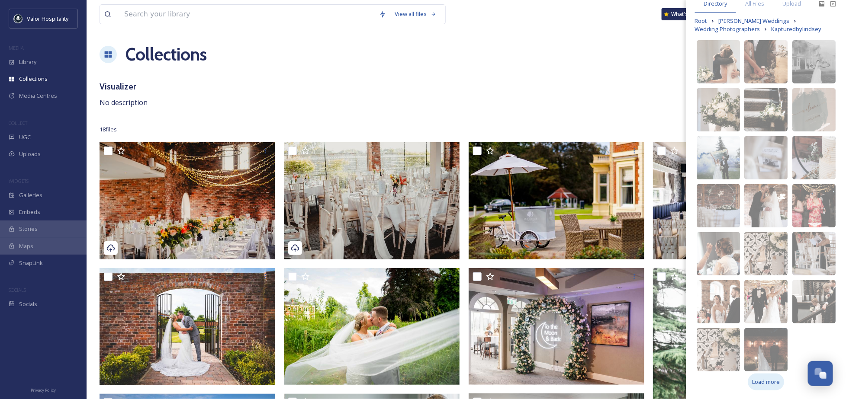
click at [762, 383] on span "Load more" at bounding box center [766, 382] width 28 height 8
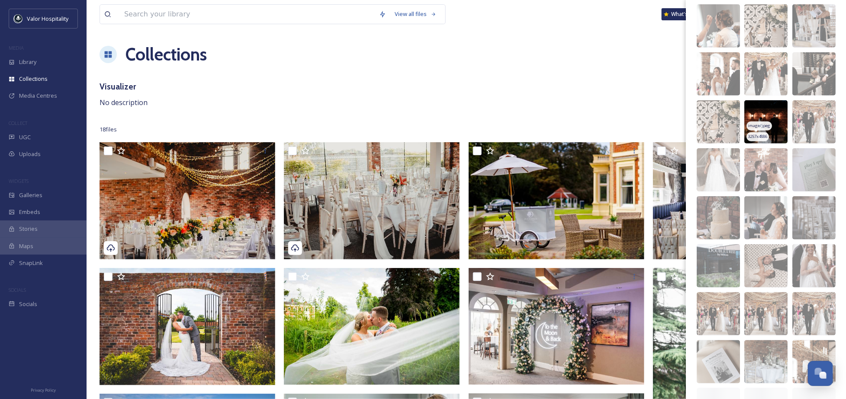
scroll to position [351, 0]
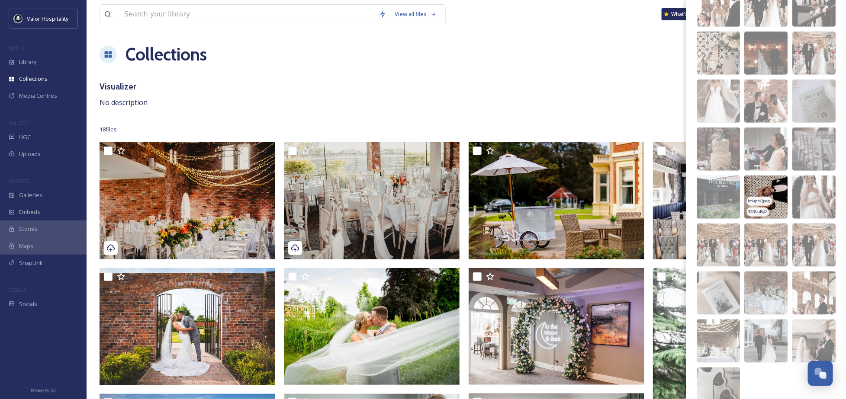
click at [770, 193] on img at bounding box center [765, 197] width 43 height 43
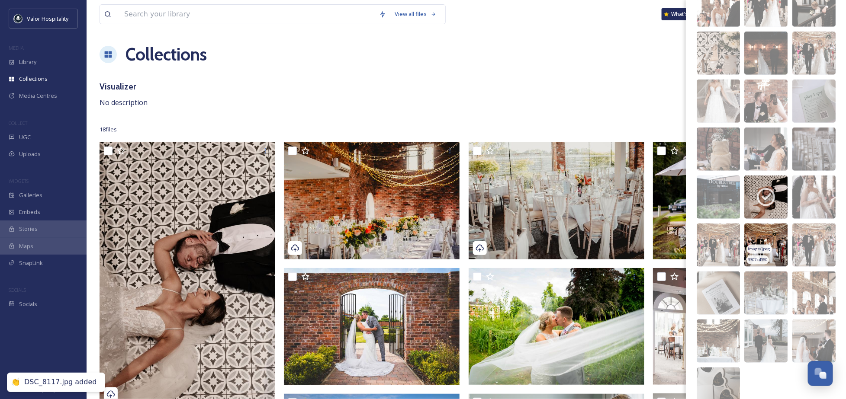
scroll to position [398, 0]
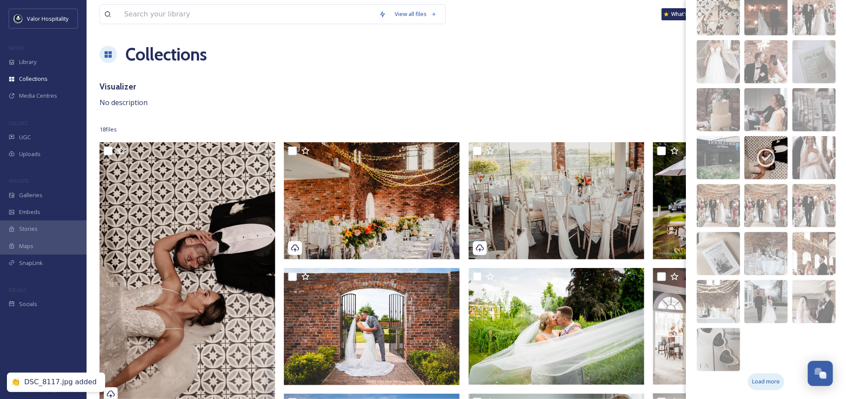
click at [762, 377] on div "Load more" at bounding box center [766, 382] width 36 height 17
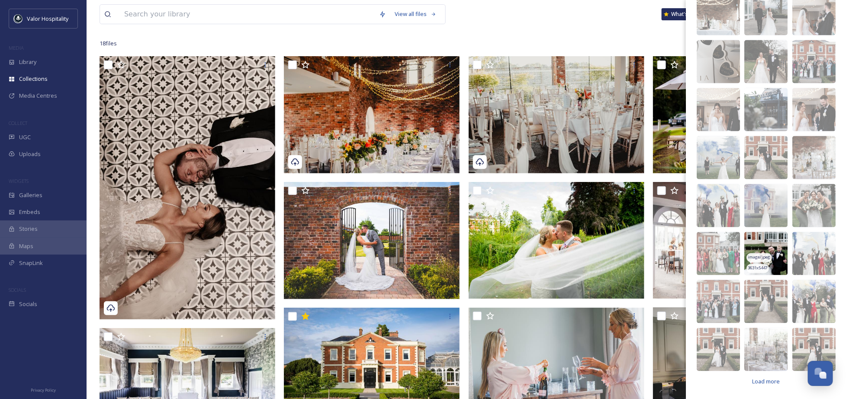
scroll to position [173, 0]
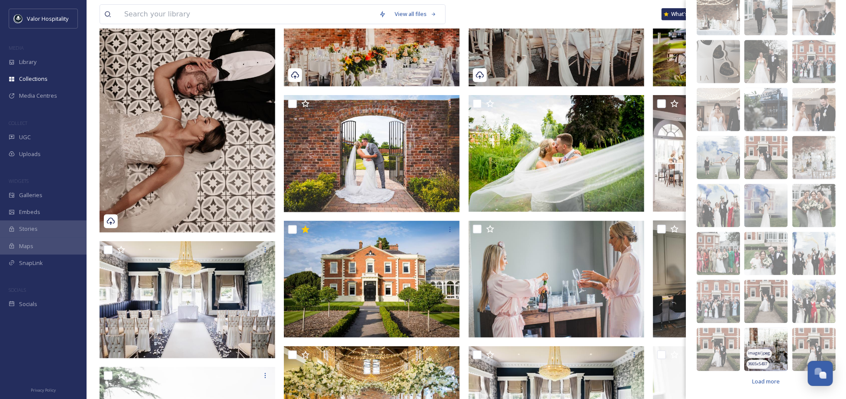
click at [772, 338] on img at bounding box center [765, 349] width 43 height 43
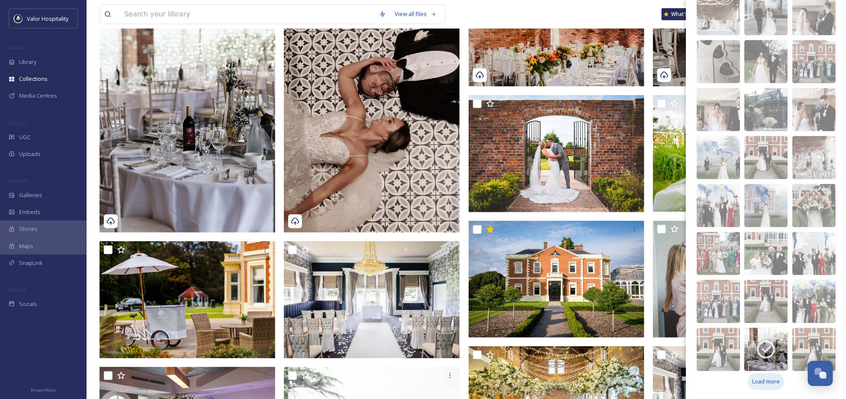
click at [766, 383] on span "Load more" at bounding box center [766, 382] width 28 height 8
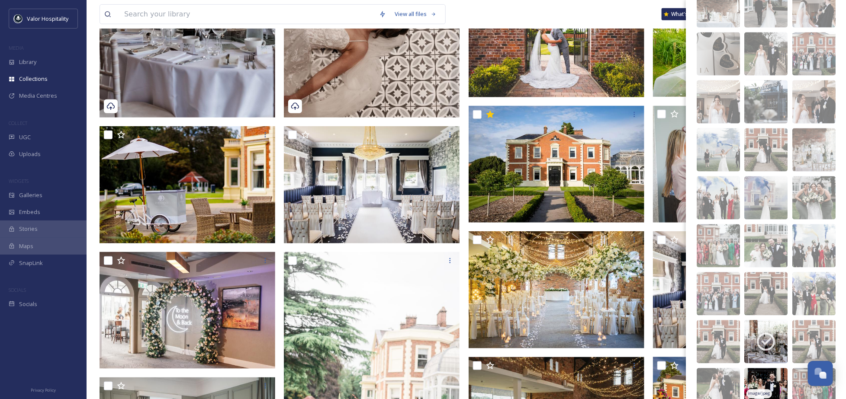
click at [756, 383] on img at bounding box center [765, 390] width 43 height 43
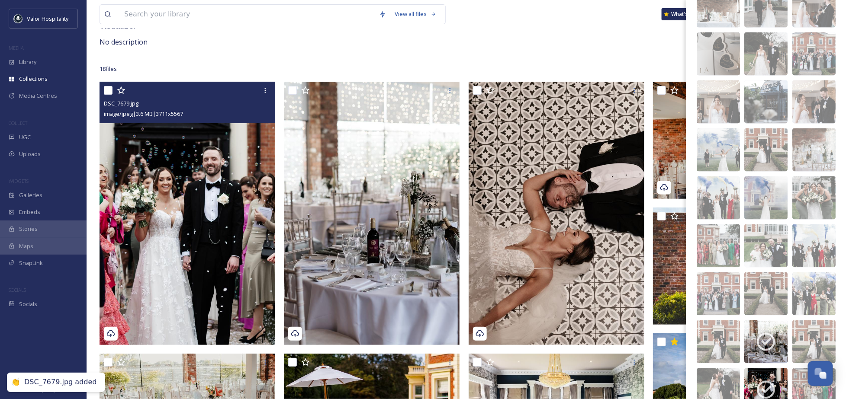
scroll to position [58, 0]
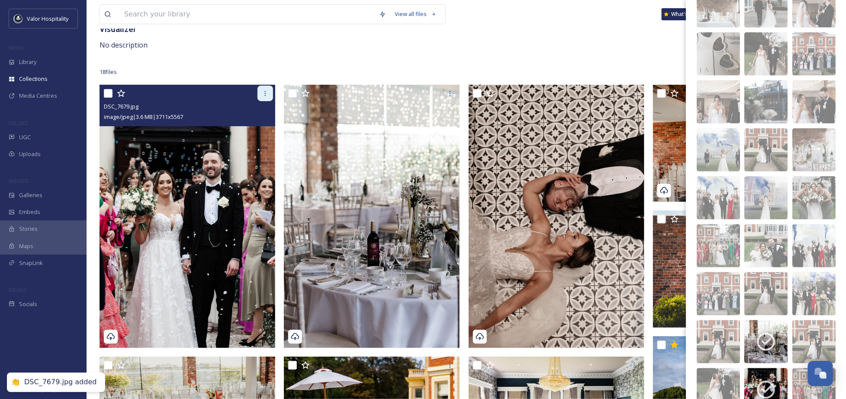
click at [262, 90] on icon at bounding box center [265, 93] width 7 height 7
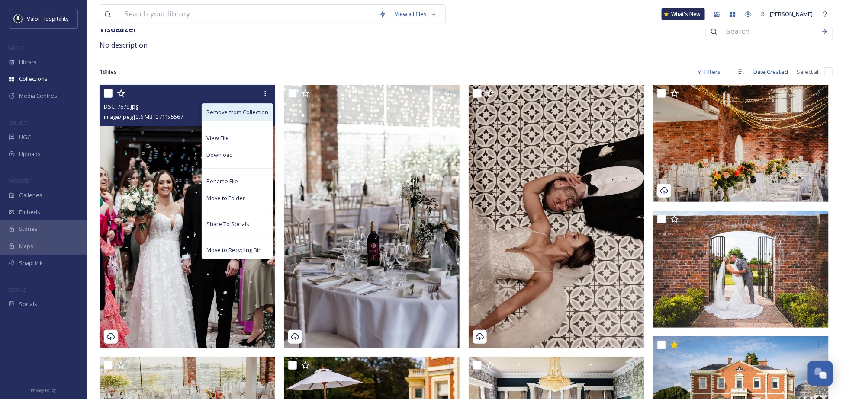
click at [257, 113] on span "Remove from Collection" at bounding box center [237, 112] width 62 height 8
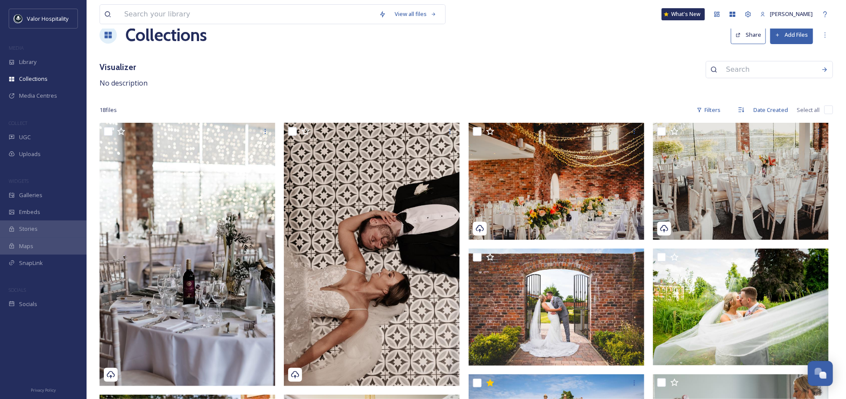
scroll to position [0, 0]
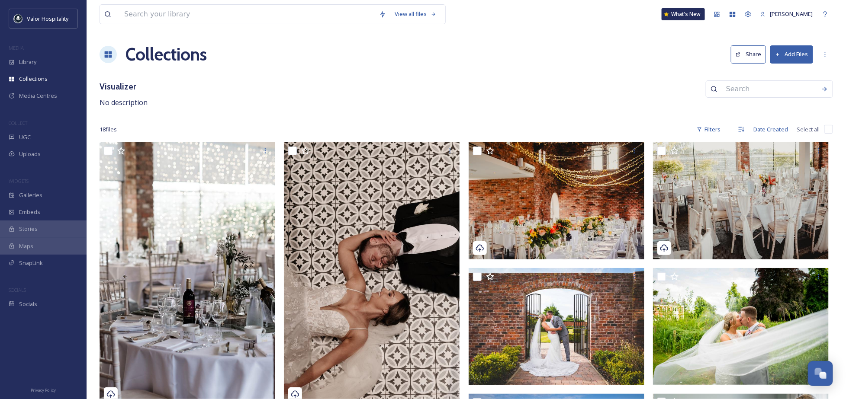
click at [798, 57] on button "Add Files" at bounding box center [791, 54] width 43 height 18
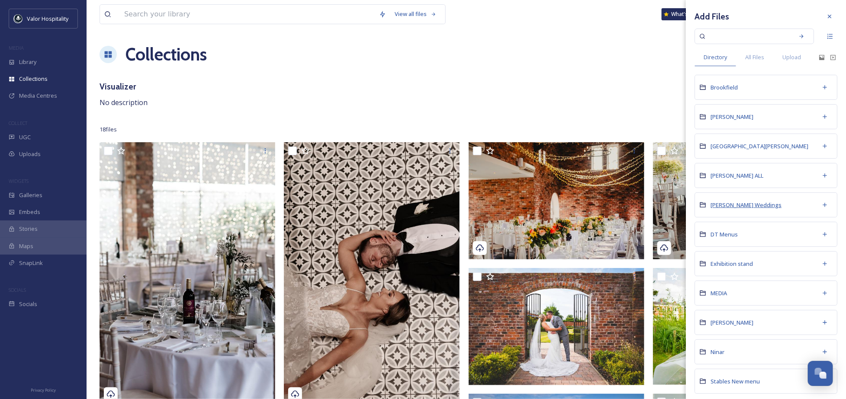
click at [735, 209] on span "[PERSON_NAME] Weddings" at bounding box center [746, 205] width 71 height 8
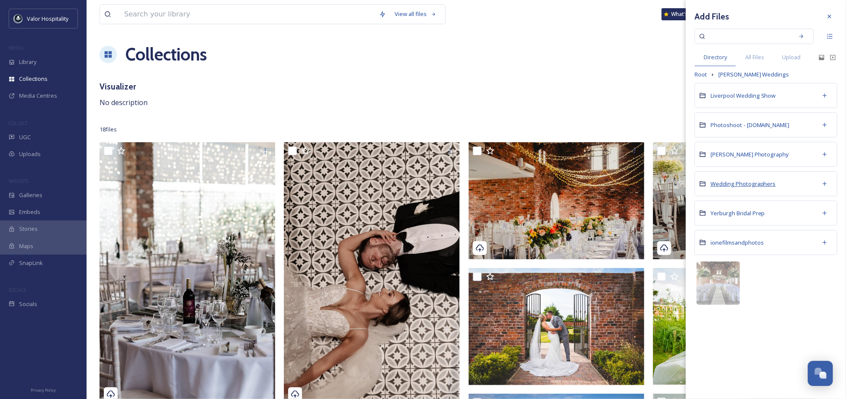
click at [742, 183] on span "Wedding Photographers" at bounding box center [743, 184] width 65 height 8
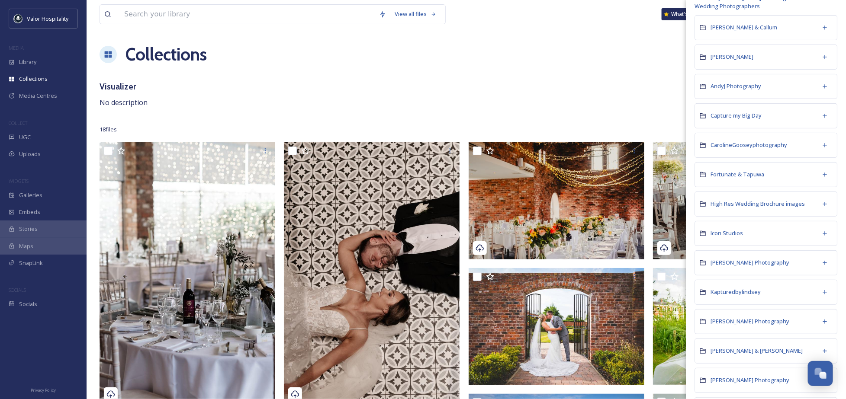
scroll to position [115, 0]
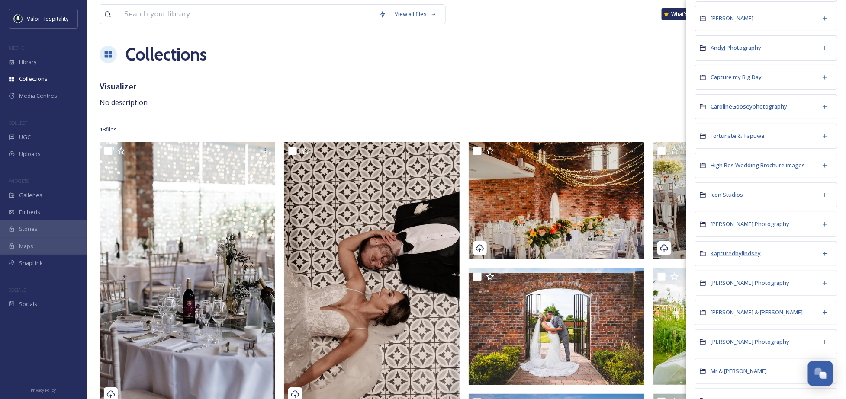
click at [736, 257] on span "Kapturedbylindsey" at bounding box center [736, 254] width 50 height 8
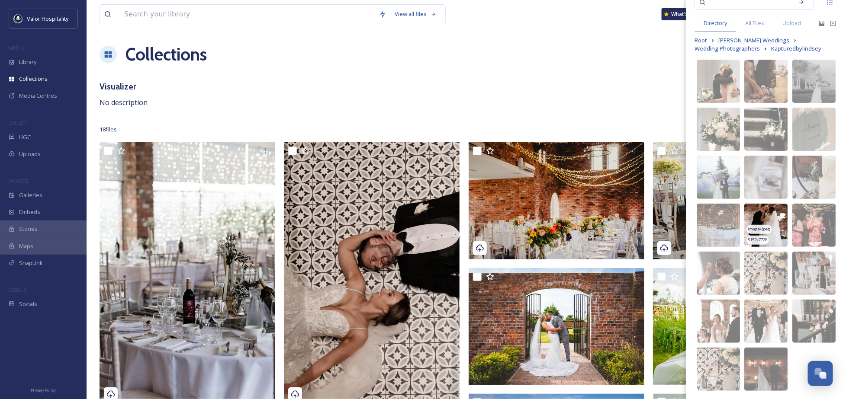
scroll to position [62, 0]
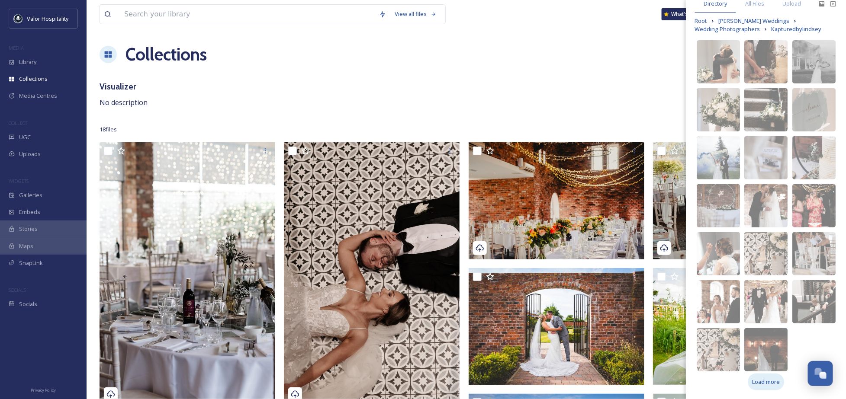
click at [766, 384] on span "Load more" at bounding box center [766, 382] width 28 height 8
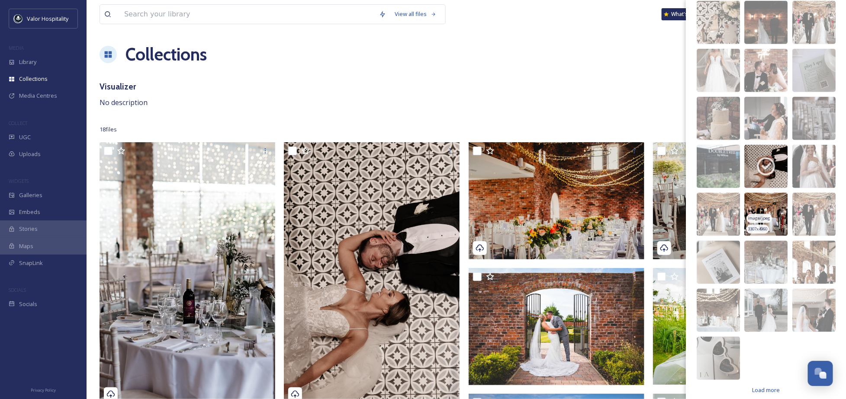
scroll to position [398, 0]
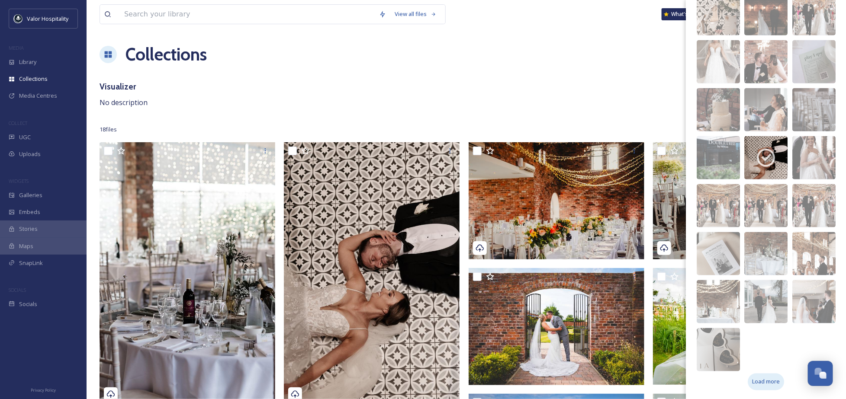
click at [762, 381] on span "Load more" at bounding box center [766, 382] width 28 height 8
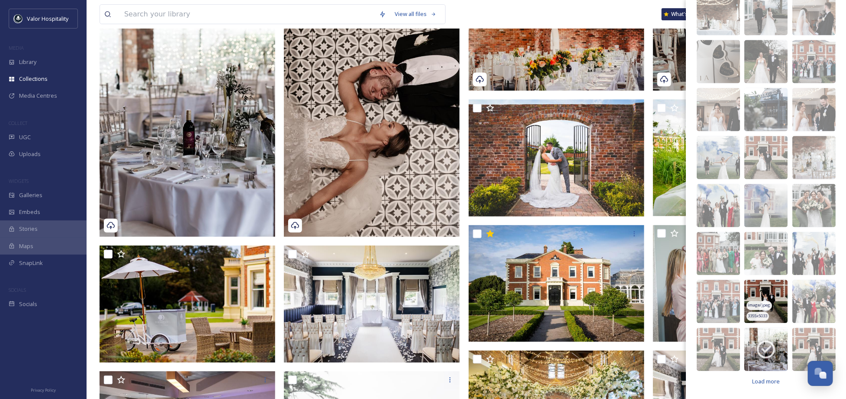
scroll to position [231, 0]
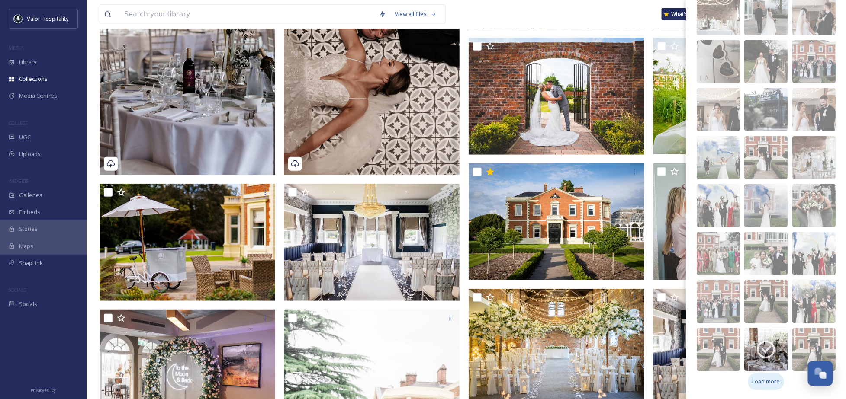
click at [758, 386] on span "Load more" at bounding box center [766, 382] width 28 height 8
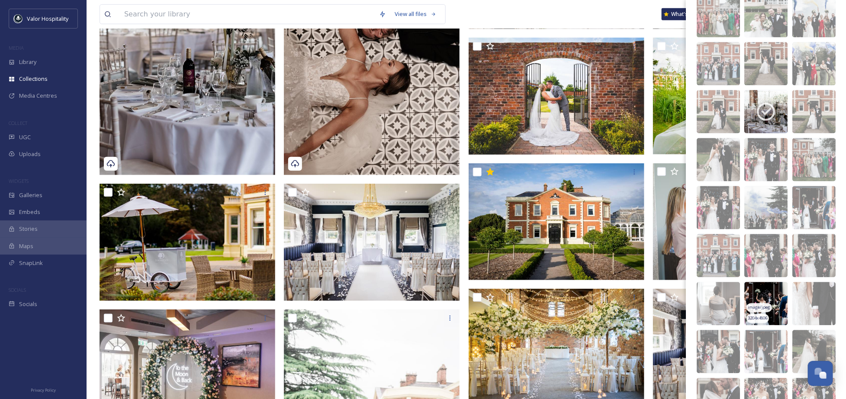
scroll to position [1022, 0]
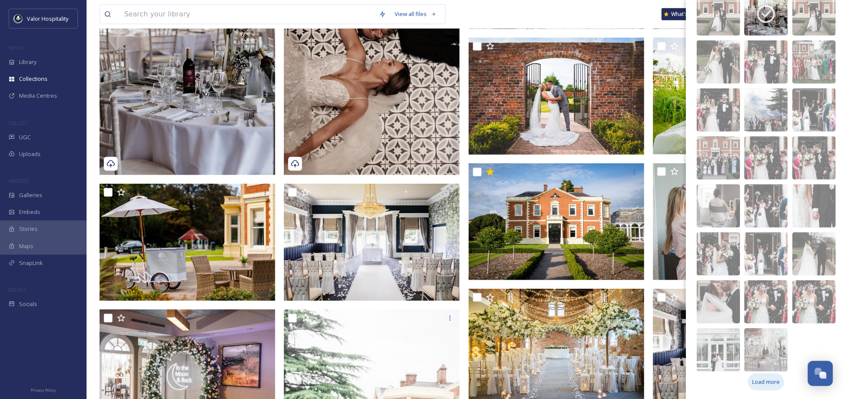
click at [760, 381] on span "Load more" at bounding box center [766, 382] width 28 height 8
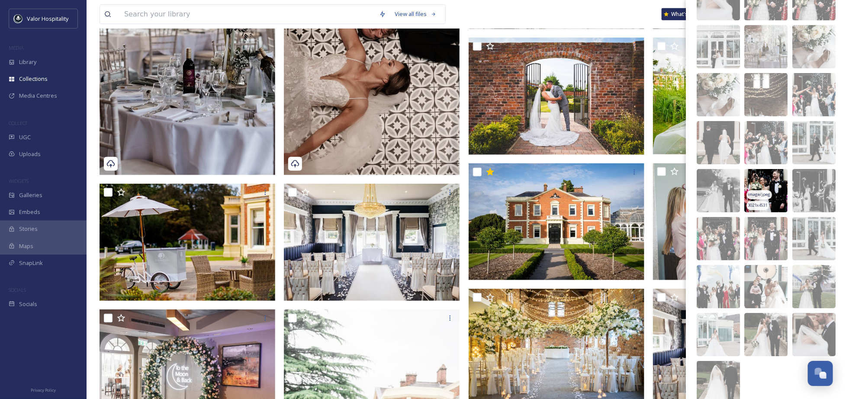
scroll to position [1358, 0]
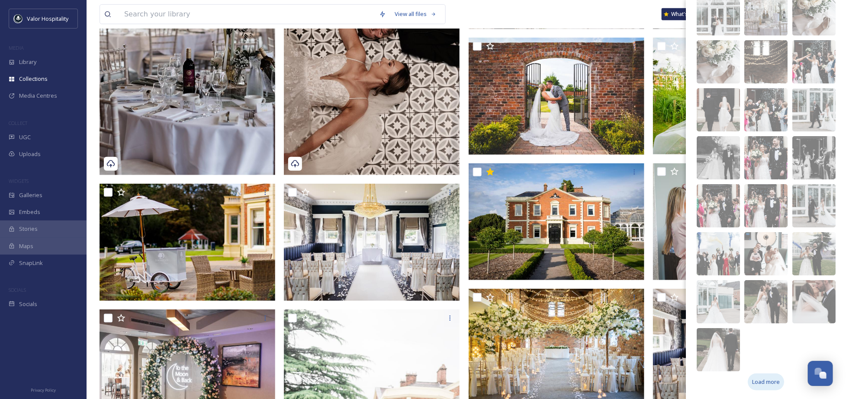
click at [763, 381] on span "Load more" at bounding box center [766, 382] width 28 height 8
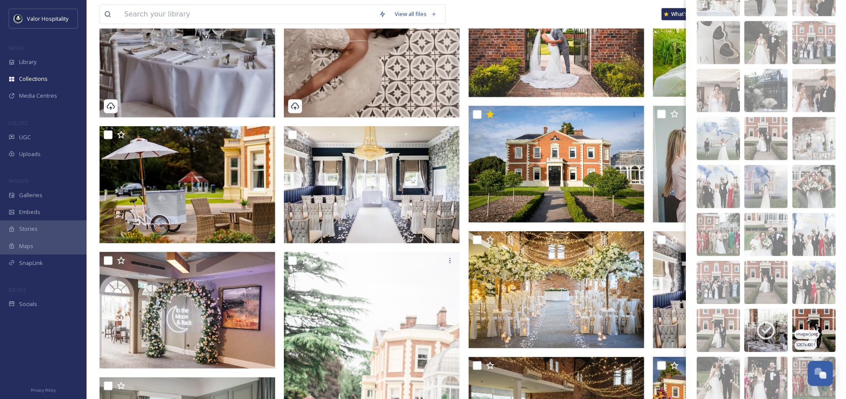
scroll to position [755, 0]
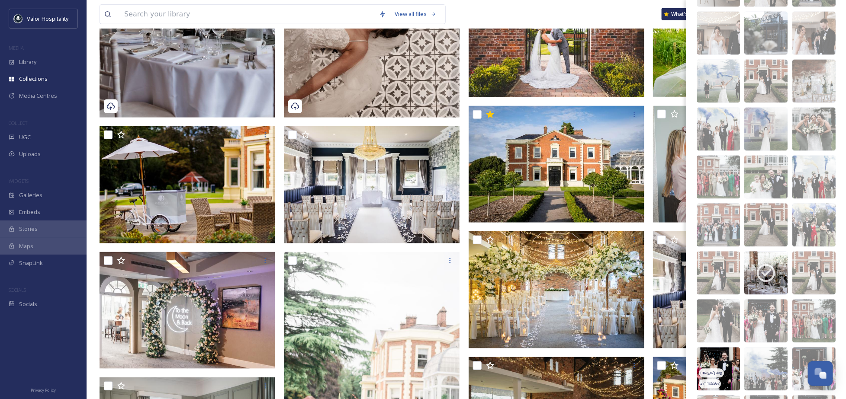
click at [722, 366] on img at bounding box center [718, 369] width 43 height 43
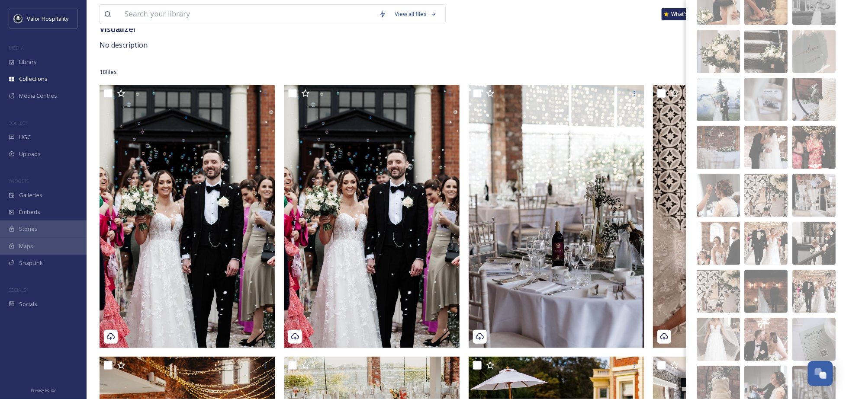
scroll to position [0, 0]
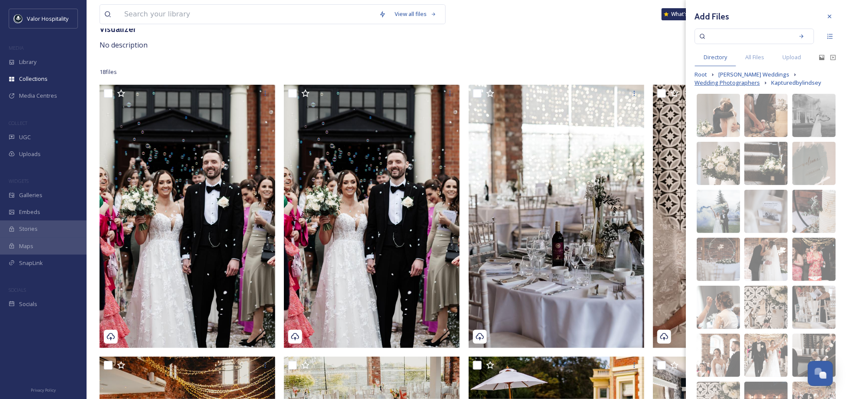
click at [743, 87] on span "Wedding Photographers" at bounding box center [727, 83] width 65 height 8
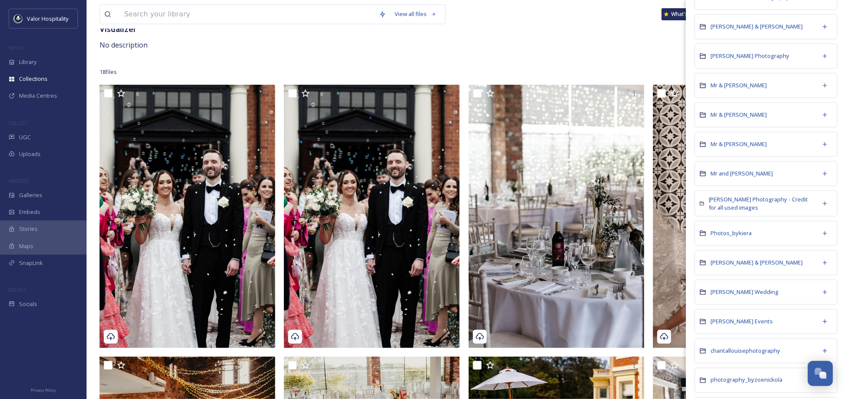
scroll to position [461, 0]
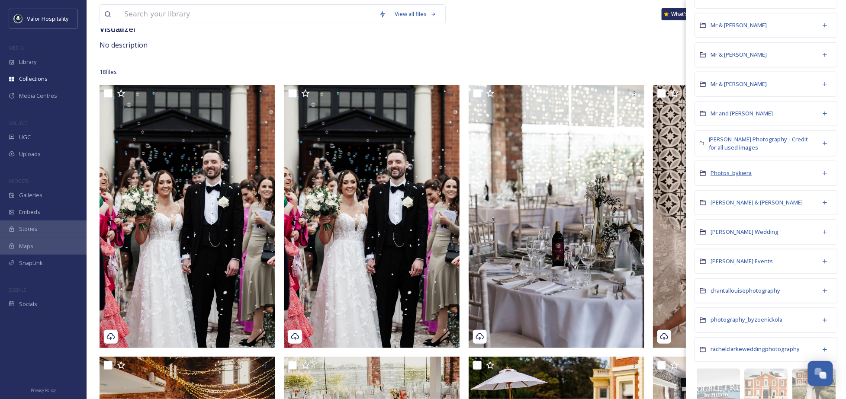
click at [743, 177] on span "Photos_bykiera" at bounding box center [731, 173] width 41 height 8
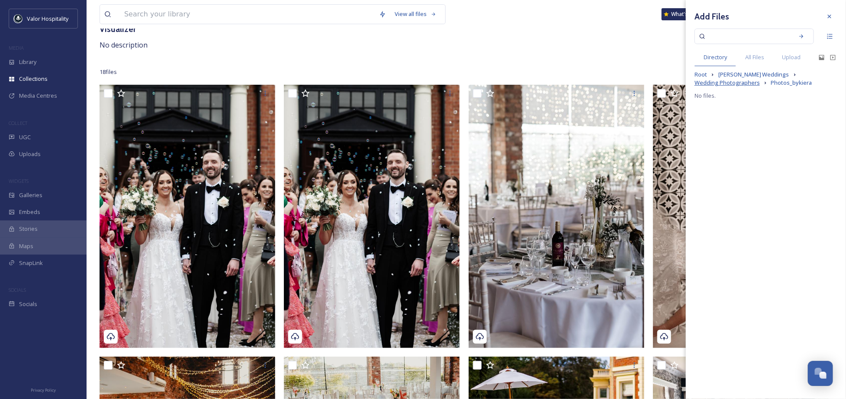
click at [742, 81] on span "Wedding Photographers" at bounding box center [727, 83] width 65 height 8
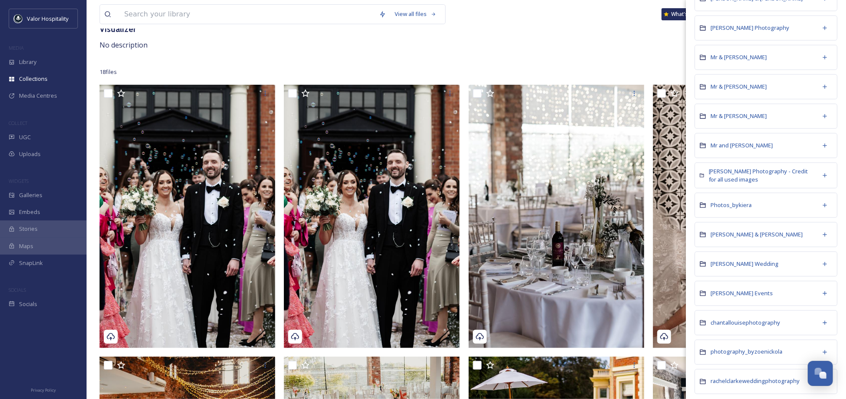
scroll to position [542, 0]
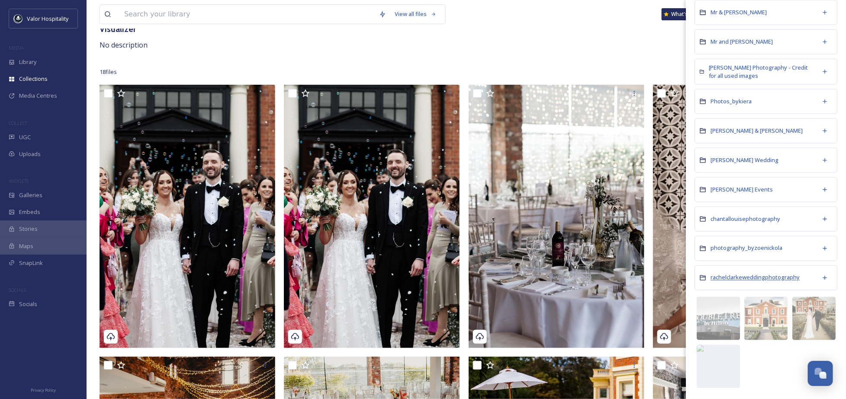
click at [758, 278] on span "rachelclarkeweddingphotography" at bounding box center [755, 278] width 89 height 8
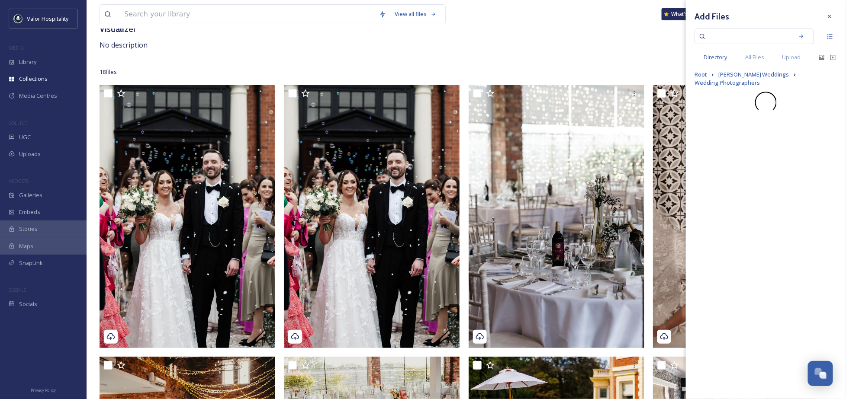
scroll to position [0, 0]
click at [737, 80] on span "Wedding Photographers" at bounding box center [727, 83] width 65 height 8
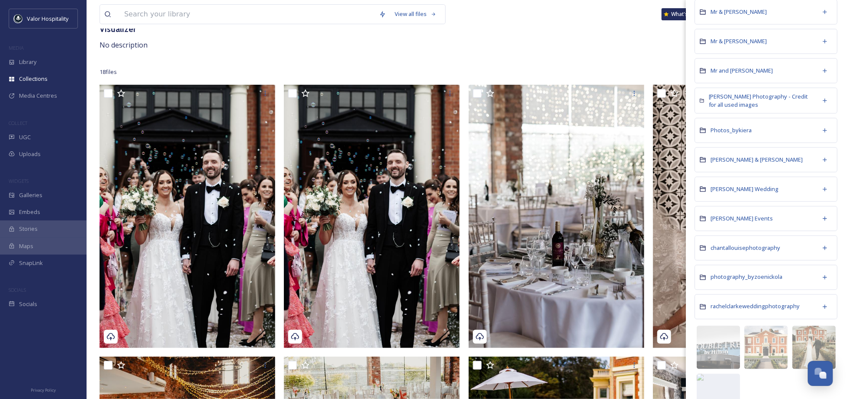
scroll to position [542, 0]
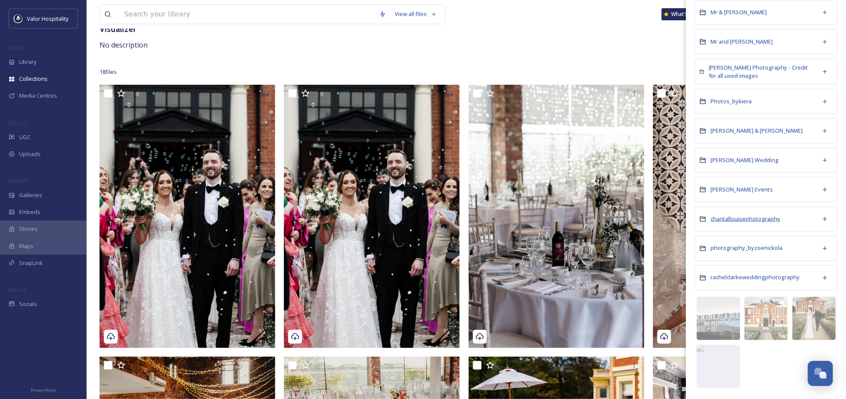
click at [753, 219] on span "chantallouisephotography" at bounding box center [746, 219] width 70 height 8
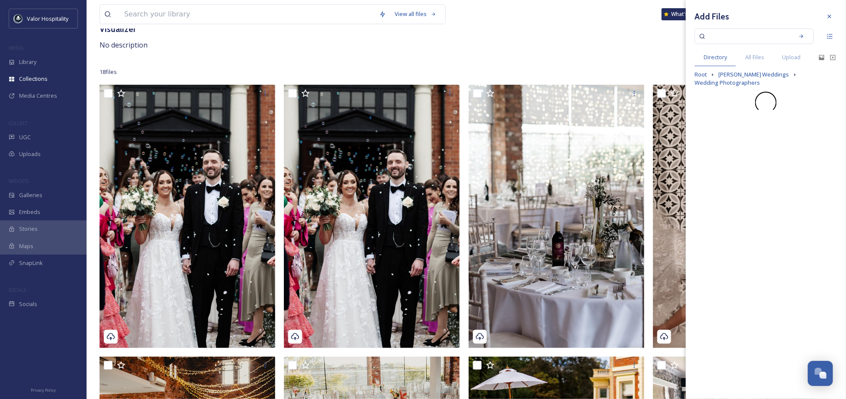
scroll to position [0, 0]
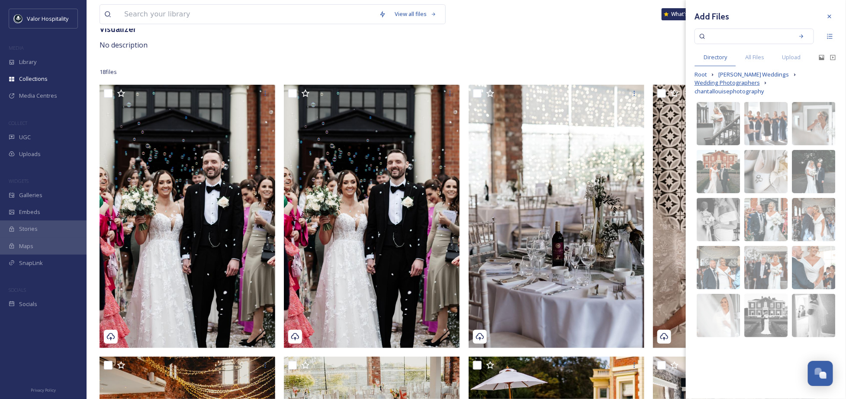
click at [736, 80] on span "Wedding Photographers" at bounding box center [727, 83] width 65 height 8
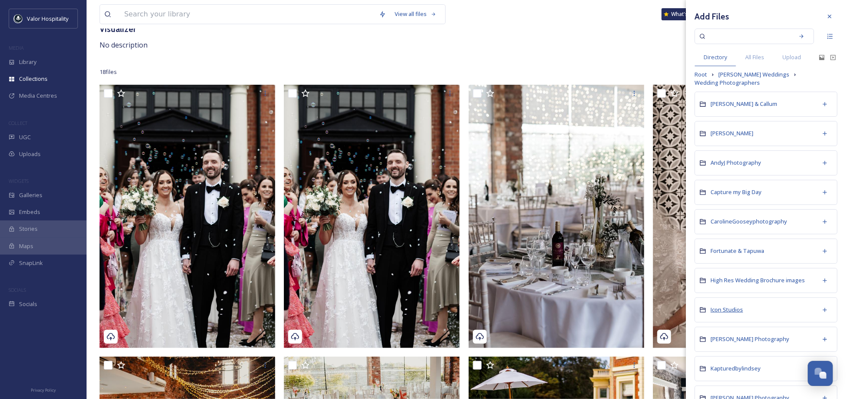
click at [730, 314] on span "Icon Studios" at bounding box center [727, 310] width 32 height 8
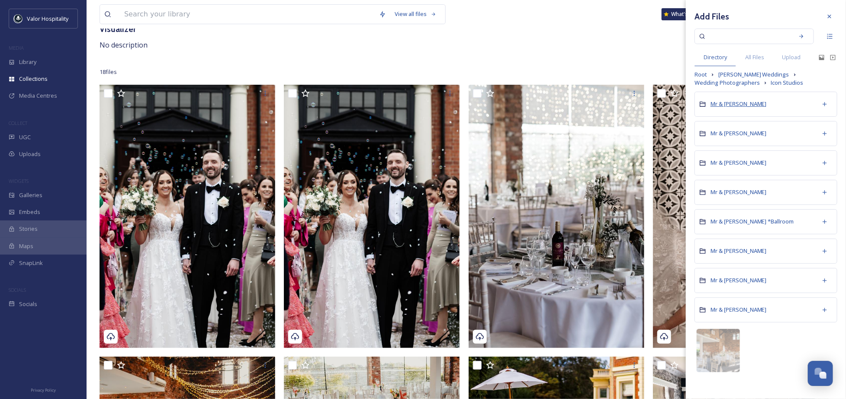
click at [750, 103] on span "Mr & [PERSON_NAME]" at bounding box center [739, 104] width 56 height 8
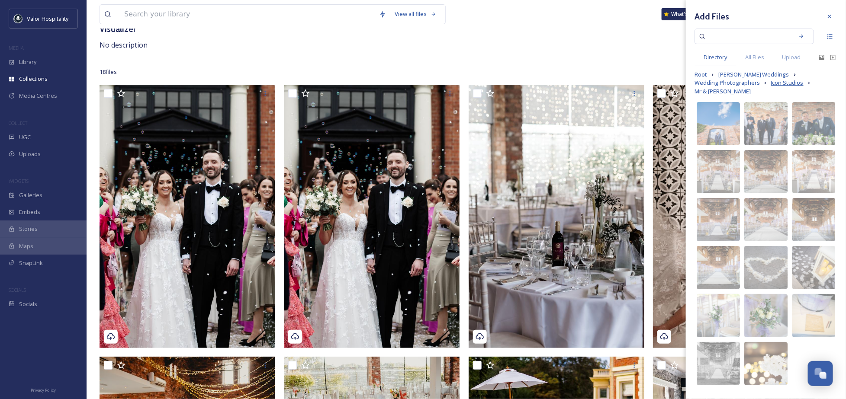
click at [792, 84] on span "Icon Studios" at bounding box center [787, 83] width 32 height 8
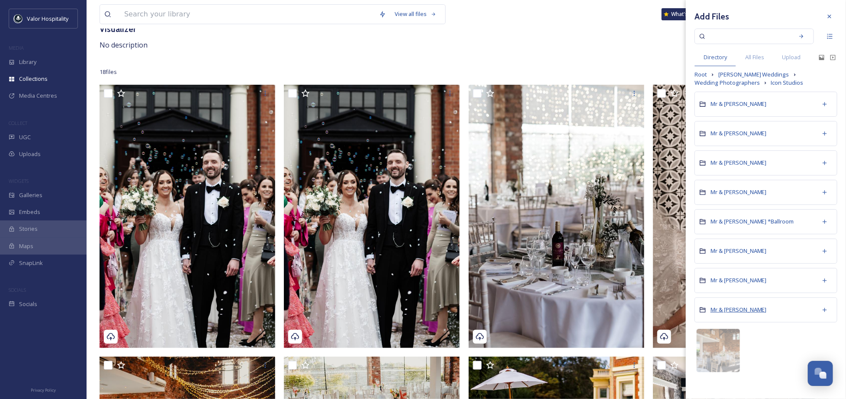
click at [745, 312] on span "Mr & [PERSON_NAME]" at bounding box center [739, 310] width 56 height 8
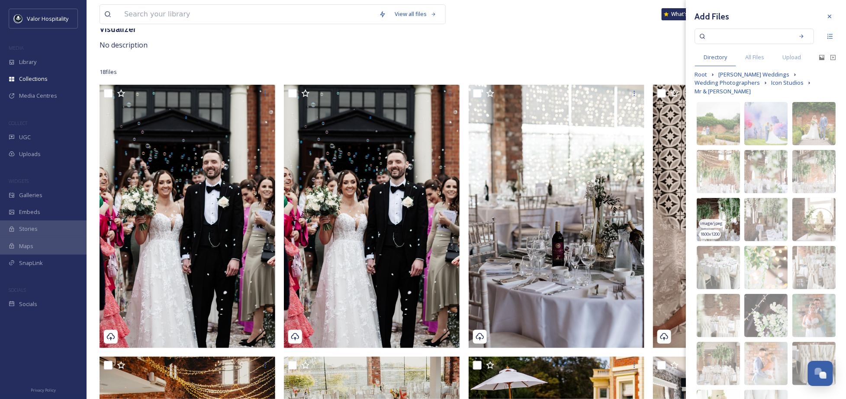
click at [723, 219] on img at bounding box center [718, 219] width 43 height 43
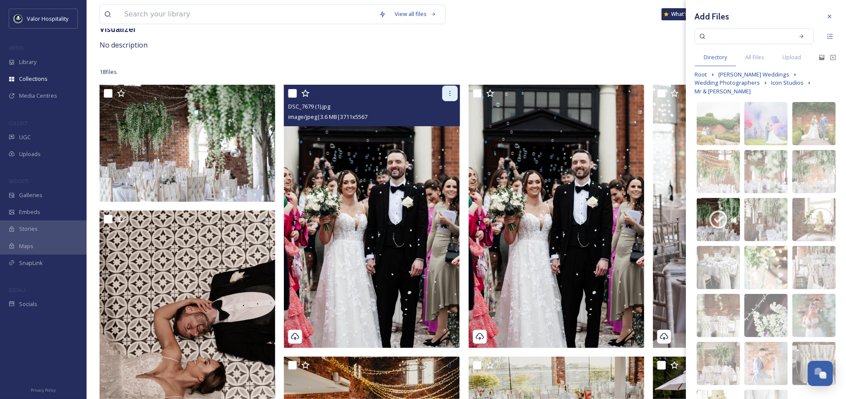
click at [449, 90] on icon at bounding box center [450, 93] width 7 height 7
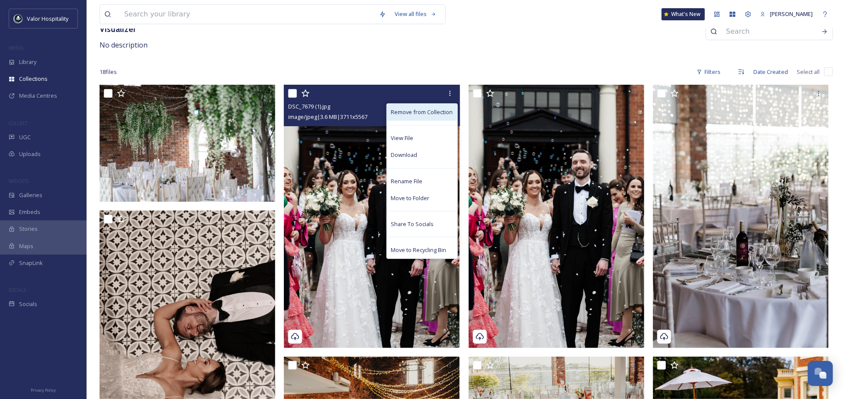
click at [437, 116] on span "Remove from Collection" at bounding box center [422, 112] width 62 height 8
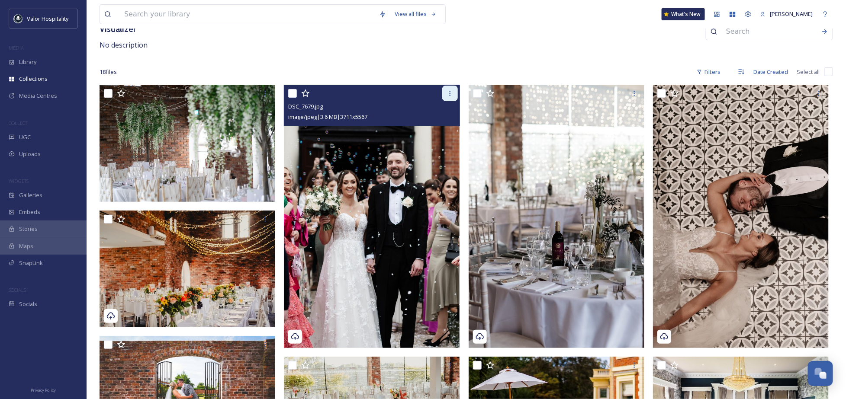
click at [453, 90] on icon at bounding box center [450, 93] width 7 height 7
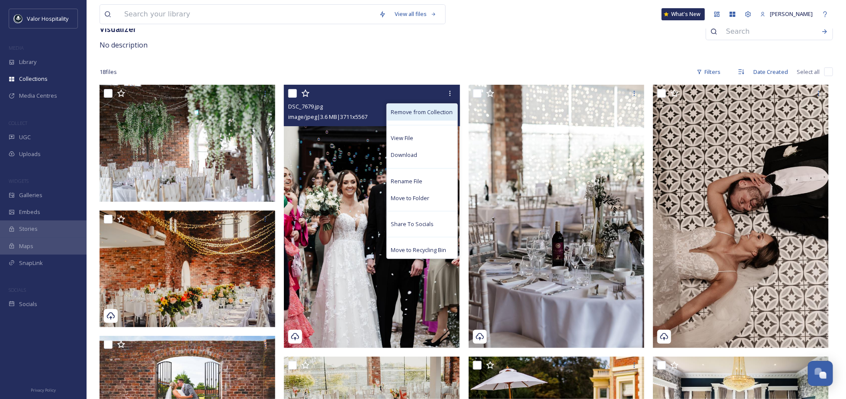
click at [432, 114] on span "Remove from Collection" at bounding box center [422, 112] width 62 height 8
click at [431, 110] on span "Remove from Collection" at bounding box center [422, 112] width 62 height 8
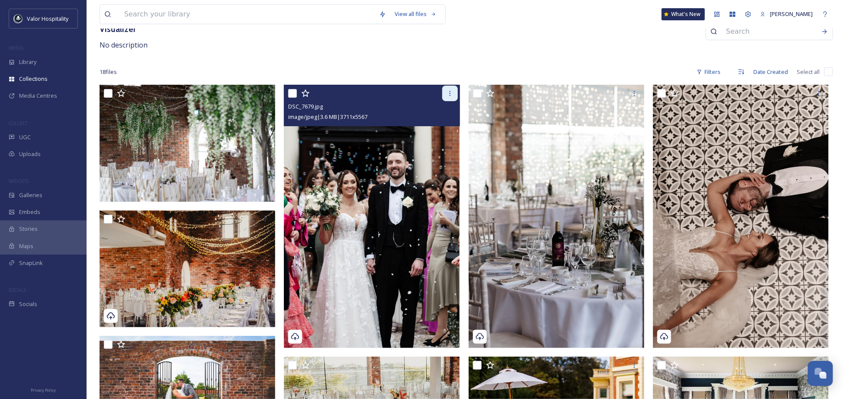
click at [454, 90] on div at bounding box center [450, 94] width 16 height 16
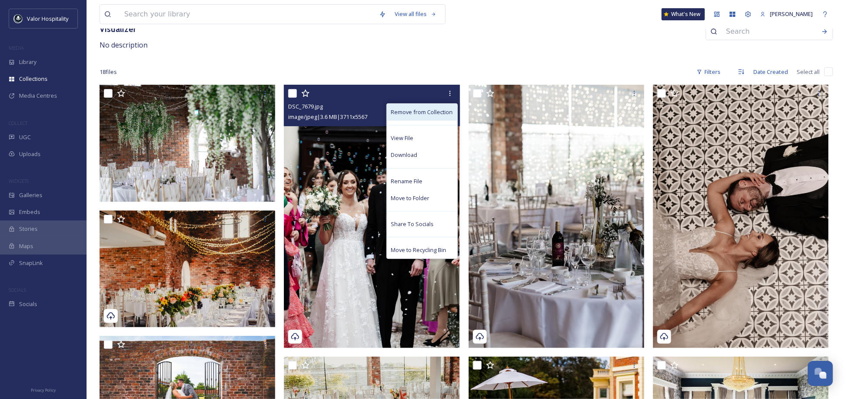
click at [419, 112] on span "Remove from Collection" at bounding box center [422, 112] width 62 height 8
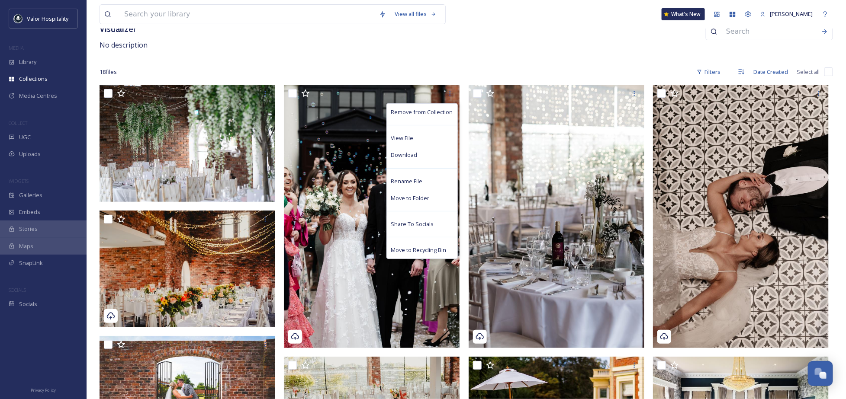
click at [615, 42] on div "Visualizer No description" at bounding box center [466, 37] width 733 height 28
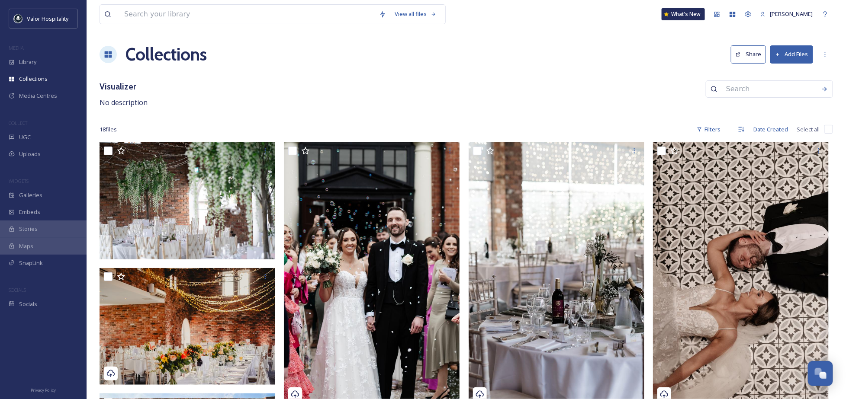
click at [794, 56] on button "Add Files" at bounding box center [791, 54] width 43 height 18
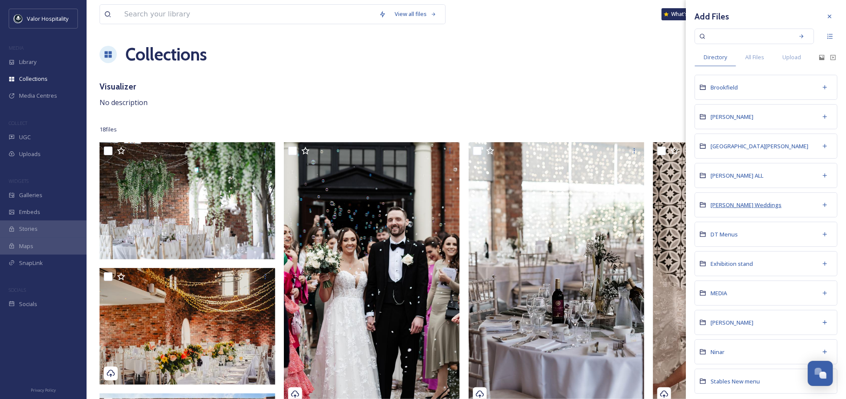
click at [736, 209] on span "[PERSON_NAME] Weddings" at bounding box center [746, 205] width 71 height 8
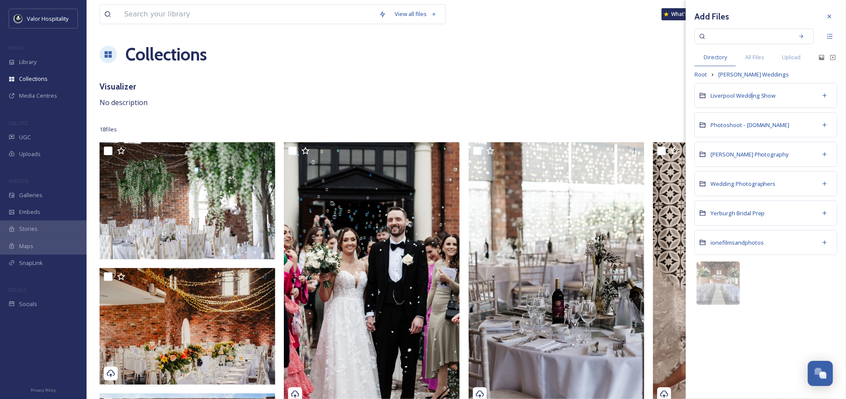
drag, startPoint x: 754, startPoint y: 96, endPoint x: 752, endPoint y: 103, distance: 6.7
click at [752, 103] on div "Liverpool Wedding Show" at bounding box center [766, 95] width 143 height 25
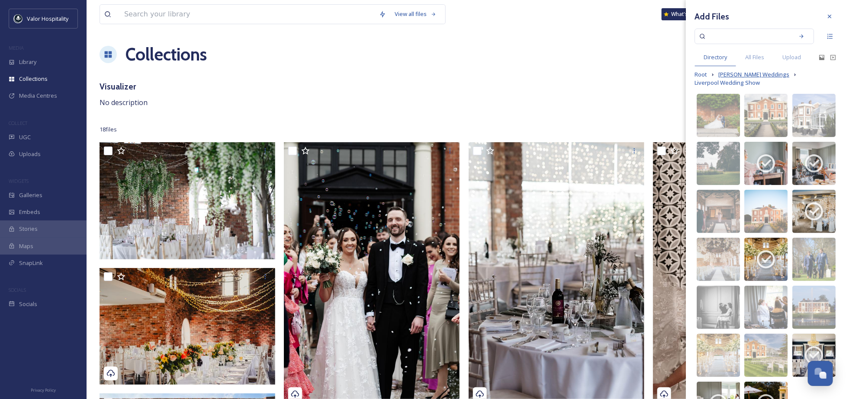
drag, startPoint x: 752, startPoint y: 103, endPoint x: 735, endPoint y: 81, distance: 27.4
click at [735, 79] on span "[PERSON_NAME] Weddings" at bounding box center [753, 75] width 71 height 8
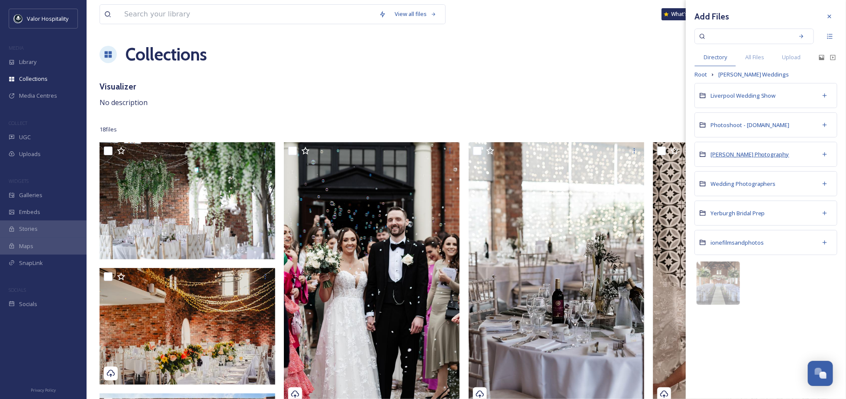
click at [757, 154] on span "[PERSON_NAME] Photography" at bounding box center [750, 155] width 79 height 8
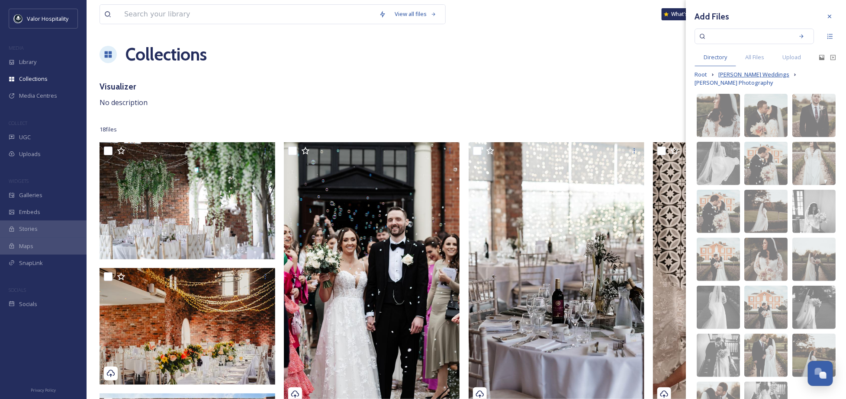
click at [726, 79] on span "[PERSON_NAME] Weddings" at bounding box center [753, 75] width 71 height 8
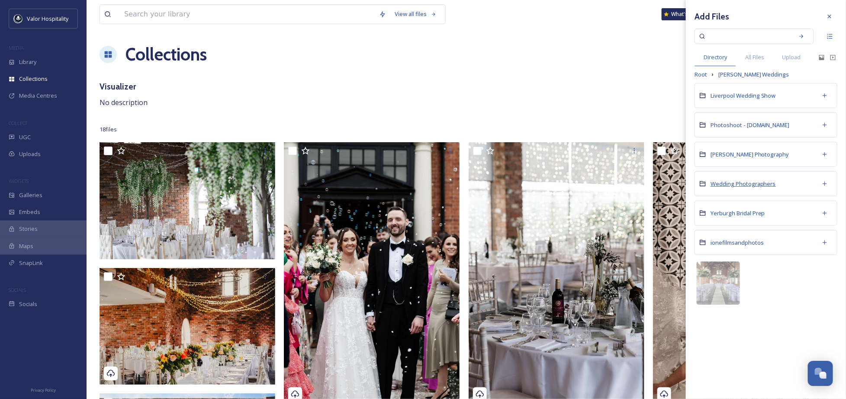
click at [754, 183] on span "Wedding Photographers" at bounding box center [743, 184] width 65 height 8
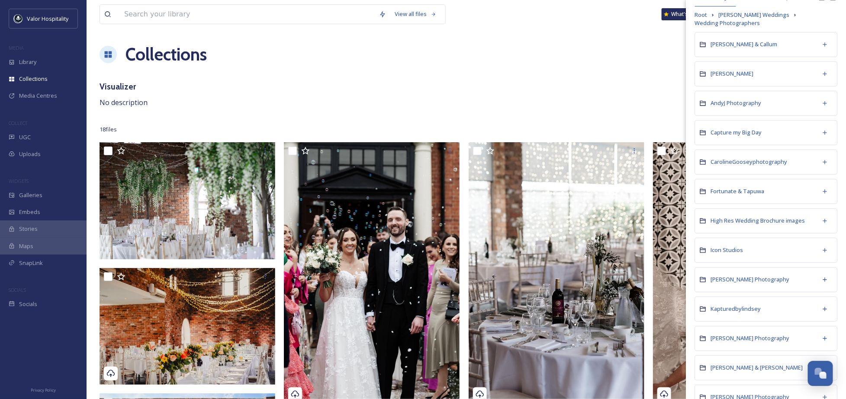
scroll to position [115, 0]
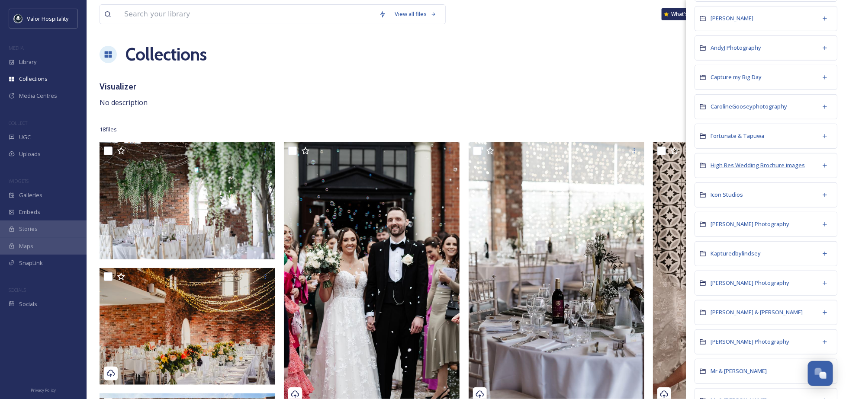
click at [761, 169] on span "High Res Wedding Brochure images" at bounding box center [758, 165] width 94 height 8
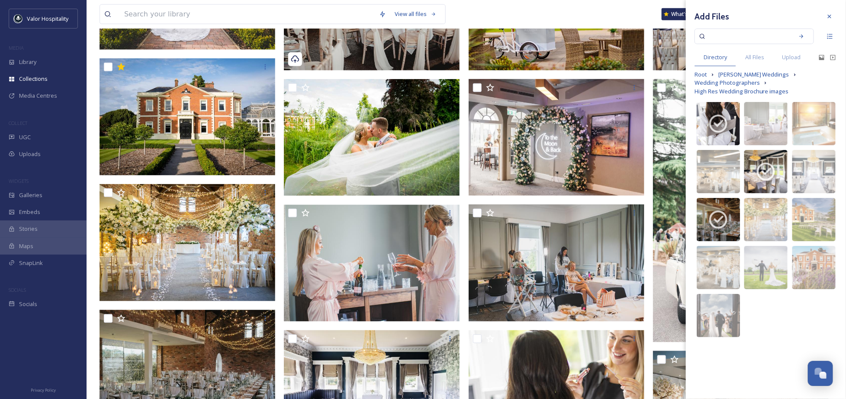
scroll to position [634, 0]
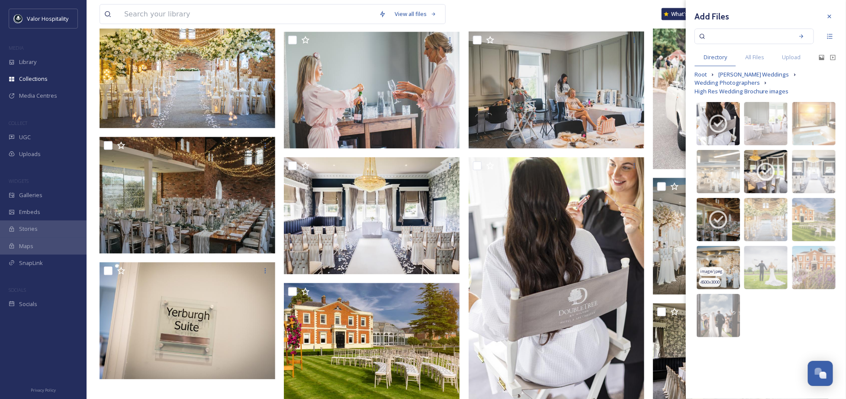
click at [730, 263] on img at bounding box center [718, 267] width 43 height 43
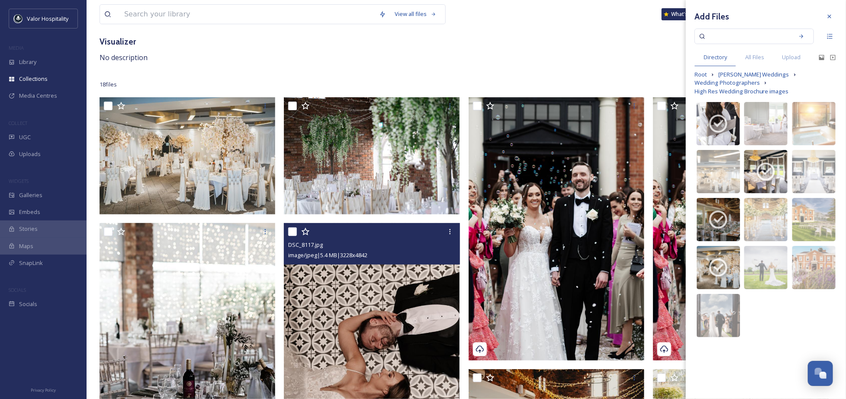
scroll to position [0, 0]
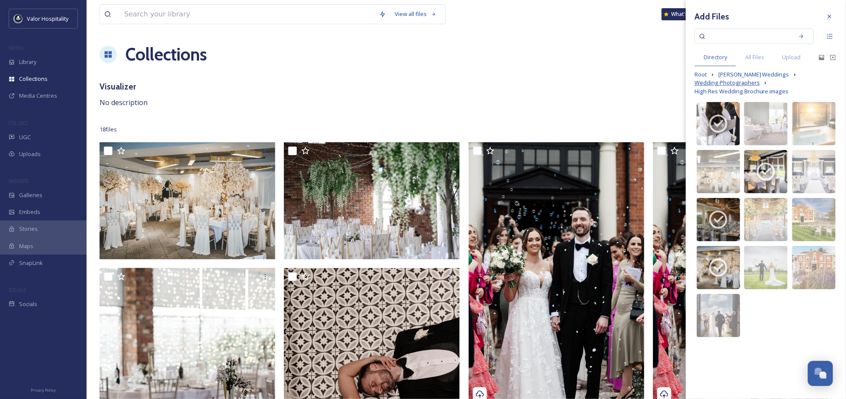
click at [746, 80] on span "Wedding Photographers" at bounding box center [727, 83] width 65 height 8
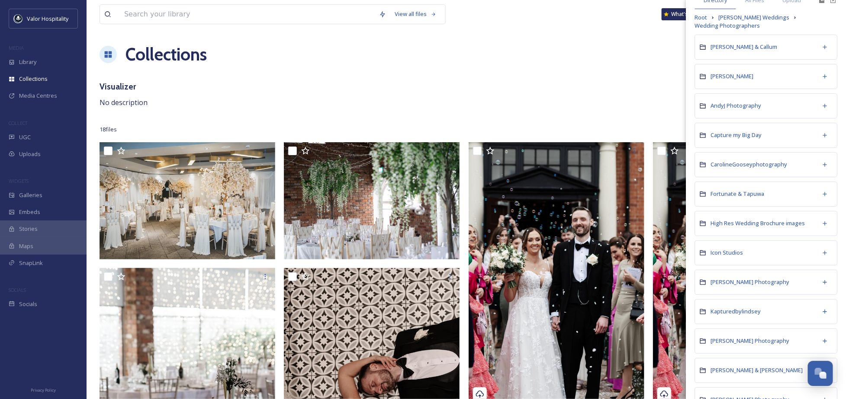
scroll to position [115, 0]
click at [757, 252] on span "Kapturedbylindsey" at bounding box center [736, 254] width 50 height 8
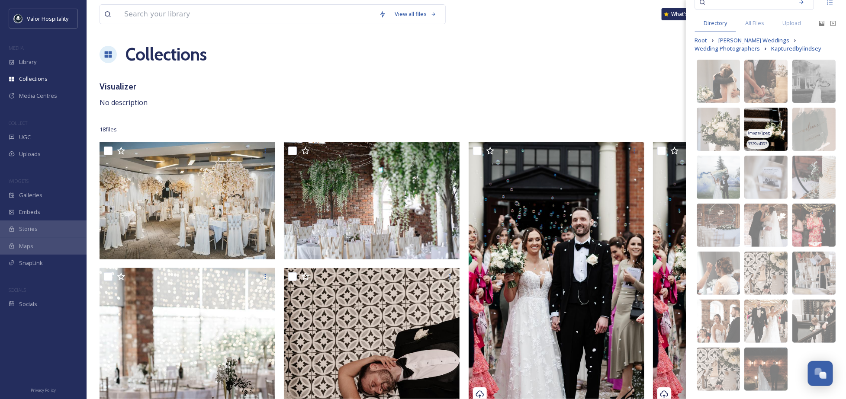
scroll to position [62, 0]
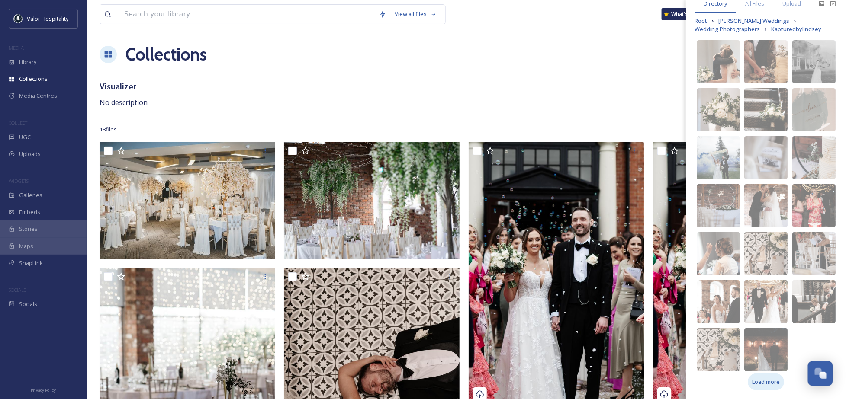
click at [769, 378] on span "Load more" at bounding box center [766, 382] width 28 height 8
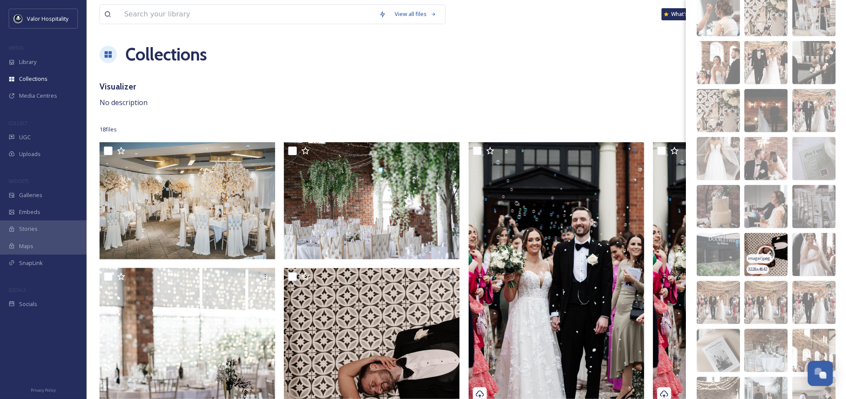
scroll to position [398, 0]
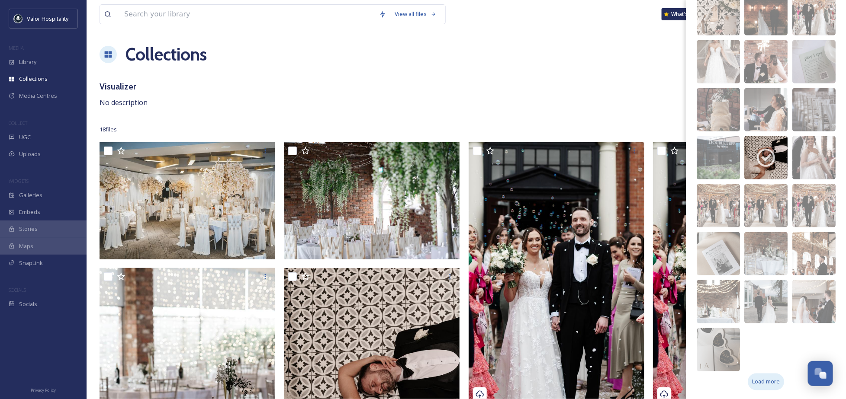
click at [765, 386] on span "Load more" at bounding box center [766, 382] width 28 height 8
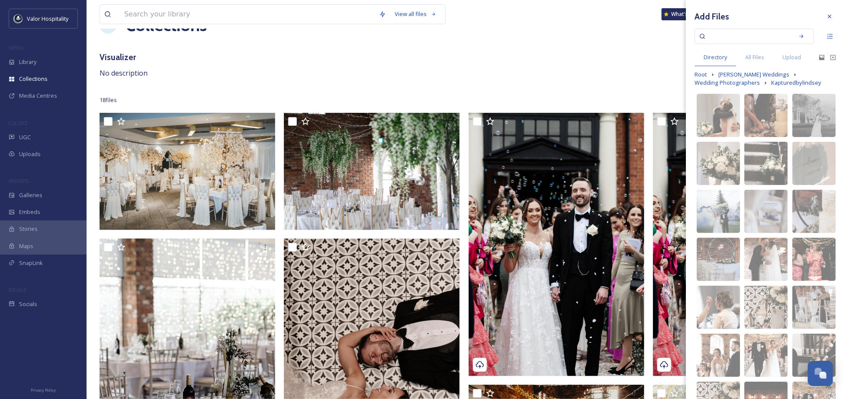
scroll to position [0, 0]
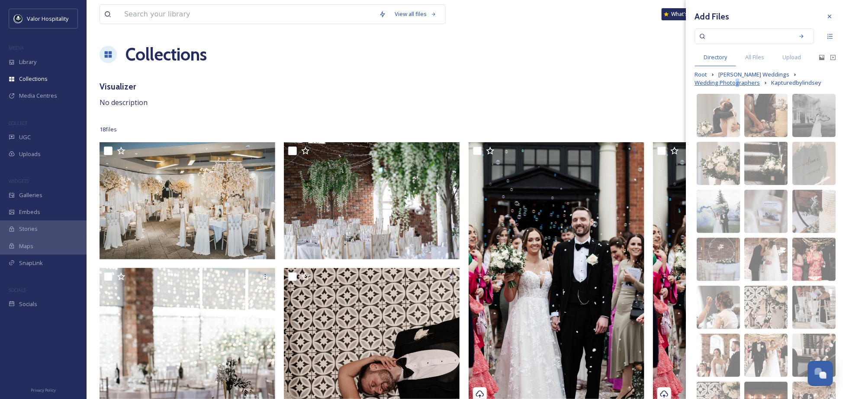
click at [735, 87] on span "Wedding Photographers" at bounding box center [727, 83] width 65 height 8
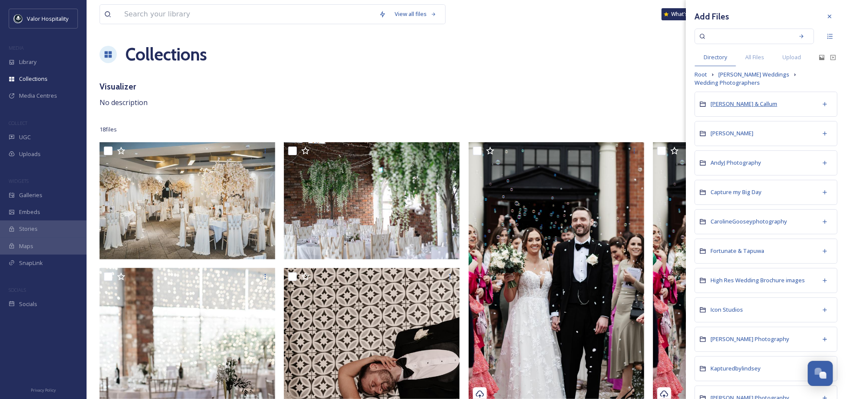
drag, startPoint x: 735, startPoint y: 92, endPoint x: 739, endPoint y: 109, distance: 18.2
click at [739, 108] on span "[PERSON_NAME] & Callum" at bounding box center [744, 104] width 67 height 8
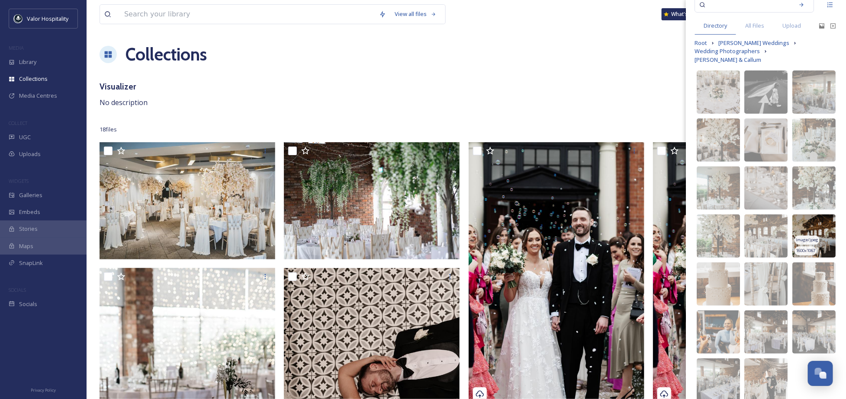
scroll to position [62, 0]
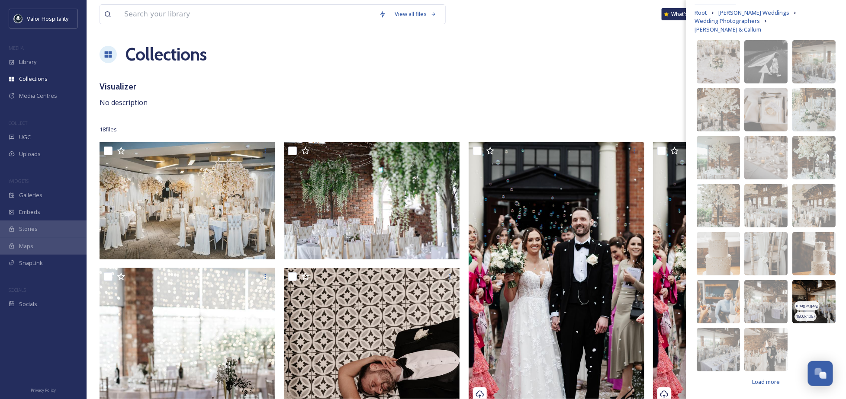
click at [820, 296] on img at bounding box center [813, 301] width 43 height 43
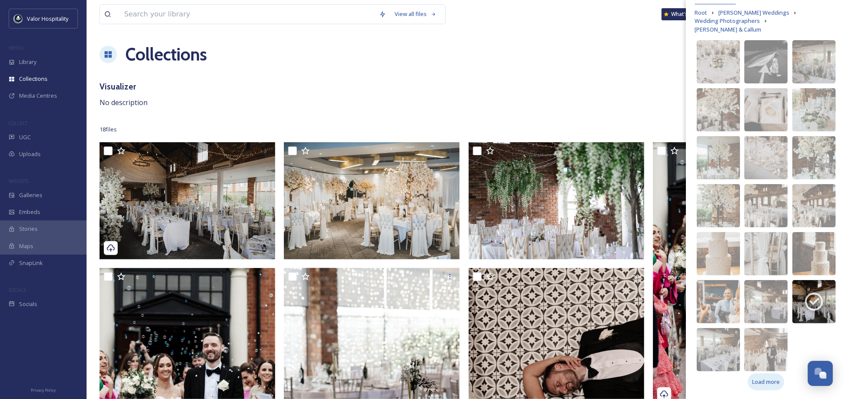
click at [766, 385] on span "Load more" at bounding box center [766, 382] width 28 height 8
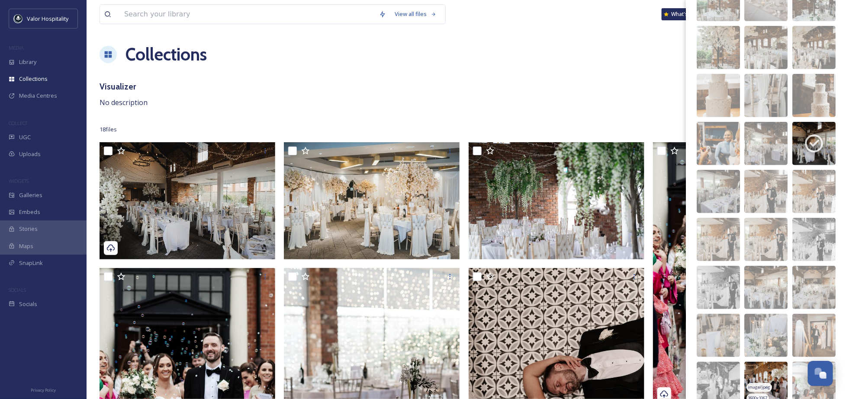
scroll to position [293, 0]
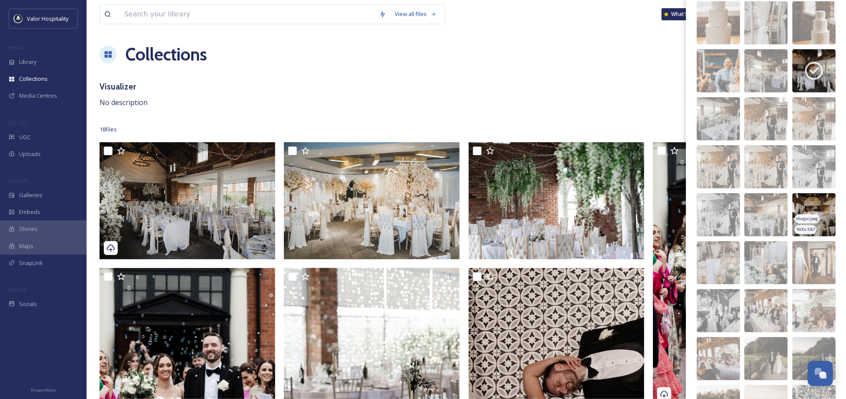
click at [810, 209] on img at bounding box center [813, 214] width 43 height 43
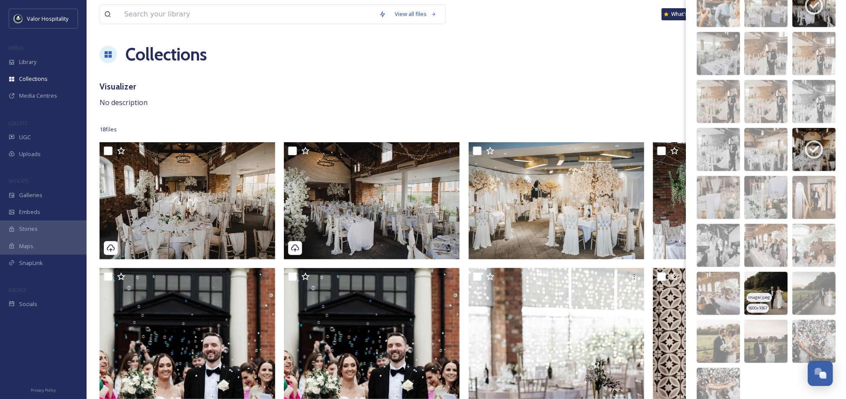
scroll to position [398, 0]
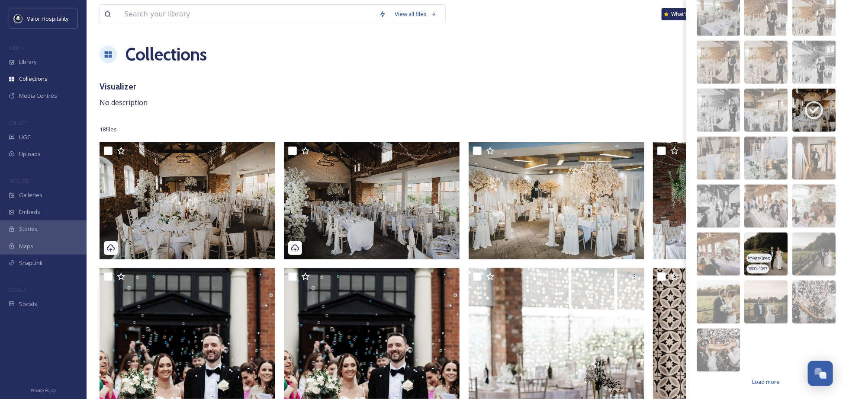
click at [771, 249] on img at bounding box center [765, 254] width 43 height 43
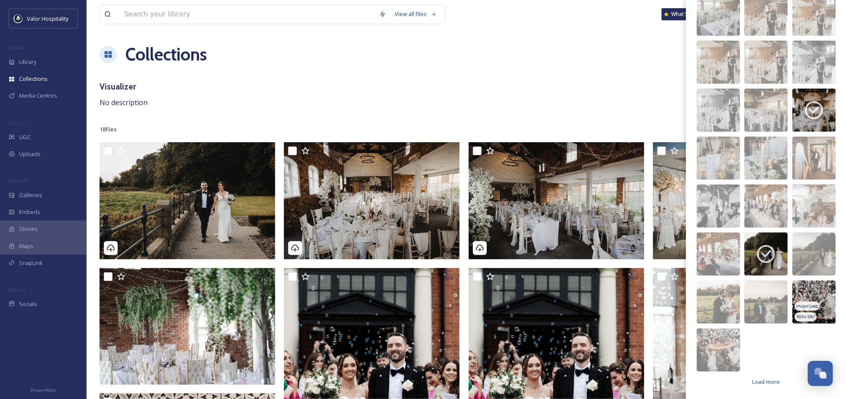
click at [816, 289] on img at bounding box center [813, 302] width 43 height 43
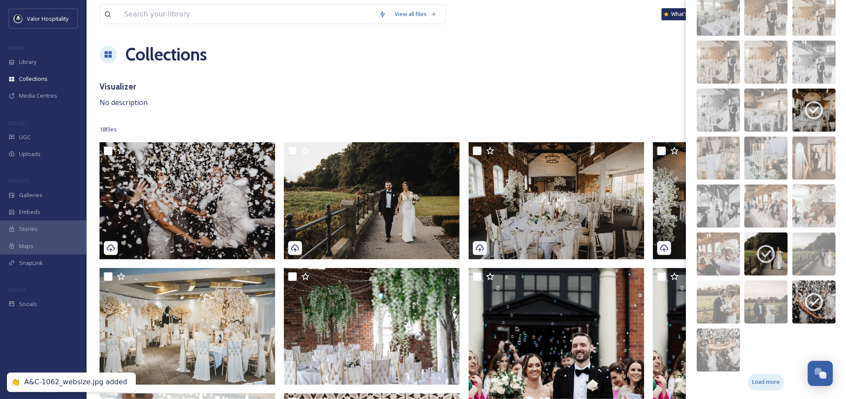
click at [763, 381] on span "Load more" at bounding box center [766, 383] width 28 height 8
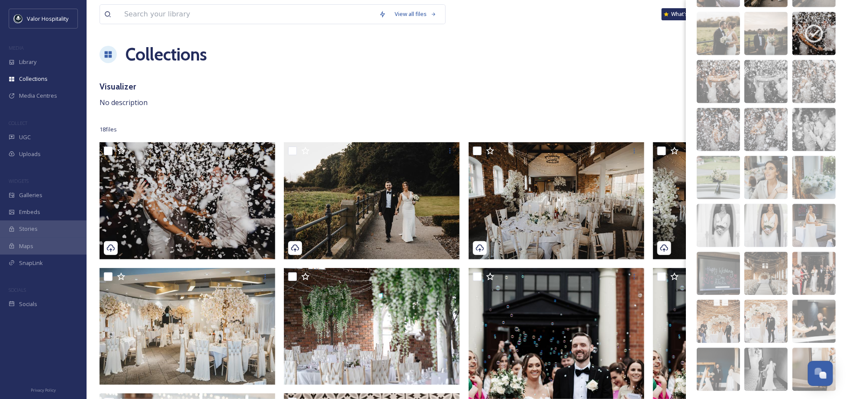
scroll to position [686, 0]
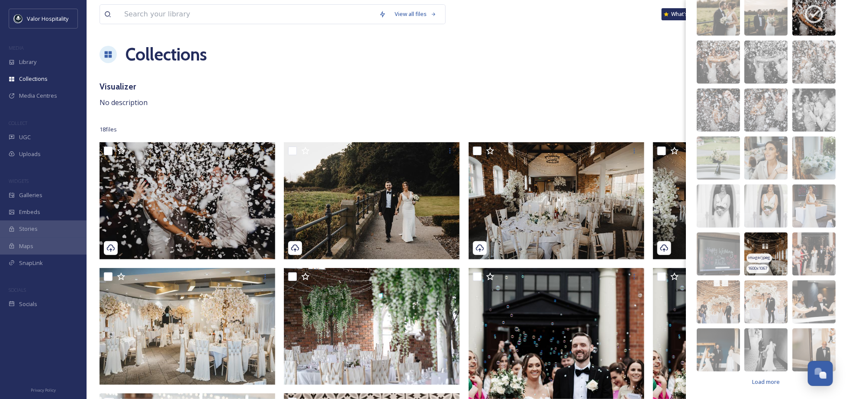
click at [776, 250] on img at bounding box center [765, 254] width 43 height 43
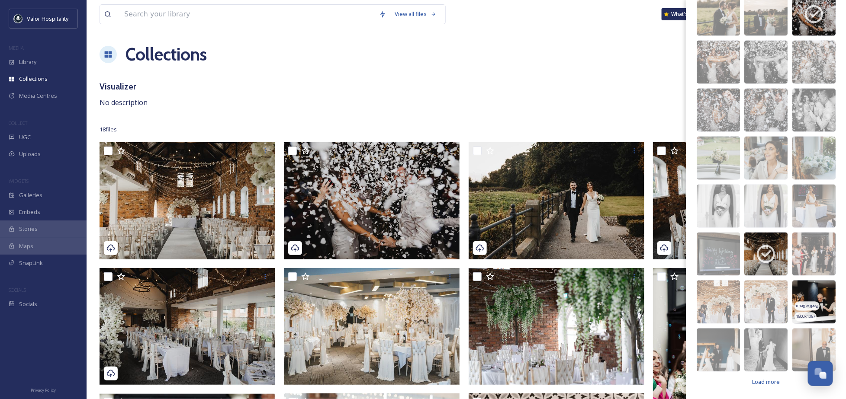
click at [816, 296] on img at bounding box center [813, 302] width 43 height 43
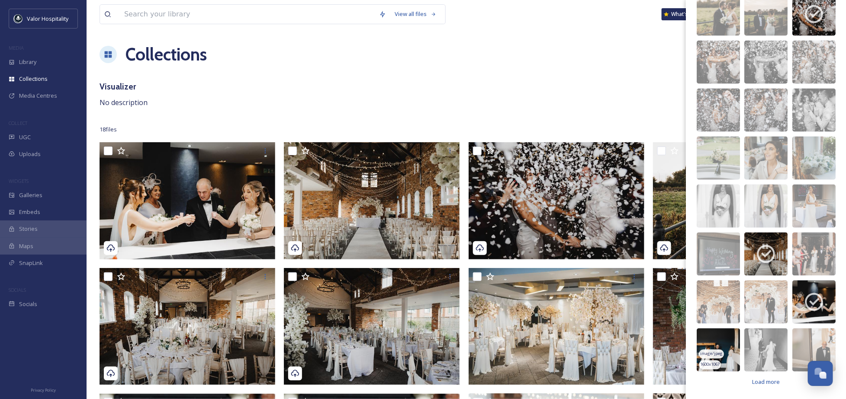
click at [720, 339] on img at bounding box center [718, 350] width 43 height 43
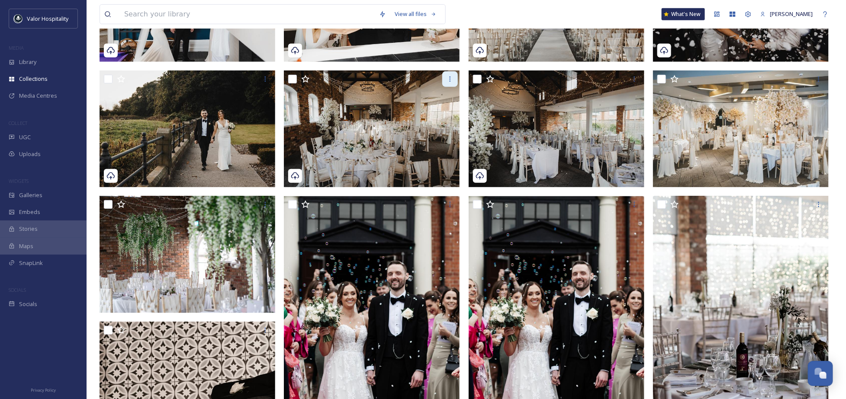
scroll to position [115, 0]
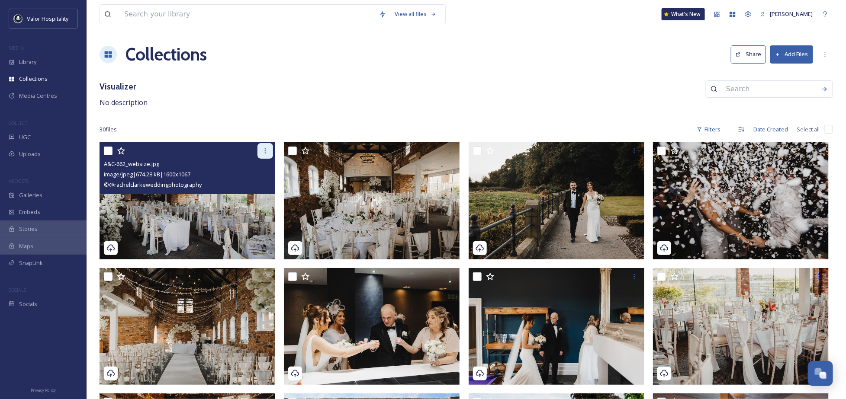
click at [268, 149] on icon at bounding box center [265, 151] width 7 height 7
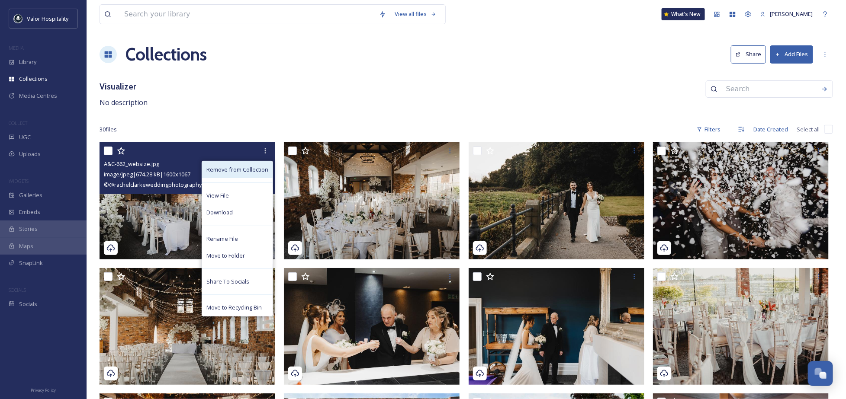
click at [253, 171] on span "Remove from Collection" at bounding box center [237, 170] width 62 height 8
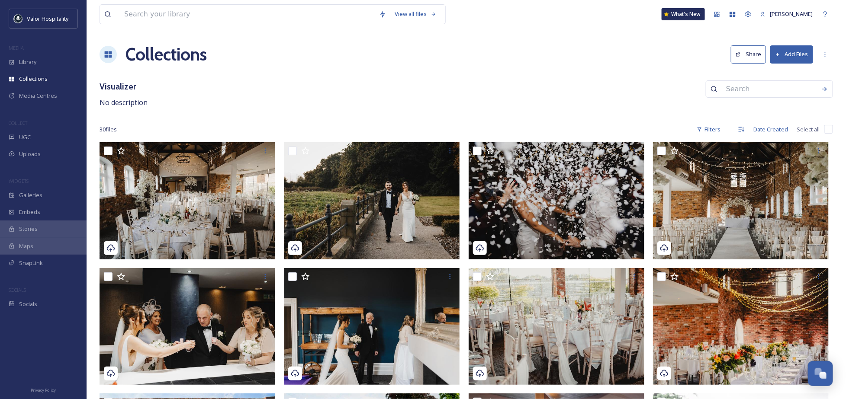
click at [802, 52] on button "Add Files" at bounding box center [791, 54] width 43 height 18
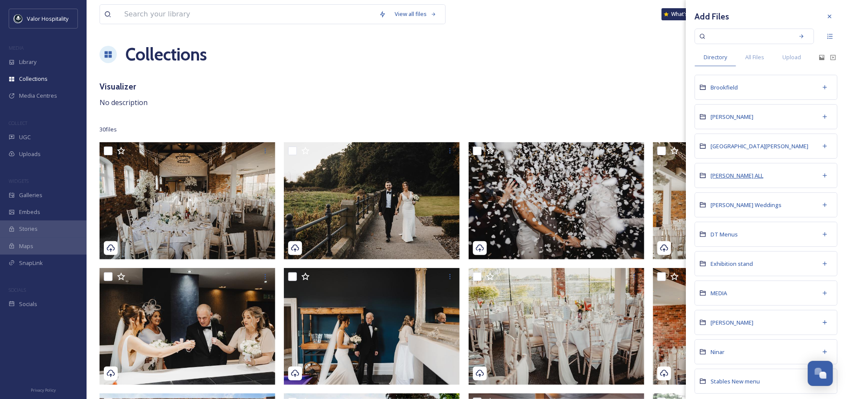
click at [742, 180] on span "DT Chester ALL" at bounding box center [737, 176] width 53 height 8
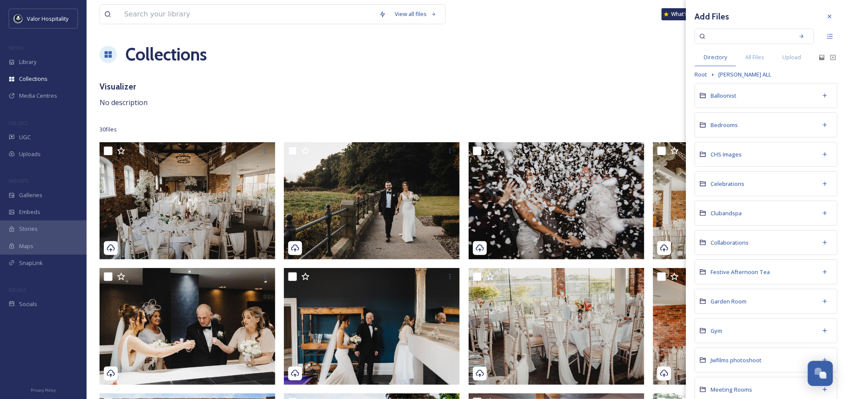
click at [552, 90] on div "Visualizer No description" at bounding box center [466, 94] width 733 height 28
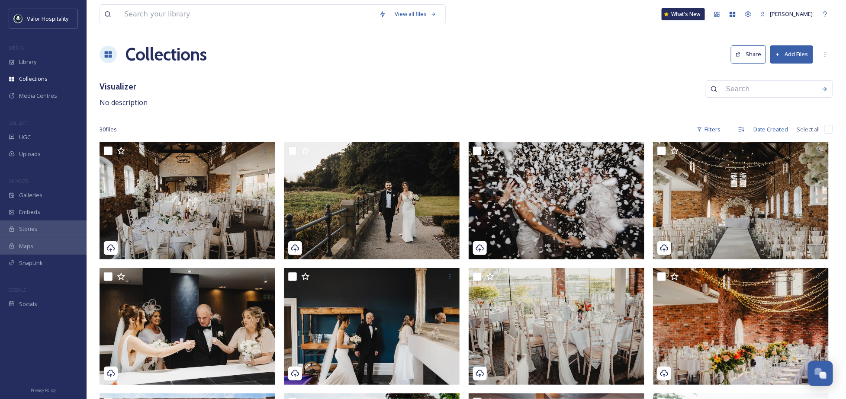
click at [790, 56] on button "Add Files" at bounding box center [791, 54] width 43 height 18
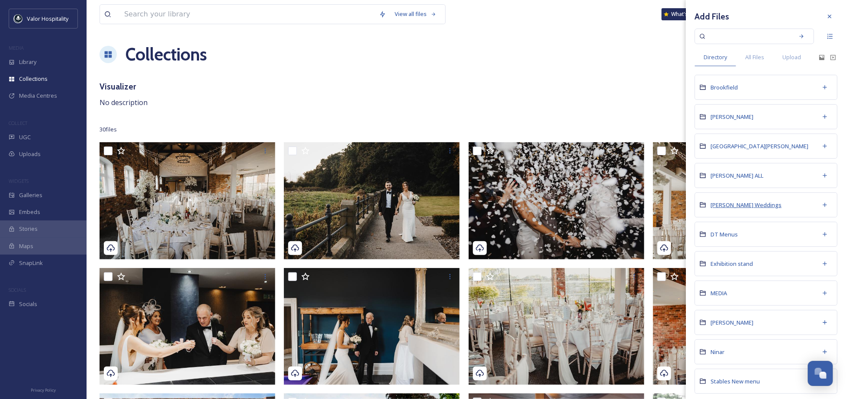
click at [738, 209] on span "[PERSON_NAME] Weddings" at bounding box center [746, 205] width 71 height 8
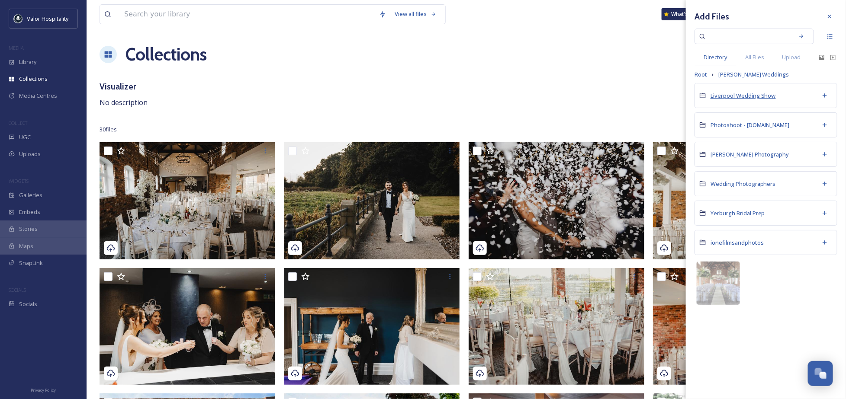
click at [743, 94] on span "Liverpool Wedding Show" at bounding box center [743, 96] width 65 height 8
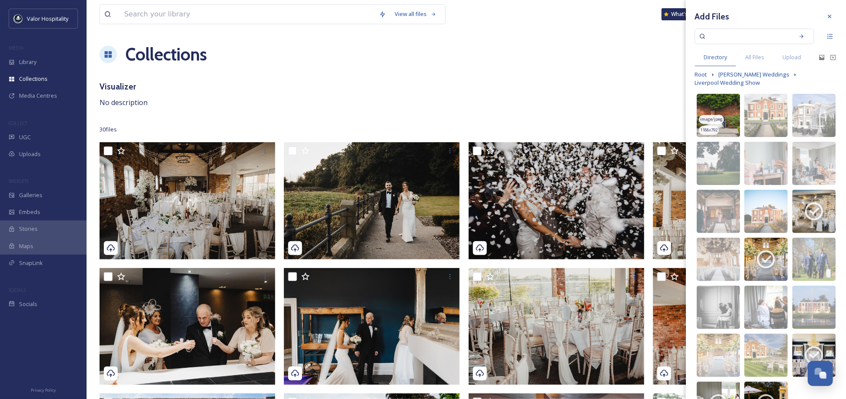
click at [724, 116] on img at bounding box center [718, 115] width 43 height 43
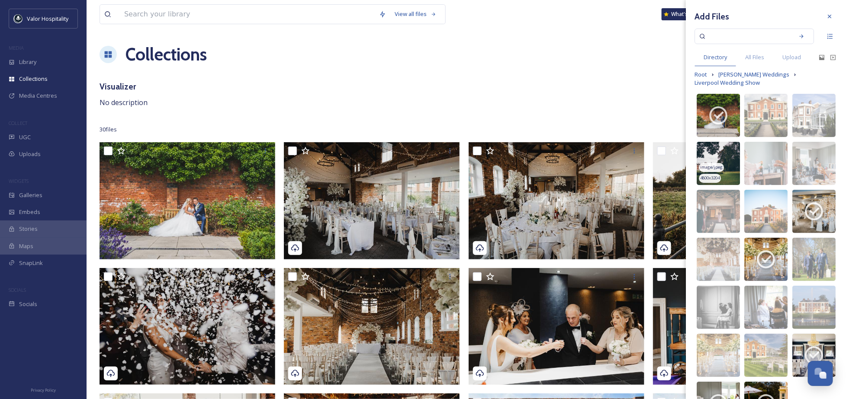
click at [719, 165] on img at bounding box center [718, 163] width 43 height 43
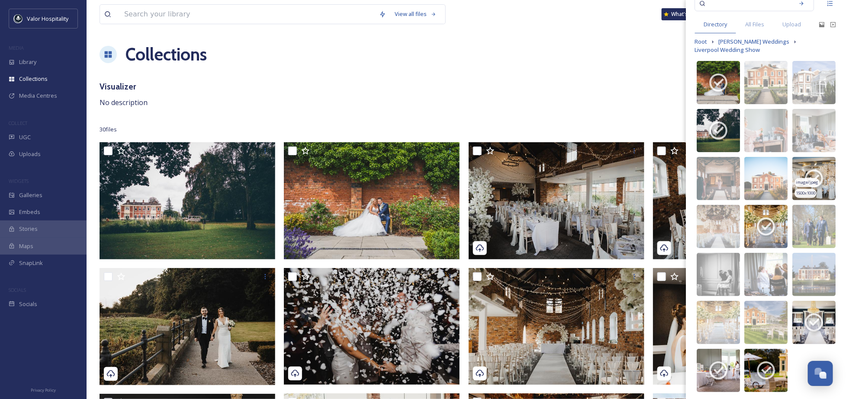
scroll to position [62, 0]
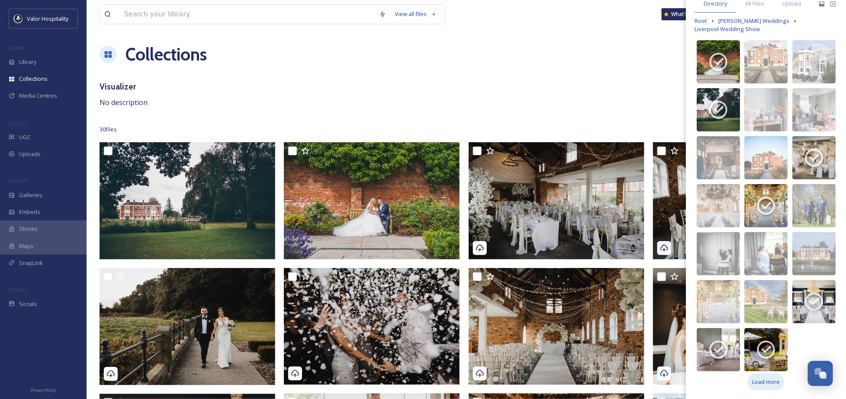
click at [768, 375] on div "Load more" at bounding box center [766, 382] width 36 height 17
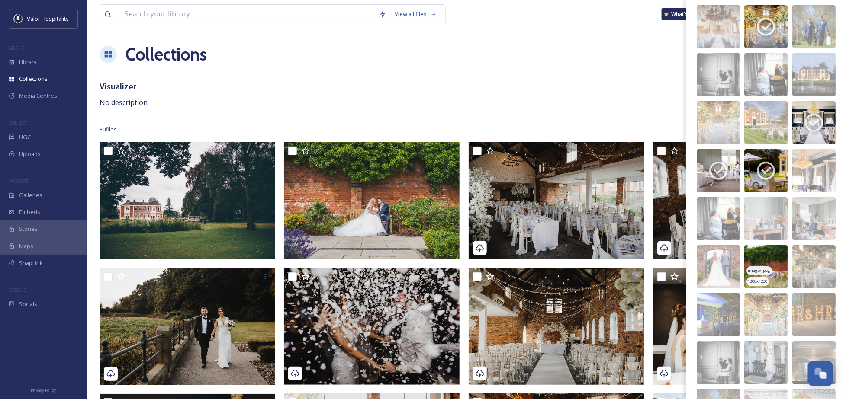
scroll to position [235, 0]
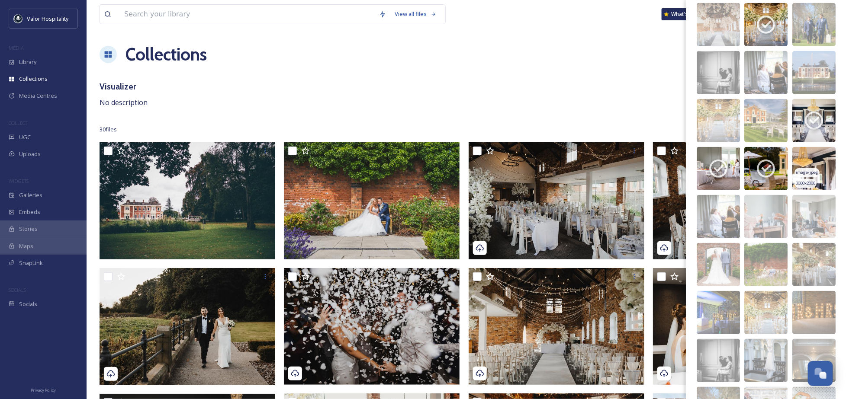
click at [818, 165] on img at bounding box center [813, 168] width 43 height 43
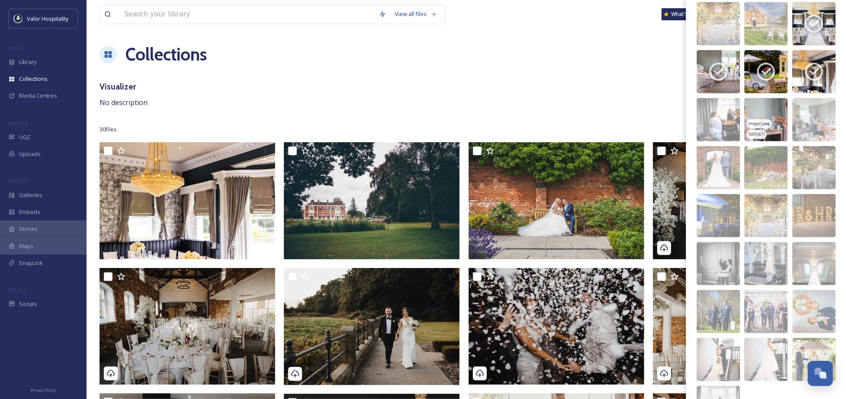
scroll to position [398, 0]
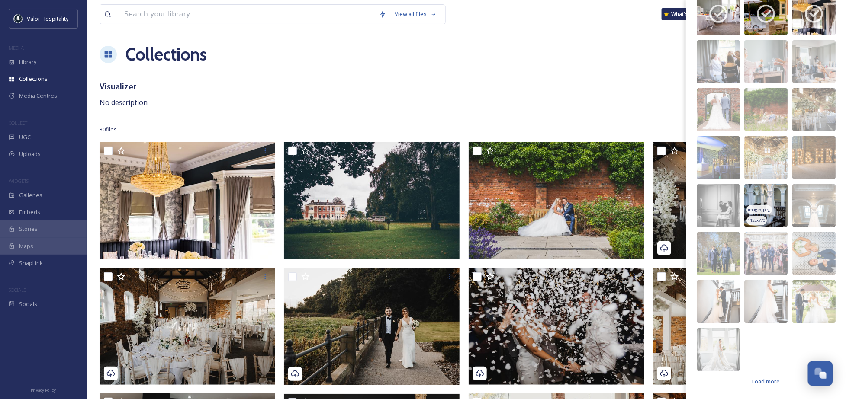
click at [769, 197] on img at bounding box center [765, 205] width 43 height 43
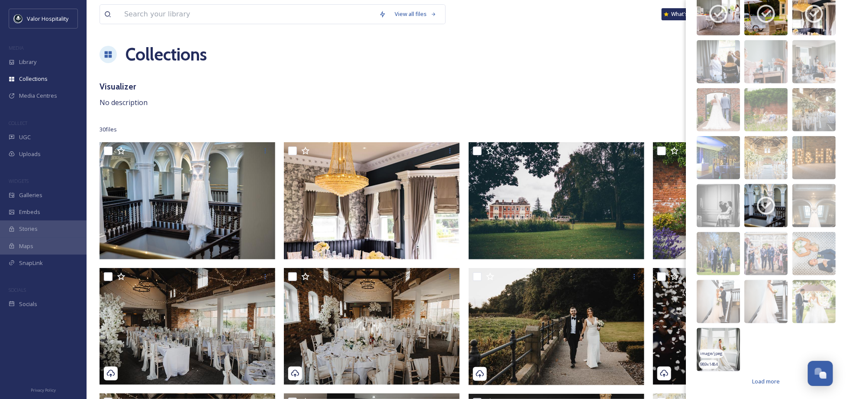
click at [727, 342] on img at bounding box center [718, 349] width 43 height 43
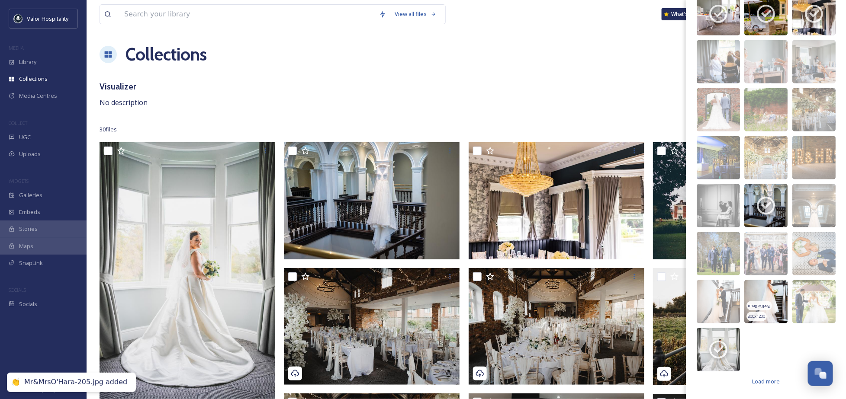
click at [776, 291] on img at bounding box center [765, 301] width 43 height 43
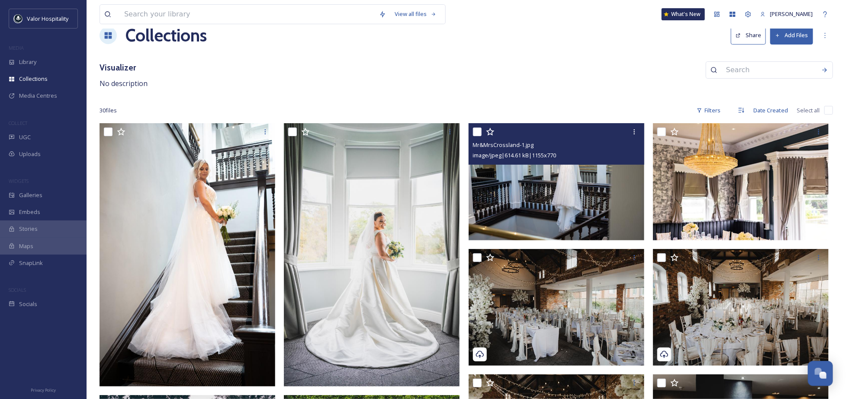
scroll to position [0, 0]
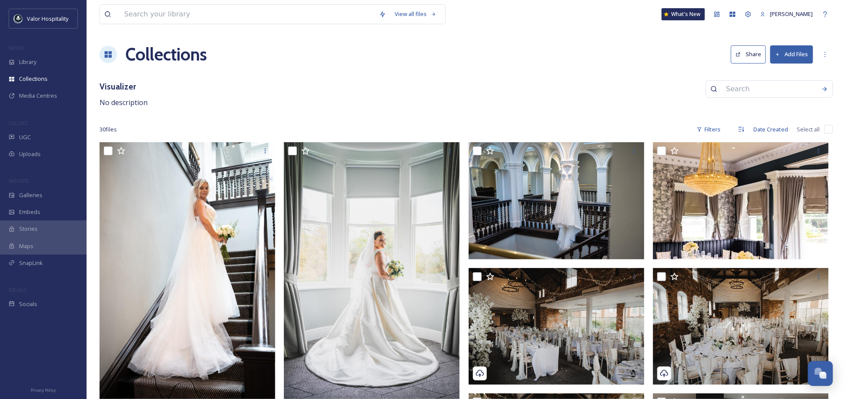
click at [792, 57] on button "Add Files" at bounding box center [791, 54] width 43 height 18
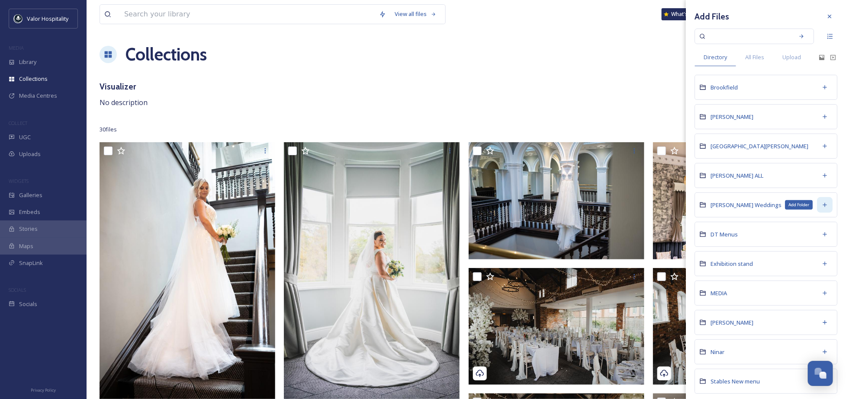
click at [821, 209] on icon at bounding box center [824, 205] width 7 height 7
click at [733, 209] on span "[PERSON_NAME] Weddings" at bounding box center [746, 205] width 71 height 8
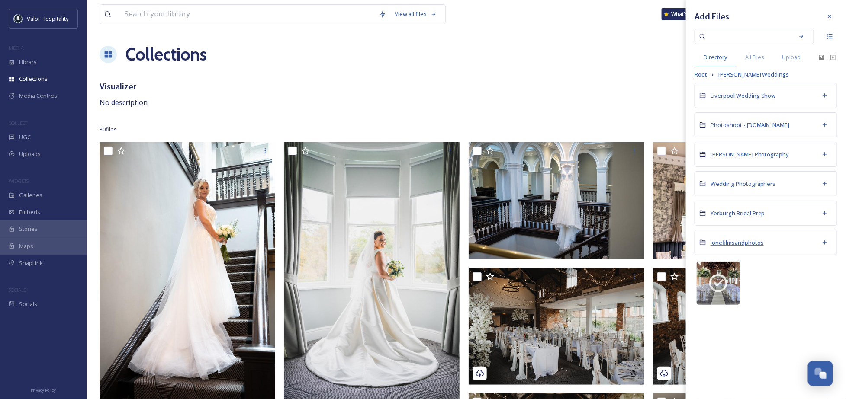
click at [746, 239] on span "ionefilmsandphotos" at bounding box center [737, 243] width 53 height 8
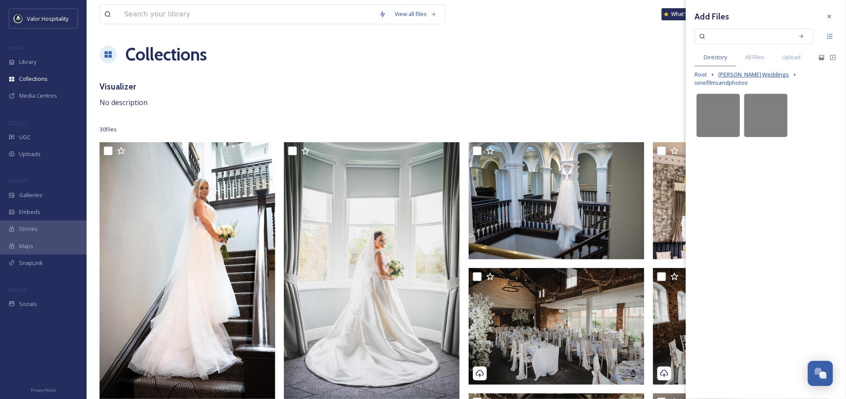
click at [748, 74] on span "[PERSON_NAME] Weddings" at bounding box center [753, 75] width 71 height 8
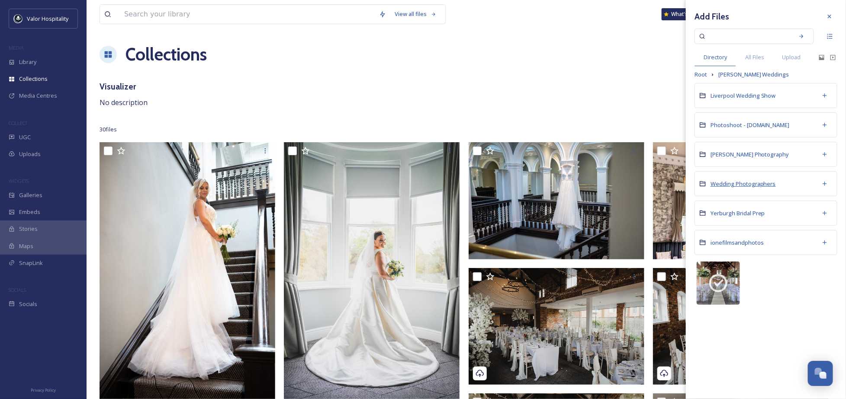
click at [749, 184] on span "Wedding Photographers" at bounding box center [743, 184] width 65 height 8
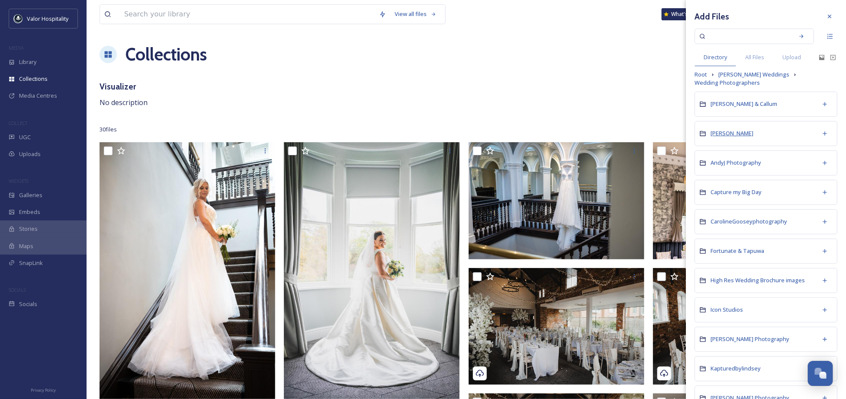
click at [743, 137] on span "[PERSON_NAME]" at bounding box center [732, 133] width 43 height 8
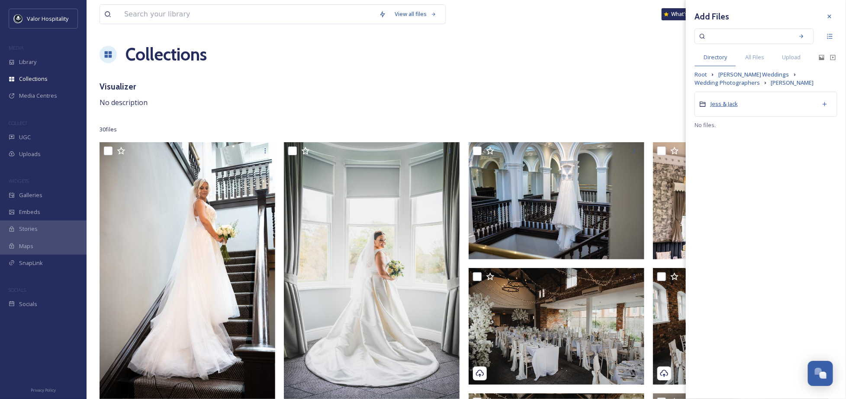
click at [733, 104] on span "Jess & Jack" at bounding box center [724, 104] width 27 height 8
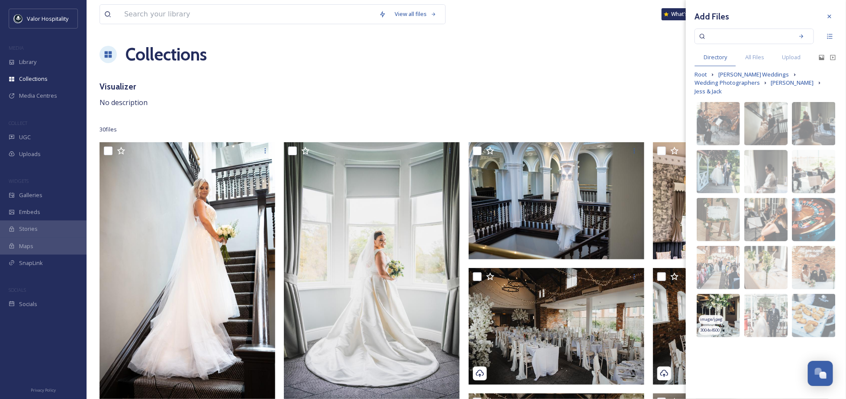
click at [726, 309] on img at bounding box center [718, 315] width 43 height 43
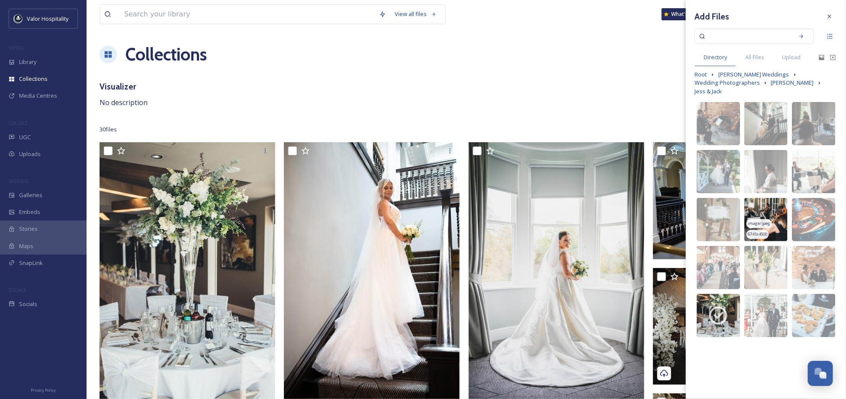
click at [765, 209] on img at bounding box center [765, 219] width 43 height 43
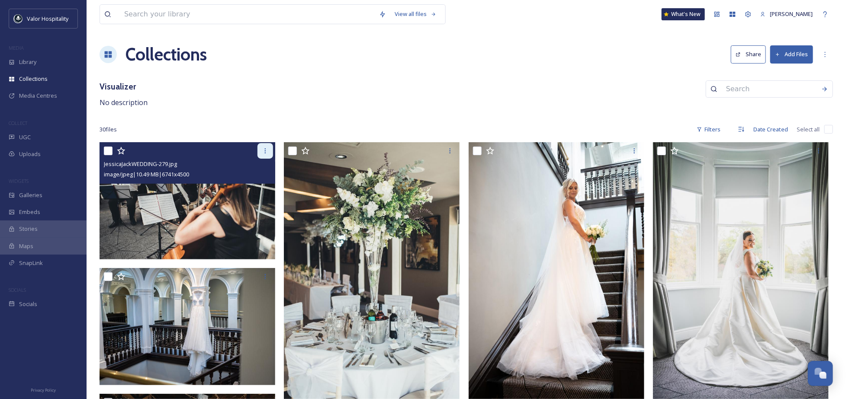
click at [263, 150] on icon at bounding box center [265, 151] width 7 height 7
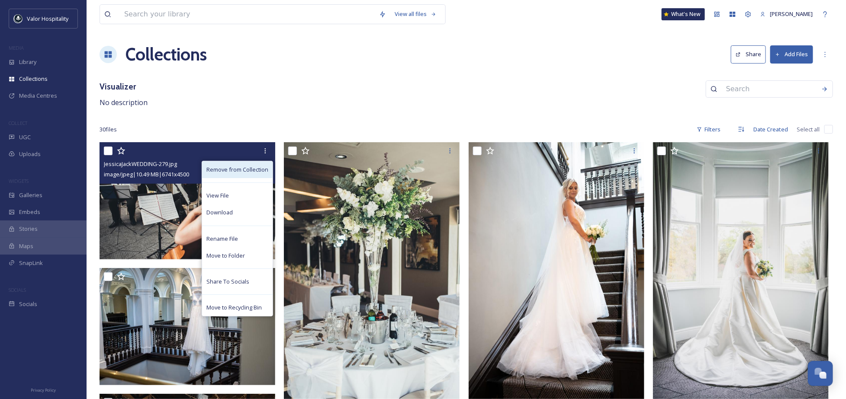
click at [251, 169] on span "Remove from Collection" at bounding box center [237, 170] width 62 height 8
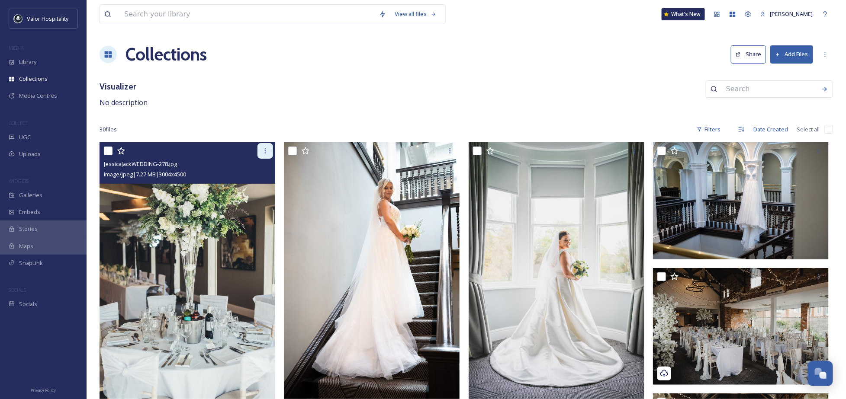
click at [262, 155] on div at bounding box center [265, 151] width 16 height 16
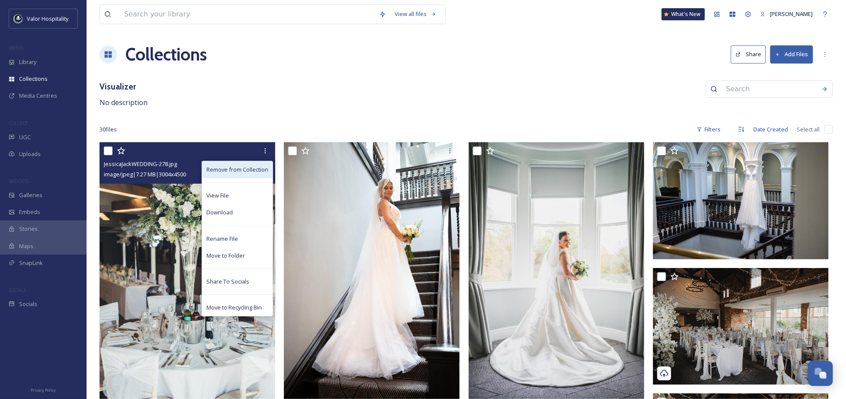
click at [242, 169] on span "Remove from Collection" at bounding box center [237, 170] width 62 height 8
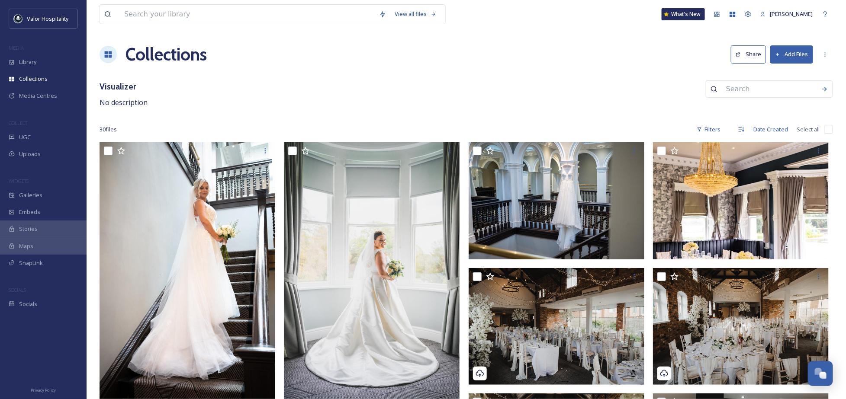
click at [800, 54] on button "Add Files" at bounding box center [791, 54] width 43 height 18
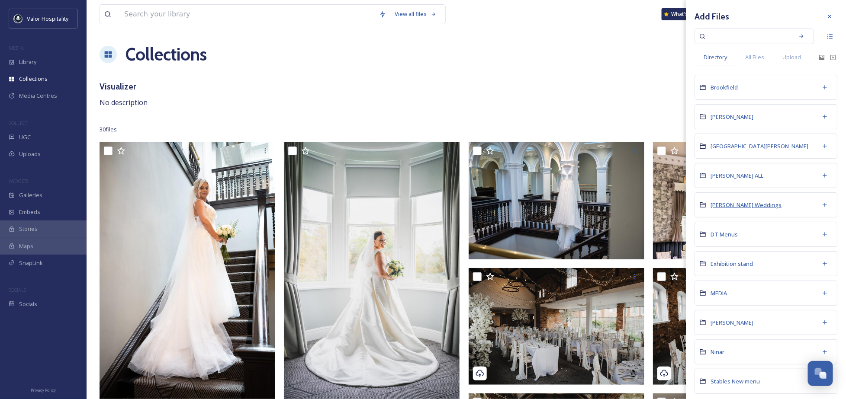
click at [737, 209] on span "[PERSON_NAME] Weddings" at bounding box center [746, 205] width 71 height 8
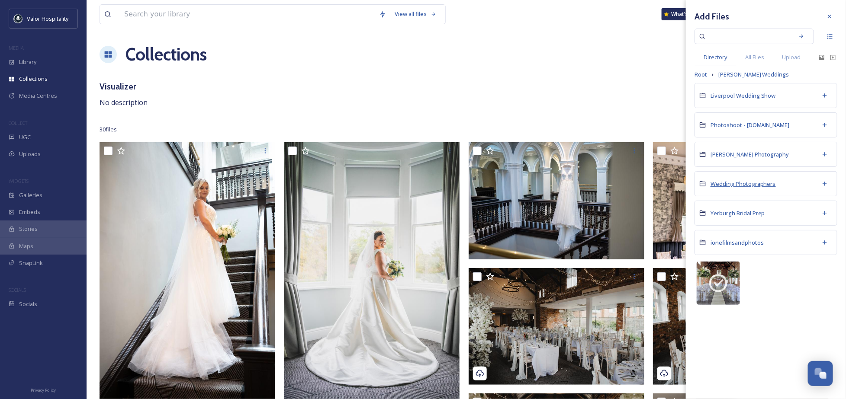
click at [734, 186] on span "Wedding Photographers" at bounding box center [743, 184] width 65 height 8
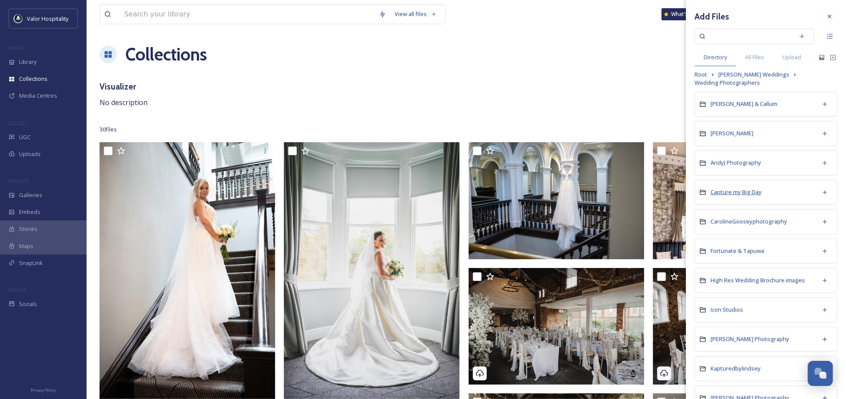
click at [738, 196] on span "Capture my Big Day" at bounding box center [736, 192] width 51 height 8
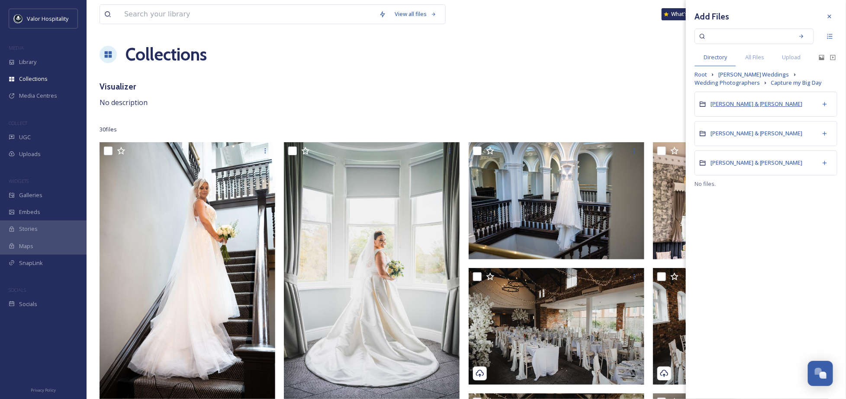
click at [728, 106] on span "Amy & Andy" at bounding box center [757, 104] width 92 height 8
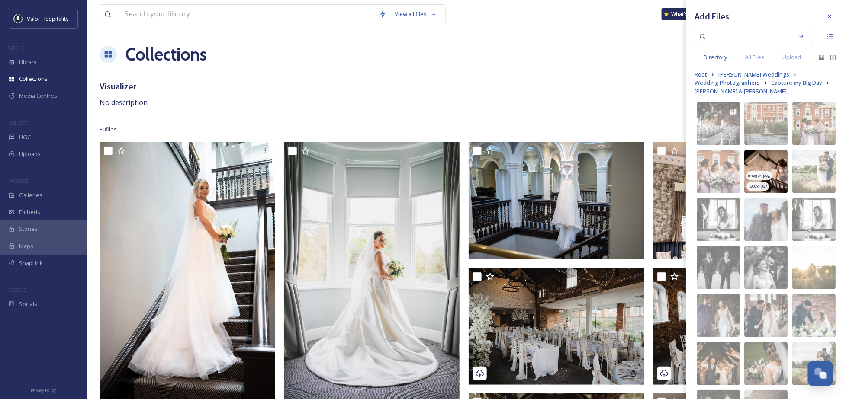
click at [767, 172] on img at bounding box center [765, 171] width 43 height 43
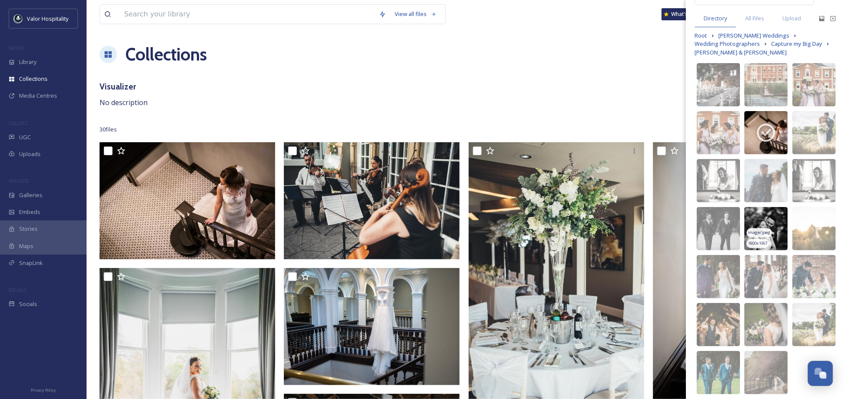
scroll to position [70, 0]
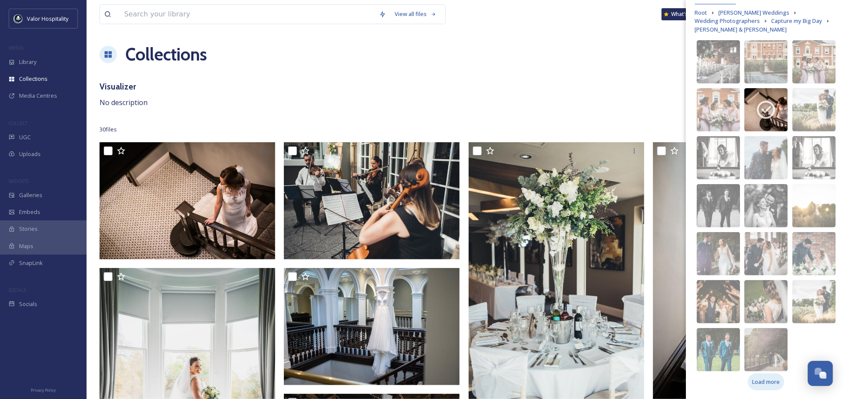
click at [761, 381] on span "Load more" at bounding box center [766, 382] width 28 height 8
click at [766, 382] on div "Add Files Directory All Files Upload Root DT Chester Weddings Wedding Photograp…" at bounding box center [766, 168] width 160 height 461
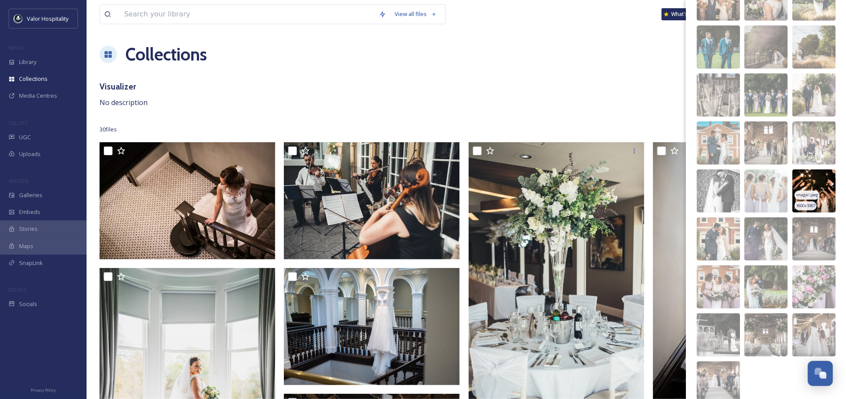
scroll to position [406, 0]
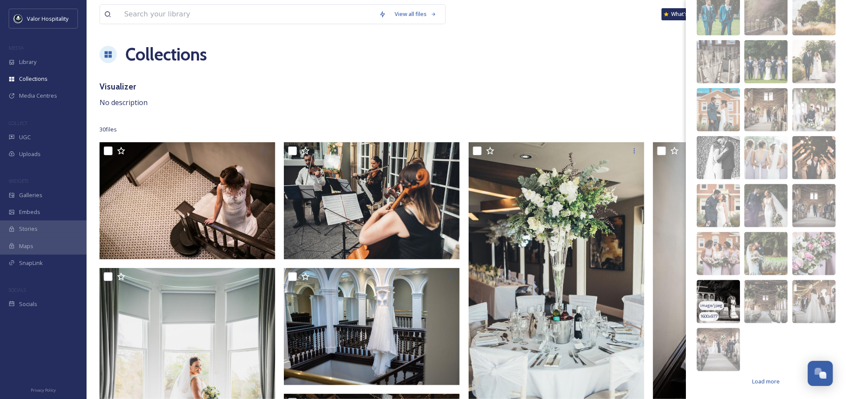
click at [735, 288] on img at bounding box center [718, 301] width 43 height 43
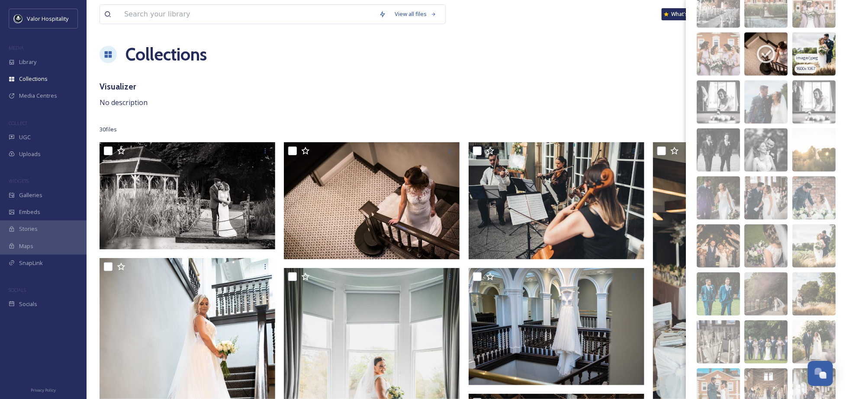
scroll to position [0, 0]
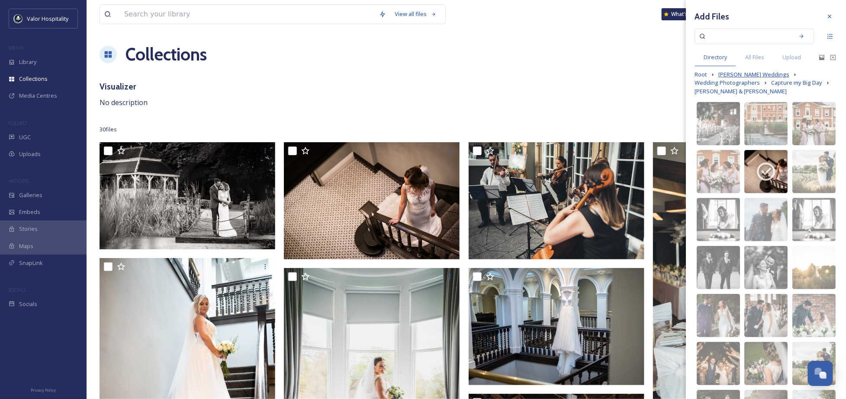
click at [760, 79] on span "[PERSON_NAME] Weddings" at bounding box center [753, 75] width 71 height 8
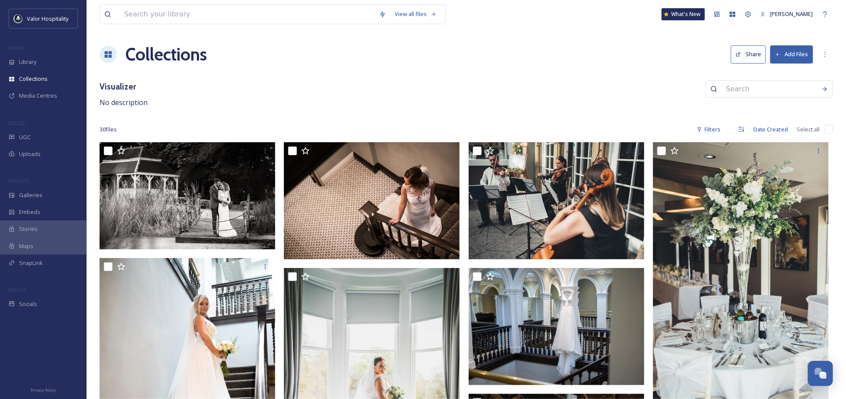
click at [760, 54] on button "Share" at bounding box center [748, 54] width 35 height 18
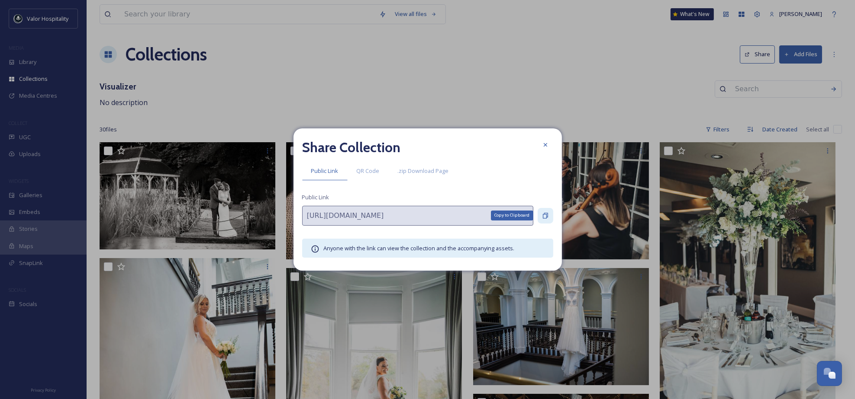
click at [544, 213] on icon at bounding box center [545, 216] width 5 height 6
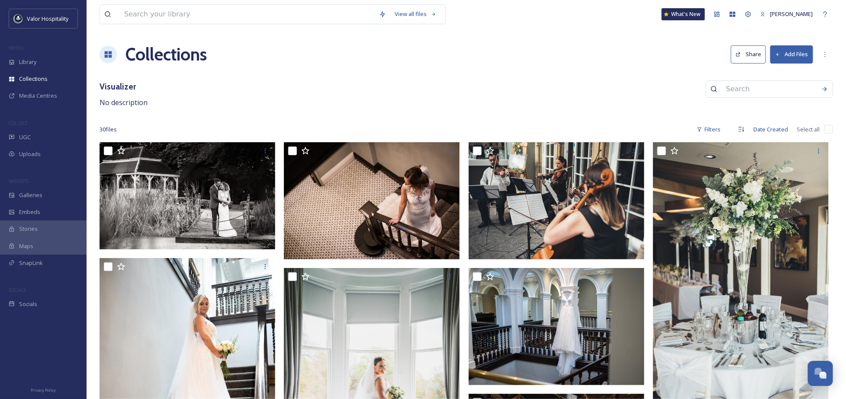
click at [563, 63] on div "Collections Share Add Files" at bounding box center [466, 55] width 733 height 26
click at [452, 66] on div "Collections Share Add Files" at bounding box center [466, 55] width 733 height 26
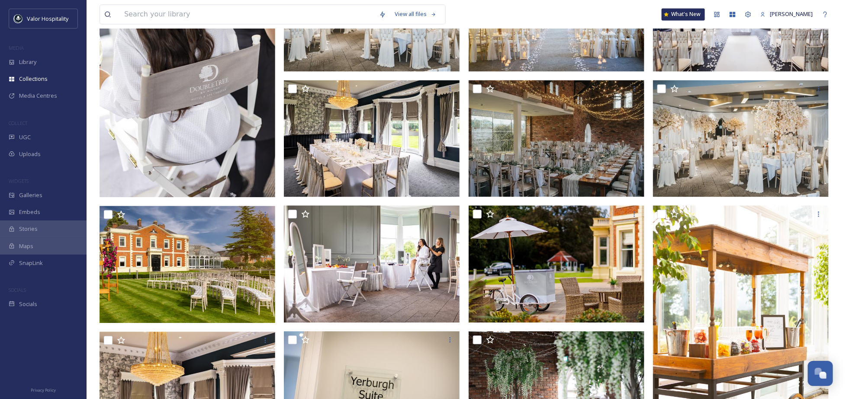
scroll to position [829, 0]
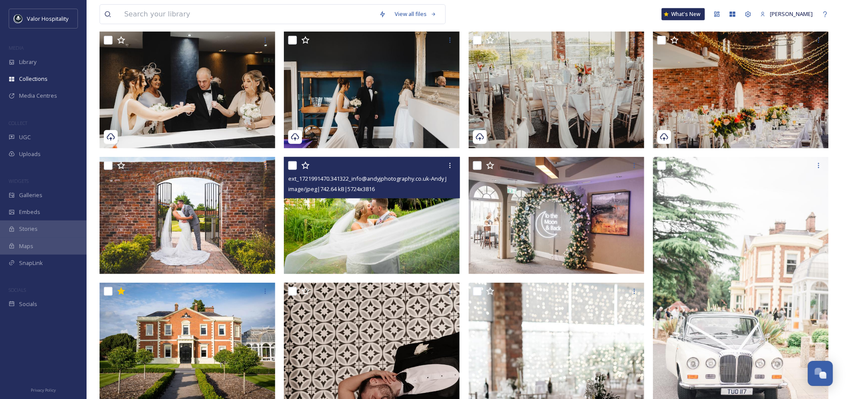
scroll to position [346, 0]
